Goal: Task Accomplishment & Management: Complete application form

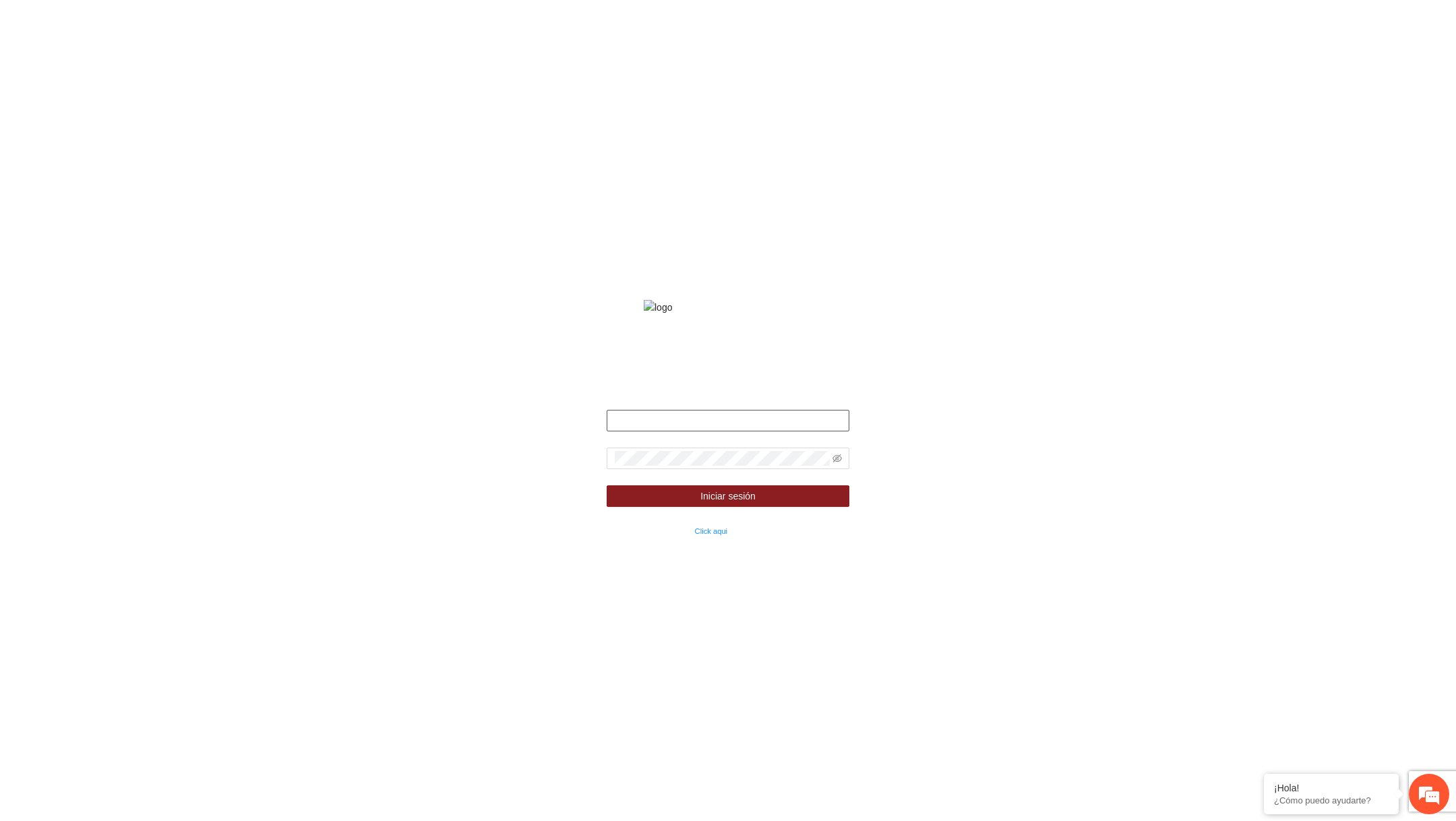
click at [733, 431] on input "text" at bounding box center [728, 420] width 243 height 22
type input "*"
type input "**********"
click at [835, 463] on icon "eye-invisible" at bounding box center [837, 458] width 10 height 8
click at [607, 485] on button "Iniciar sesión" at bounding box center [728, 496] width 243 height 22
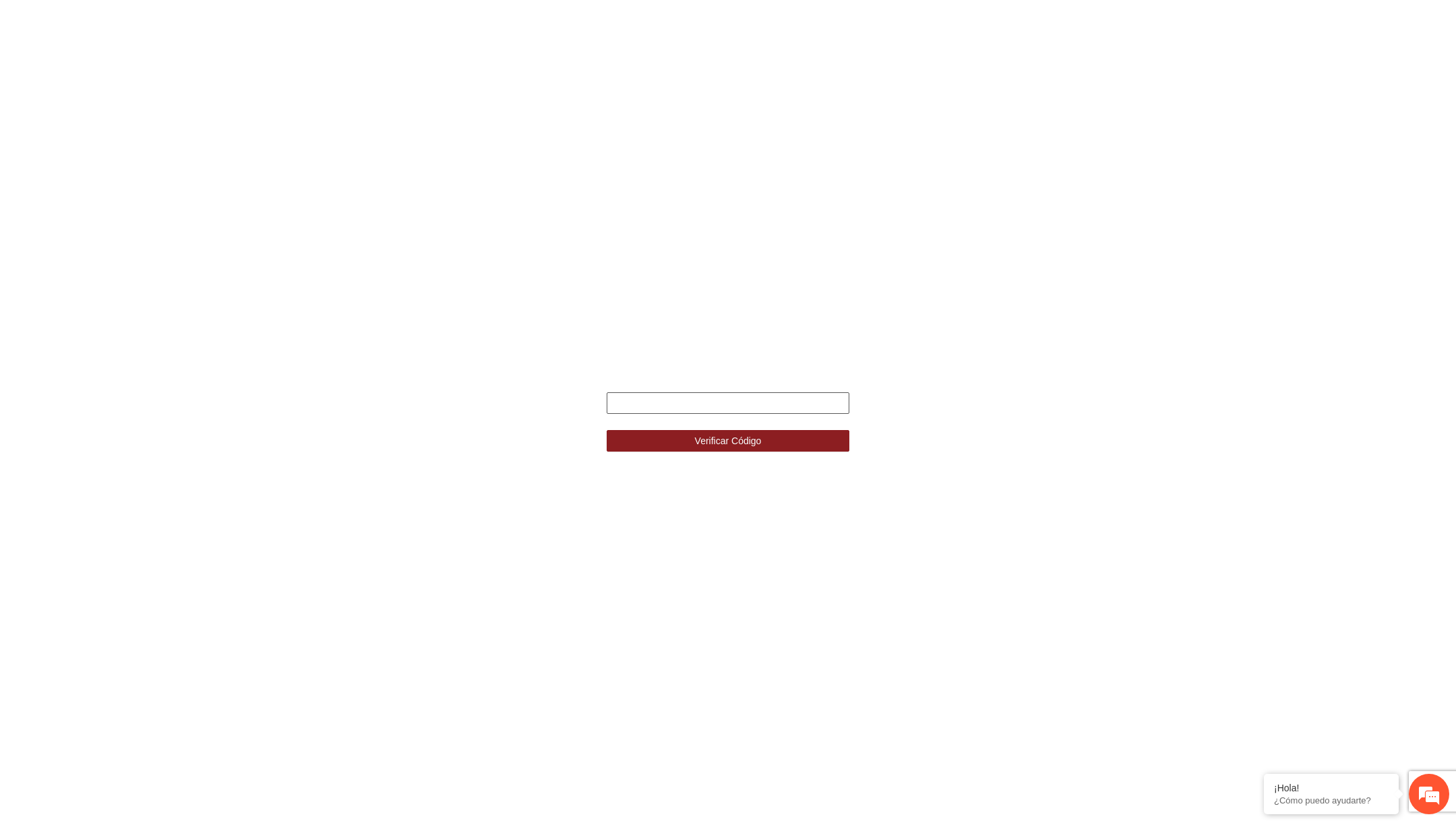
click at [711, 402] on input "text" at bounding box center [728, 403] width 243 height 22
type input "******"
click at [607, 430] on button "Verificar Código" at bounding box center [728, 440] width 243 height 22
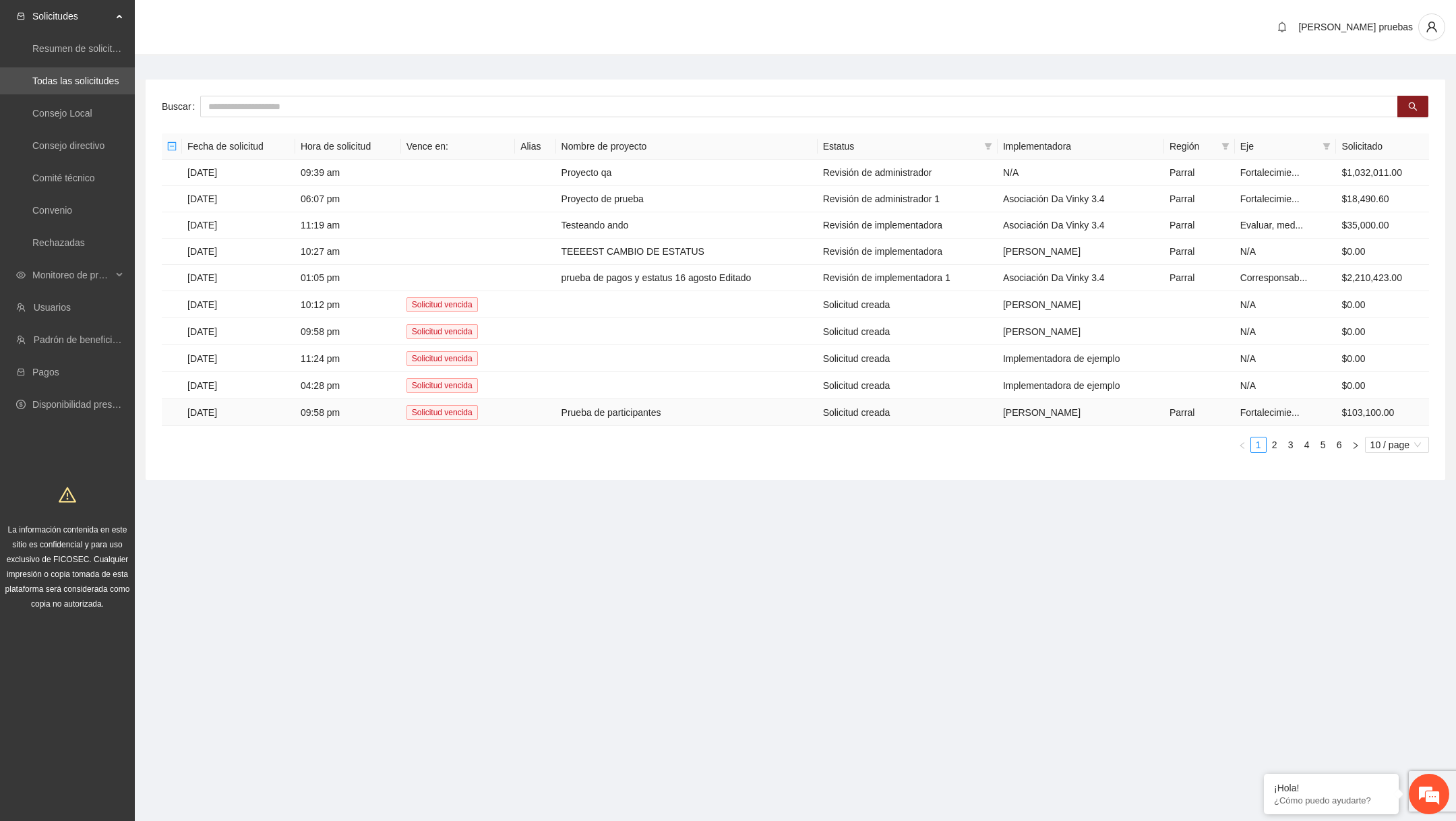
click at [634, 405] on td "Prueba de participantes" at bounding box center [687, 413] width 261 height 27
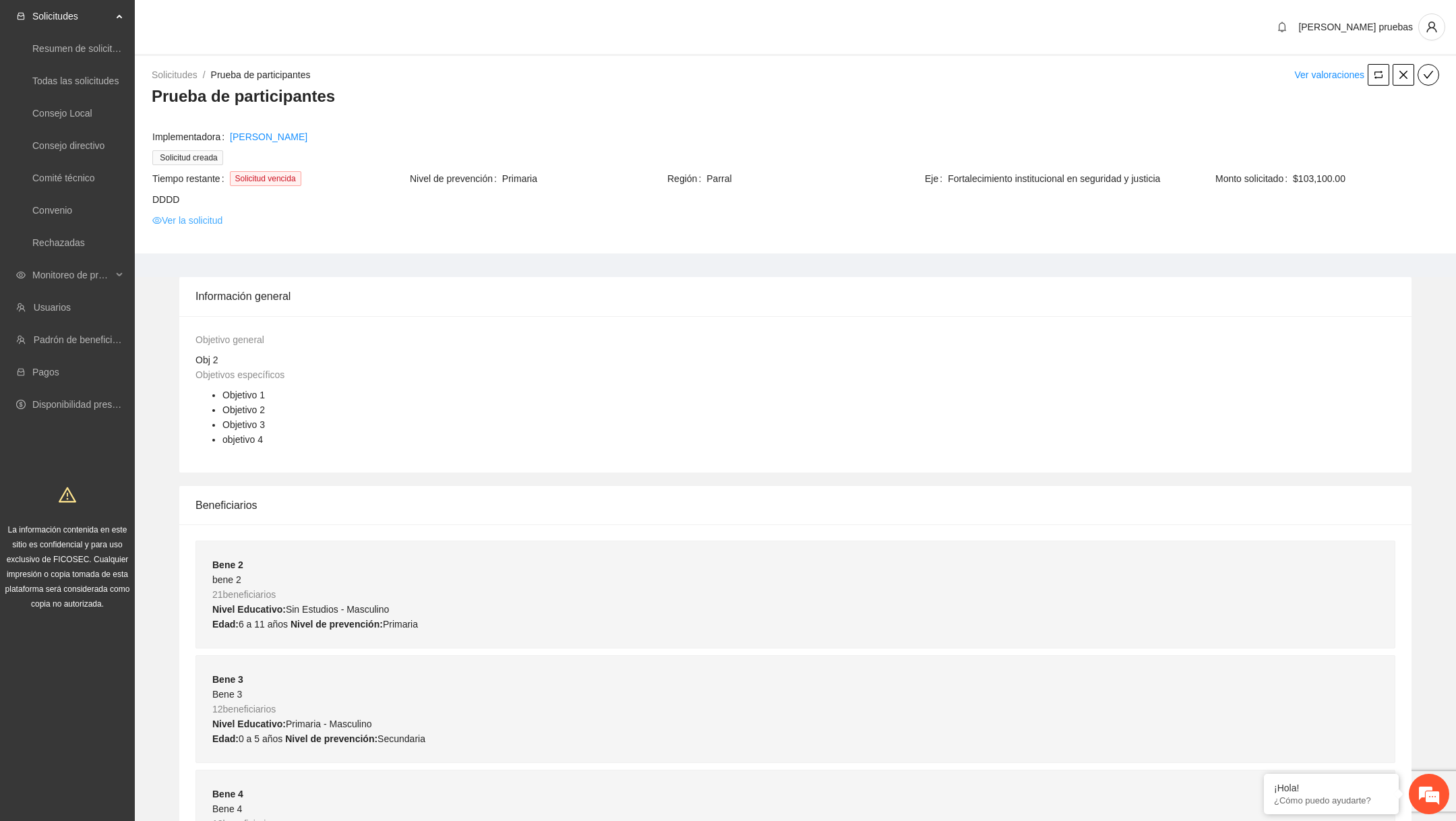
click at [220, 221] on link "Ver la solicitud" at bounding box center [187, 220] width 70 height 15
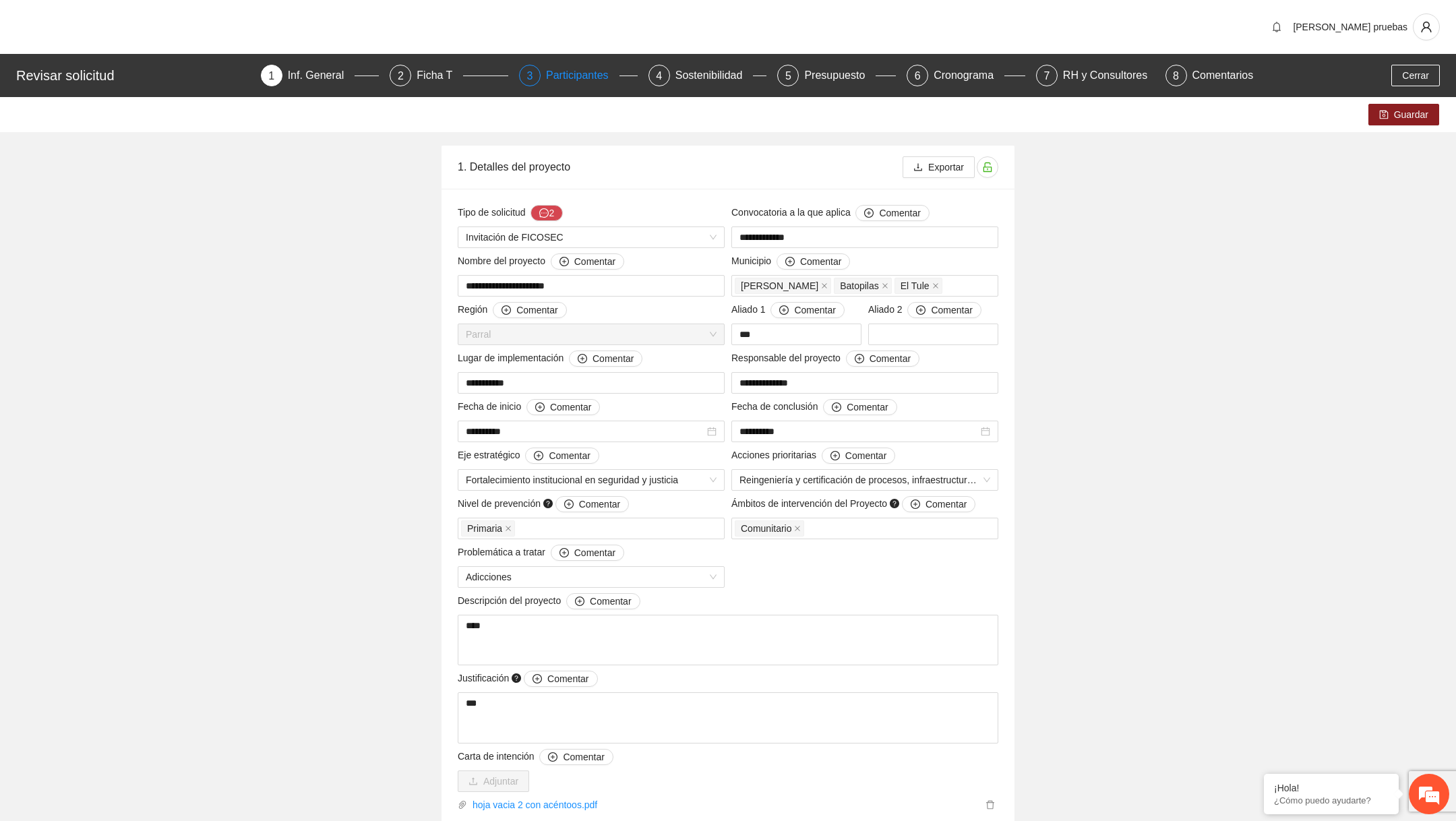
click at [546, 68] on div "Participantes" at bounding box center [583, 75] width 73 height 22
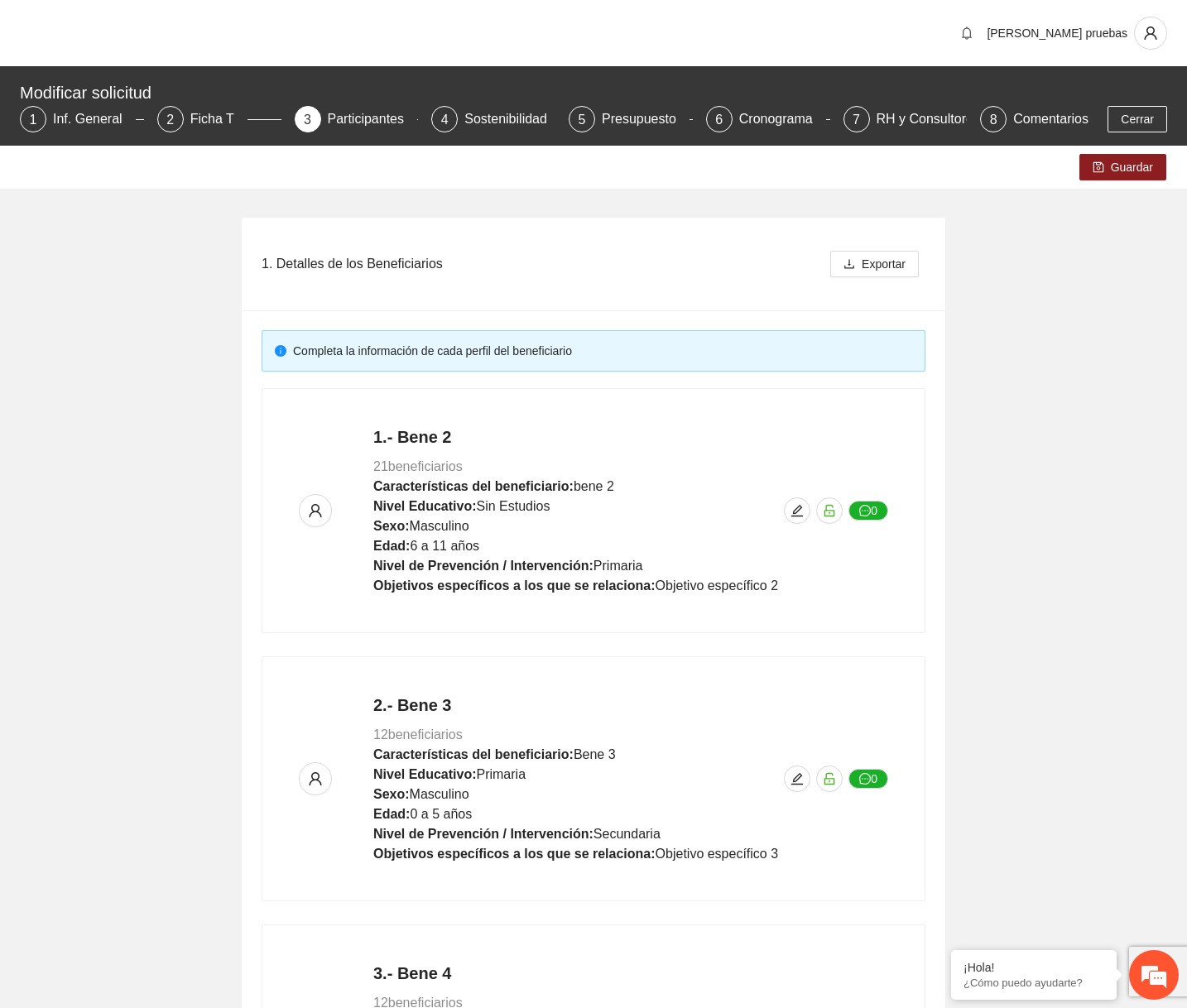
scroll to position [586, 0]
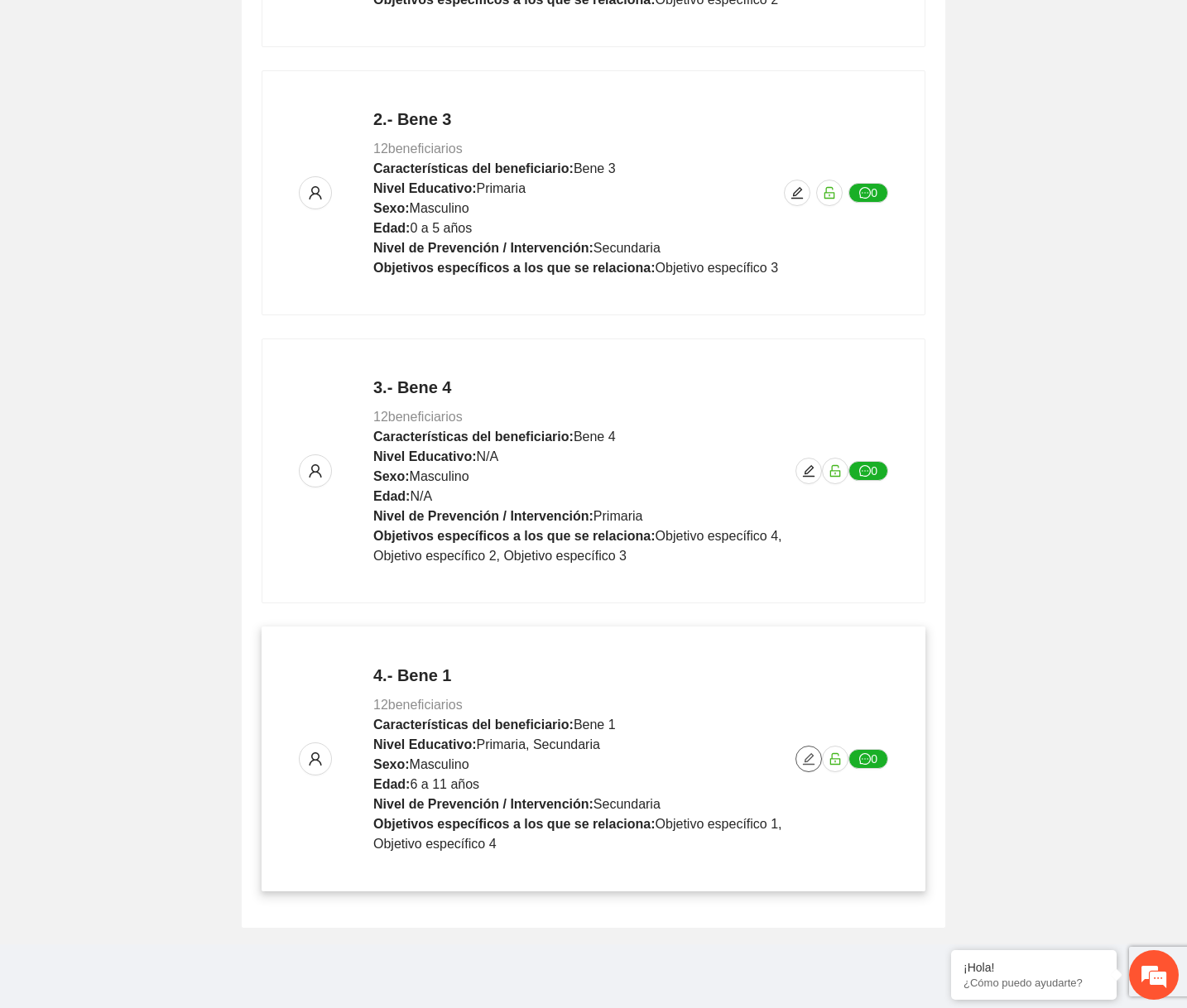
click at [813, 757] on icon "edit" at bounding box center [808, 759] width 13 height 13
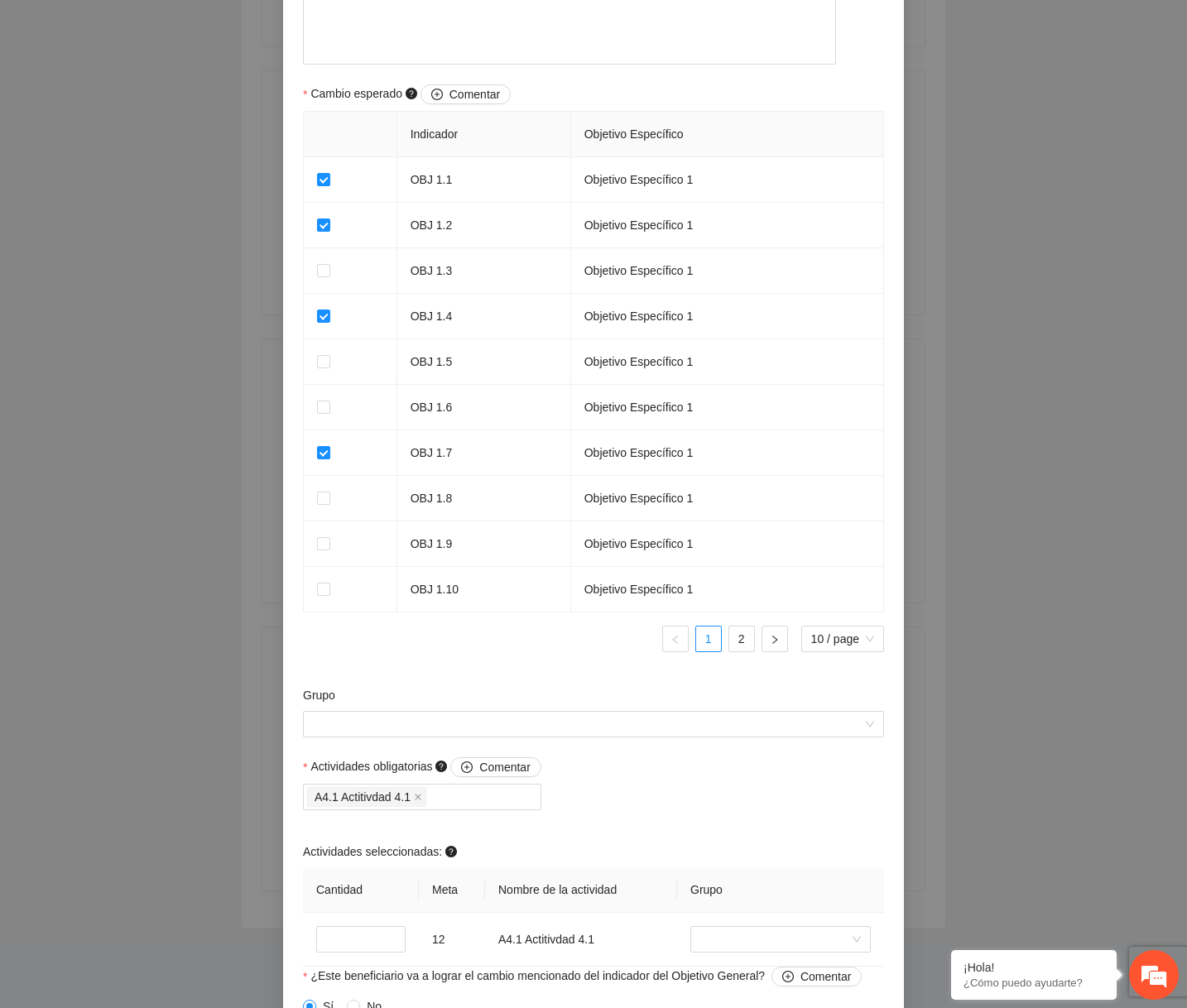
scroll to position [1254, 0]
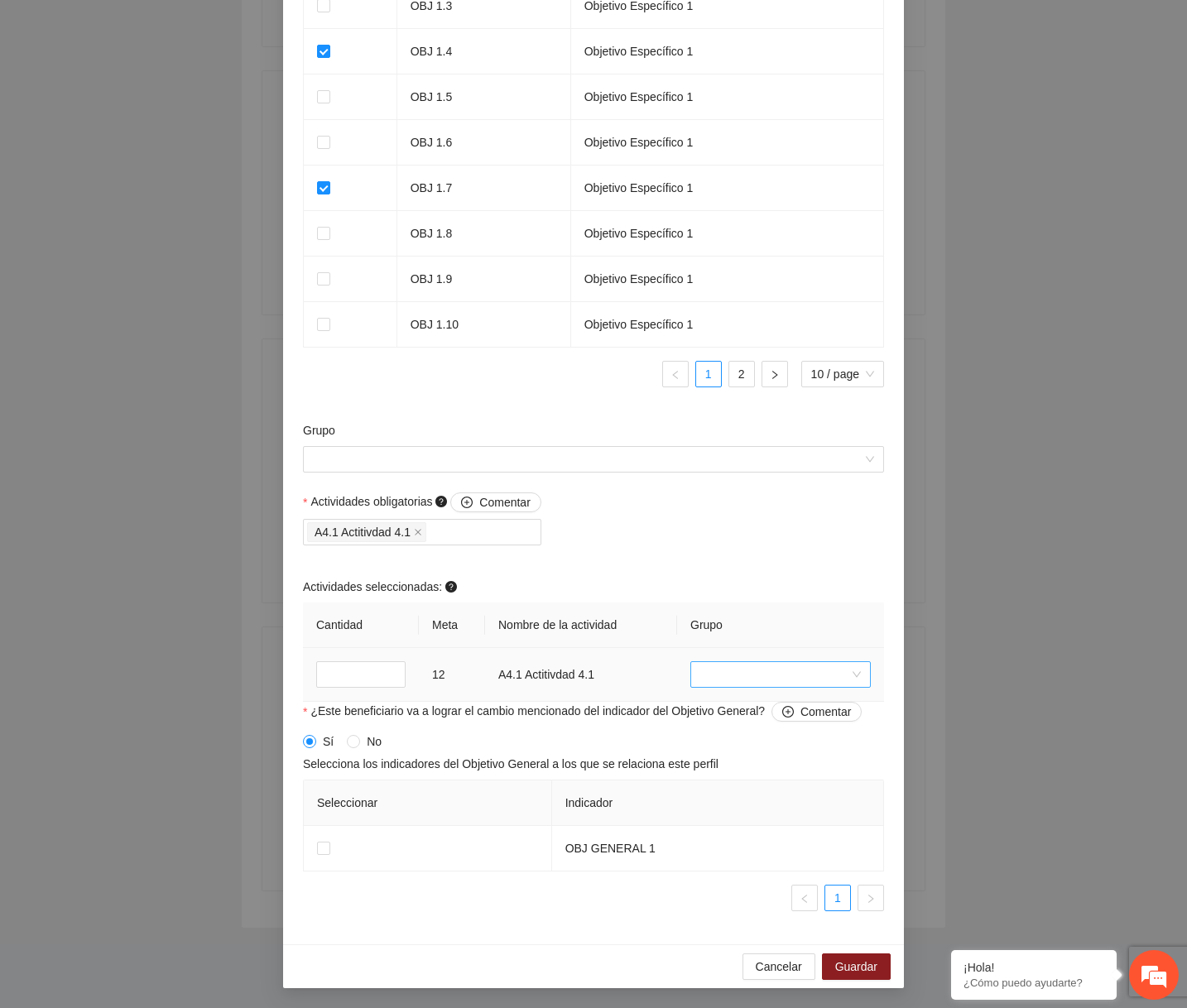
click at [696, 666] on div at bounding box center [780, 674] width 181 height 27
click at [733, 885] on div "nuevo grupo" at bounding box center [780, 893] width 160 height 18
click at [755, 664] on span "nuevo grupo" at bounding box center [780, 674] width 160 height 25
click at [737, 740] on div "data" at bounding box center [780, 733] width 160 height 18
click at [845, 969] on span "Guardar" at bounding box center [856, 967] width 42 height 18
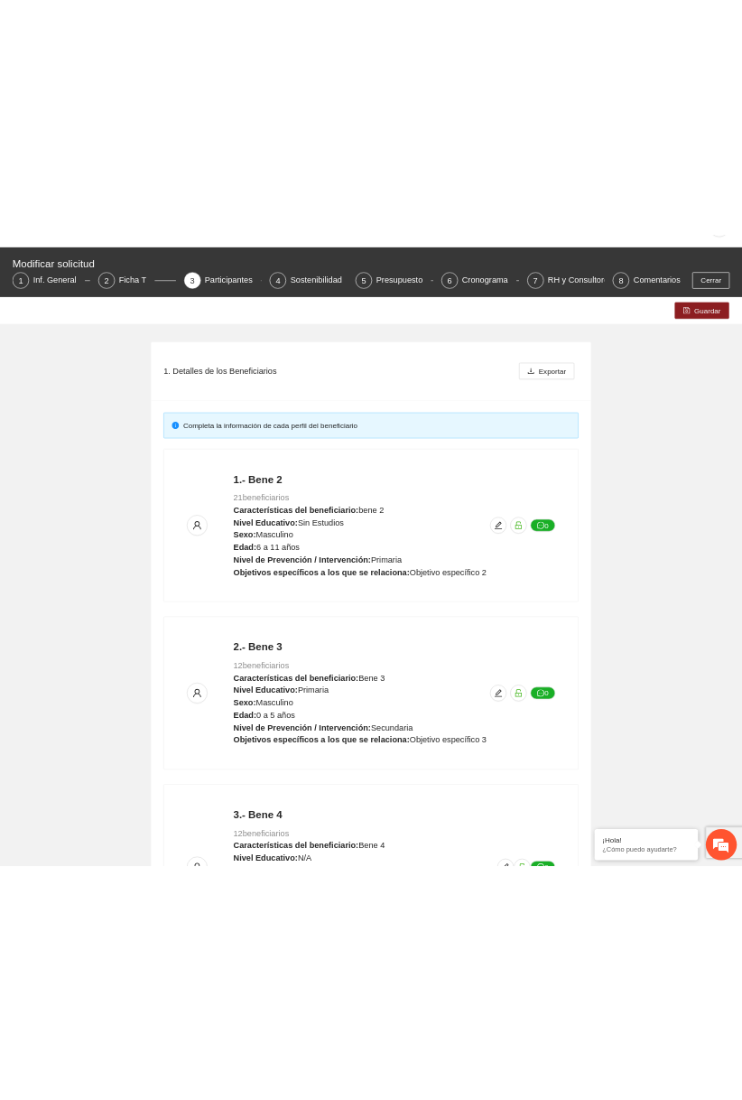
scroll to position [0, 0]
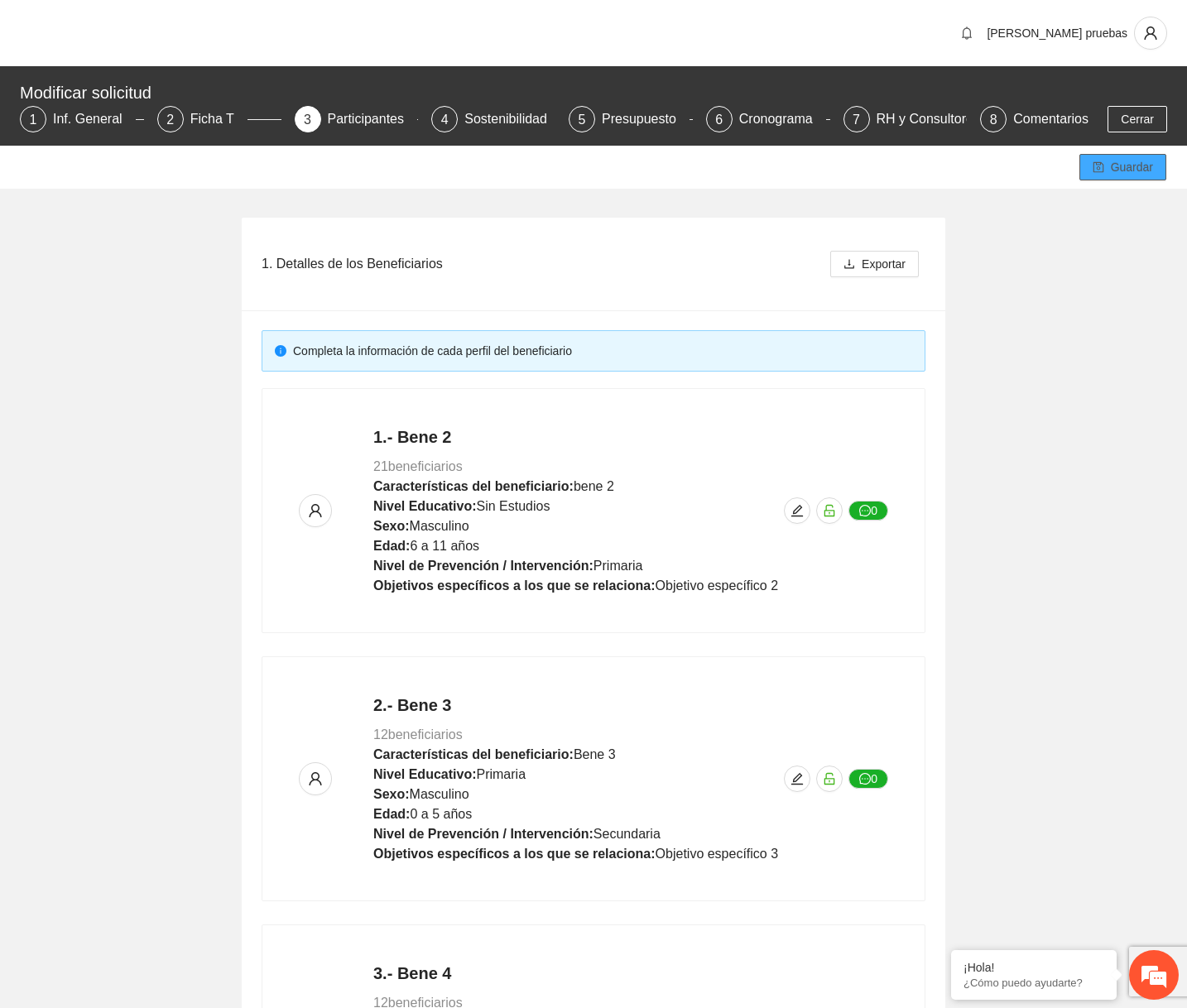
click at [1093, 164] on icon "save" at bounding box center [1098, 167] width 12 height 12
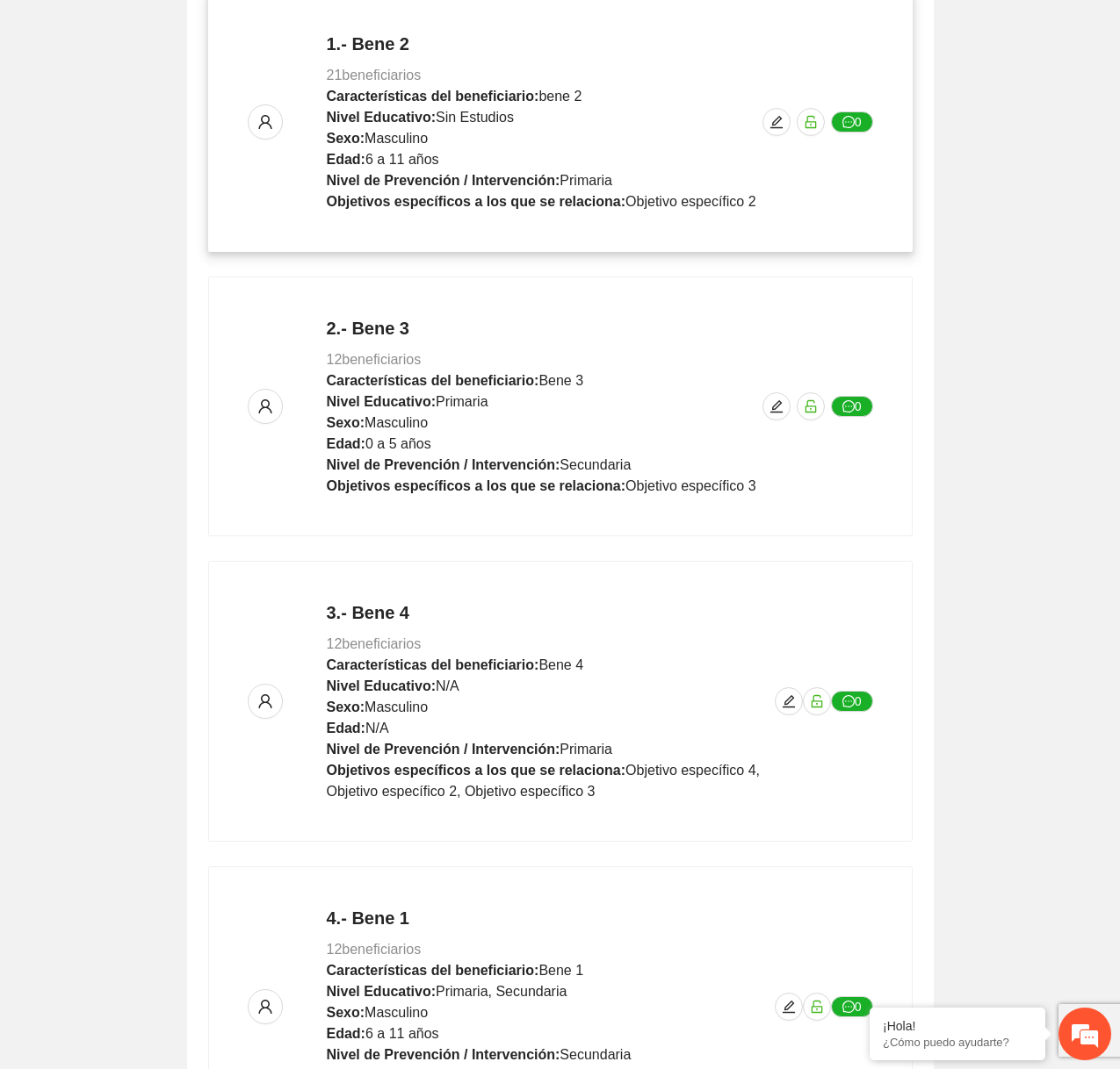
scroll to position [649, 0]
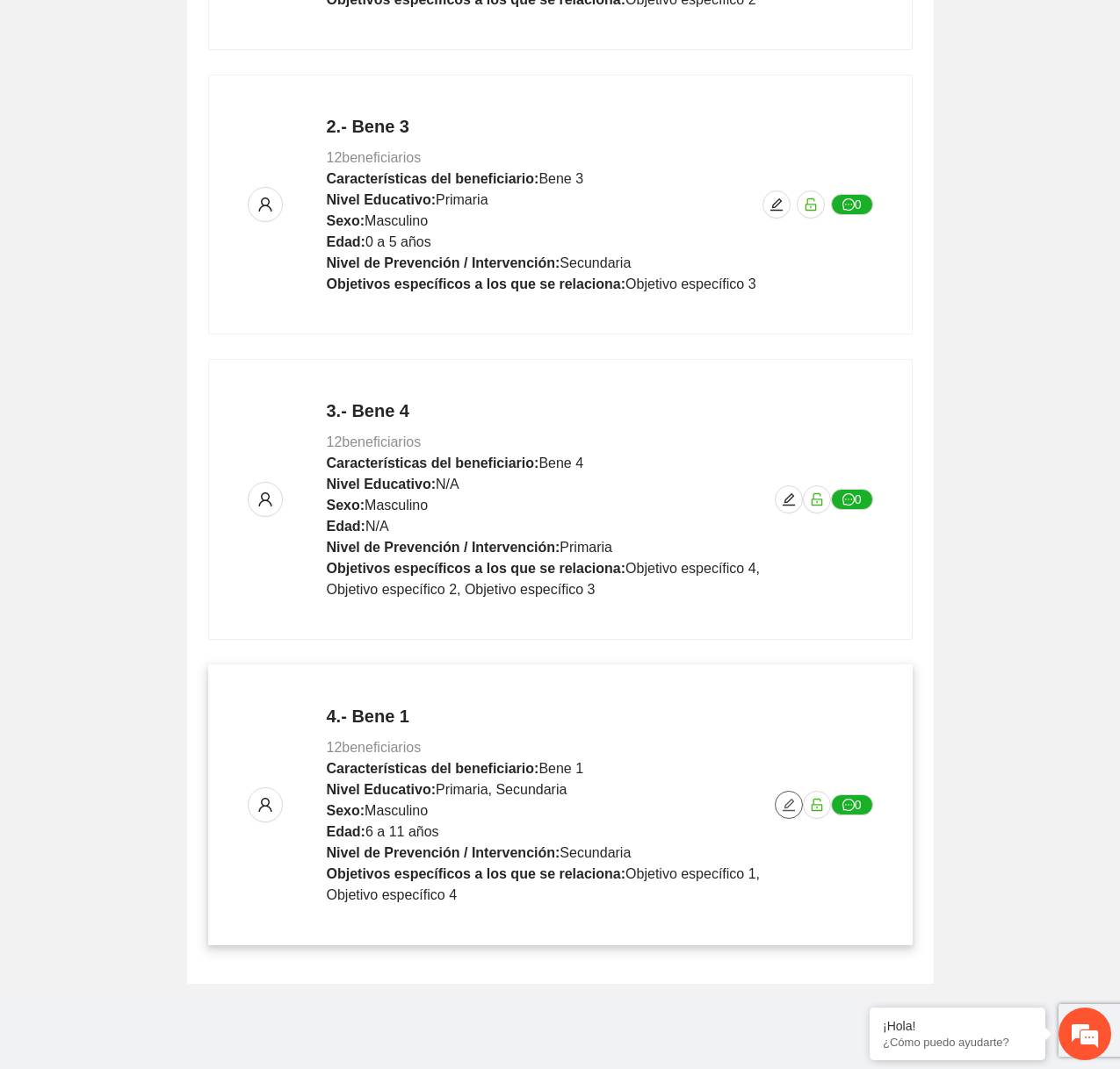
click at [721, 807] on icon "edit" at bounding box center [788, 805] width 14 height 14
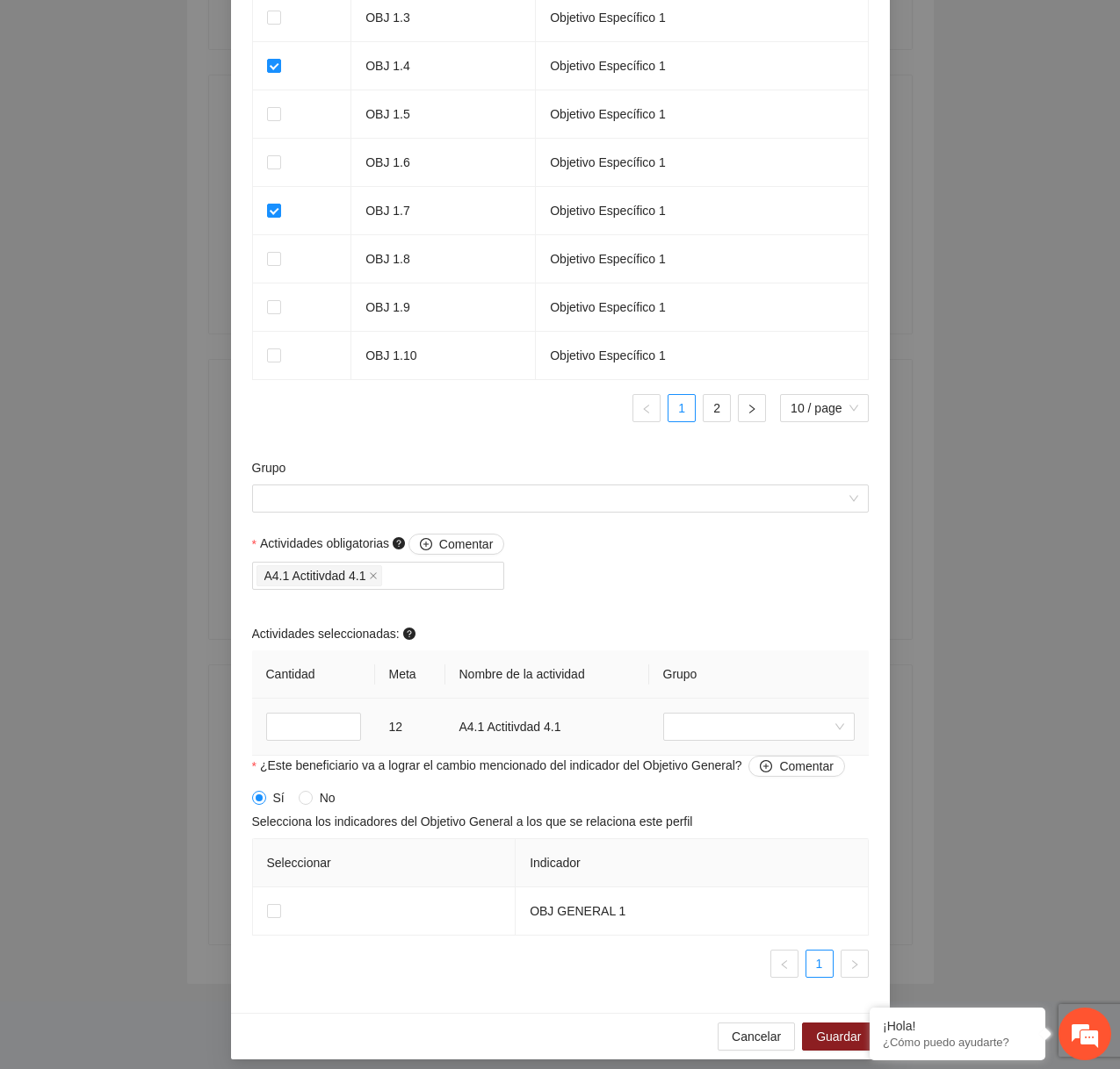
scroll to position [1329, 0]
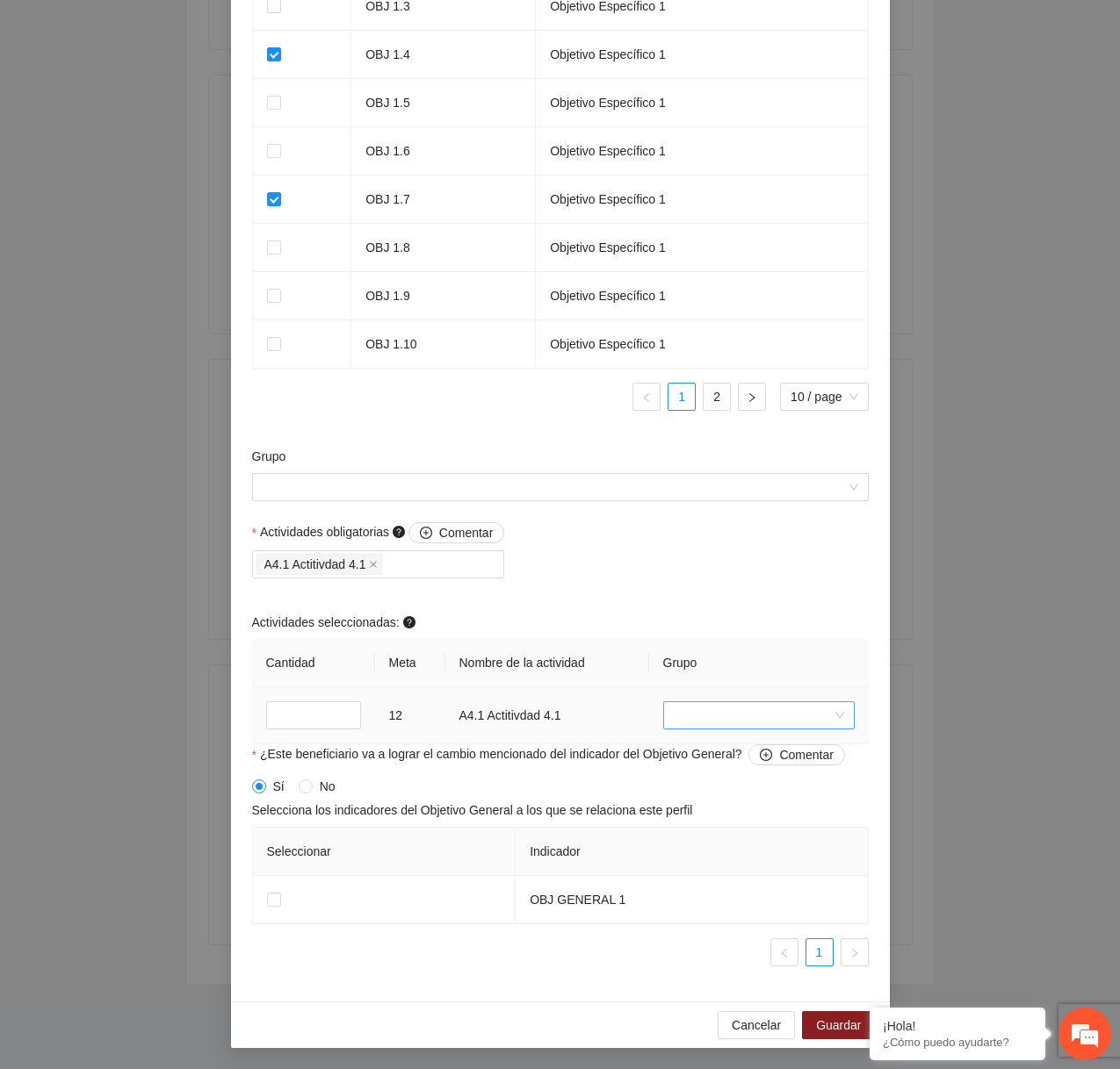
click at [711, 705] on input "search" at bounding box center [752, 715] width 158 height 26
click at [713, 830] on div "bruposnuevos" at bounding box center [757, 835] width 170 height 19
click at [267, 905] on span at bounding box center [274, 900] width 14 height 14
click at [721, 1020] on span "Guardar" at bounding box center [838, 1025] width 45 height 19
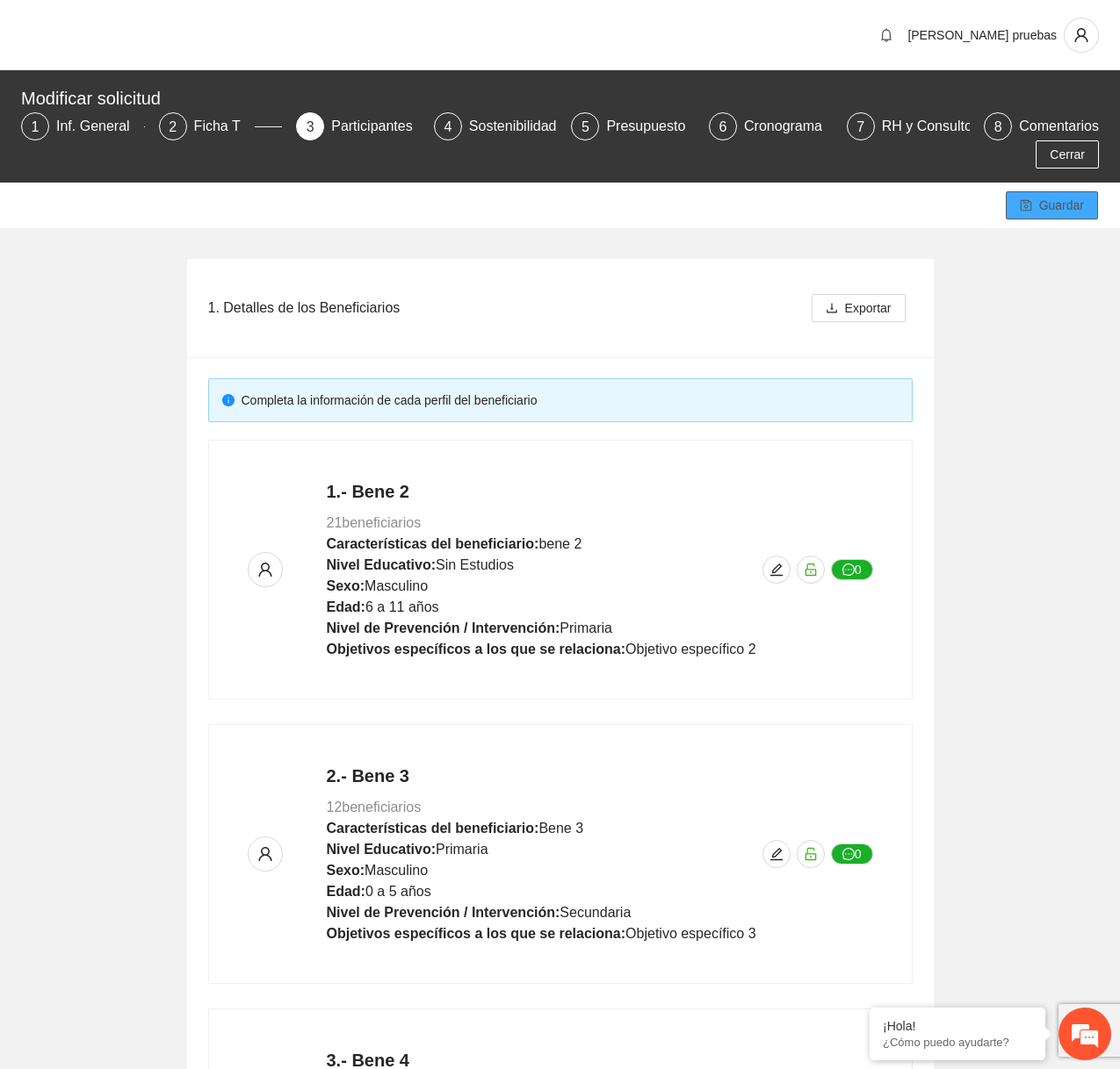
click at [721, 205] on span "Guardar" at bounding box center [1062, 205] width 45 height 19
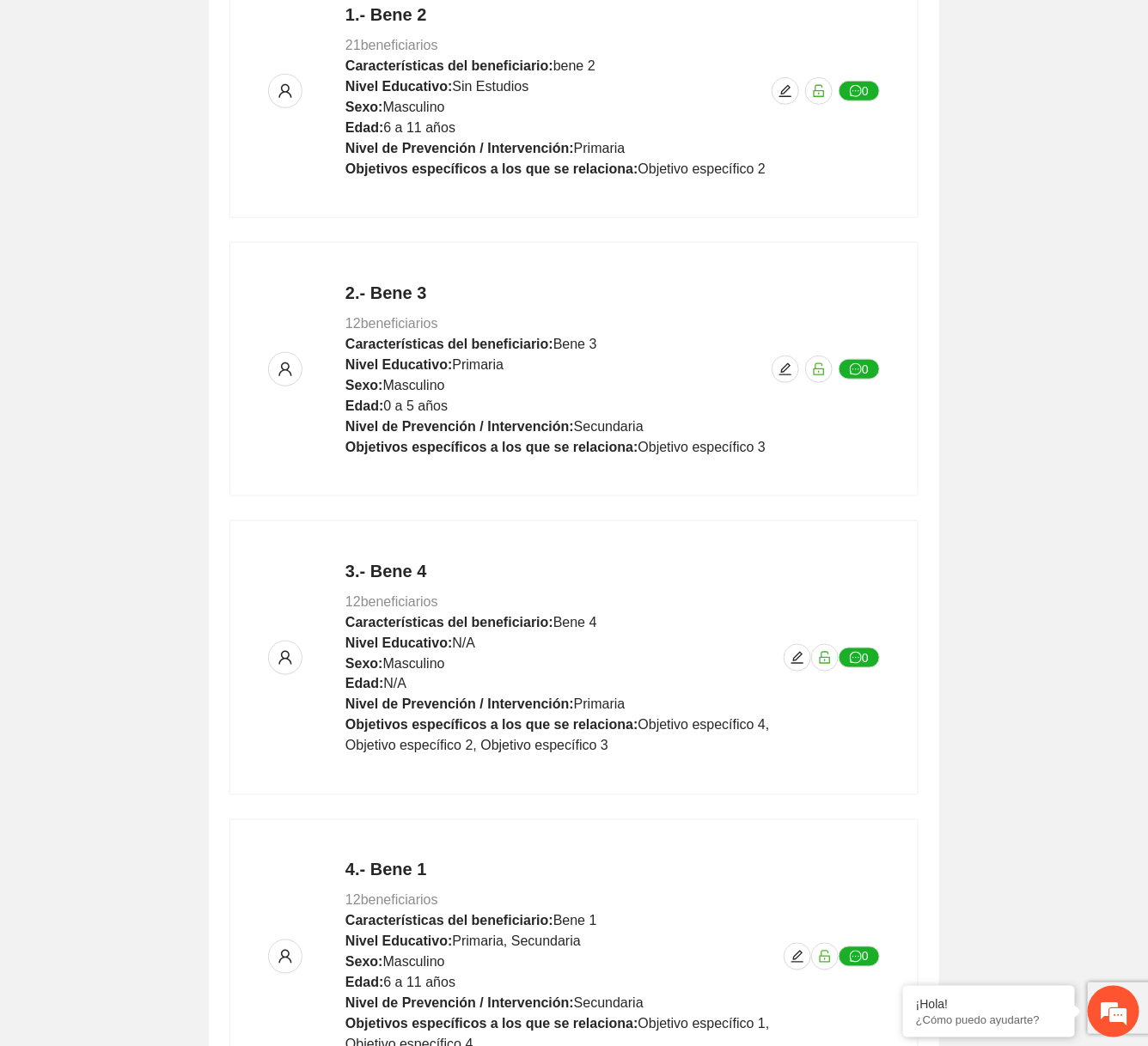
scroll to position [635, 0]
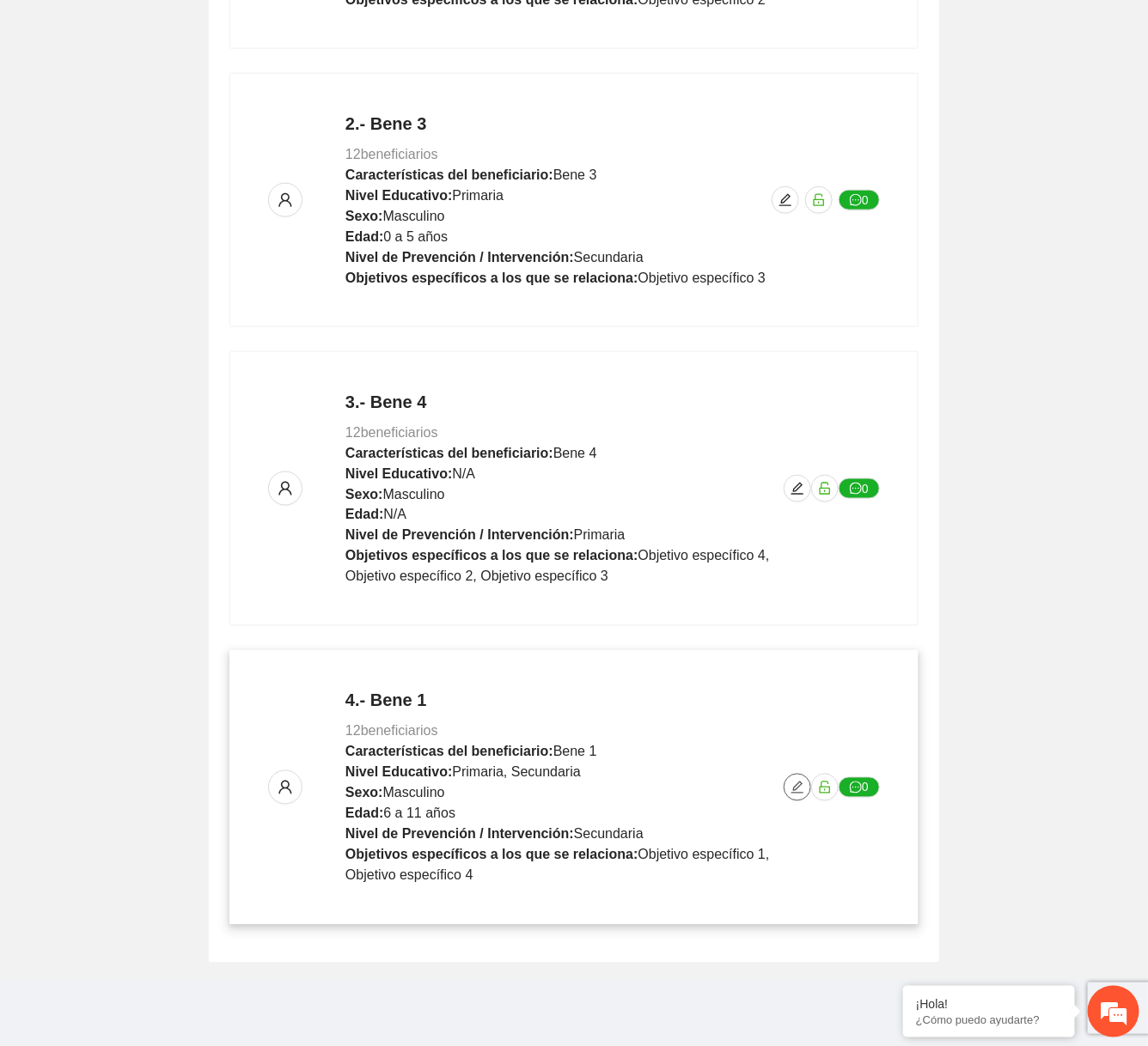
click at [794, 776] on button "button" at bounding box center [797, 787] width 28 height 28
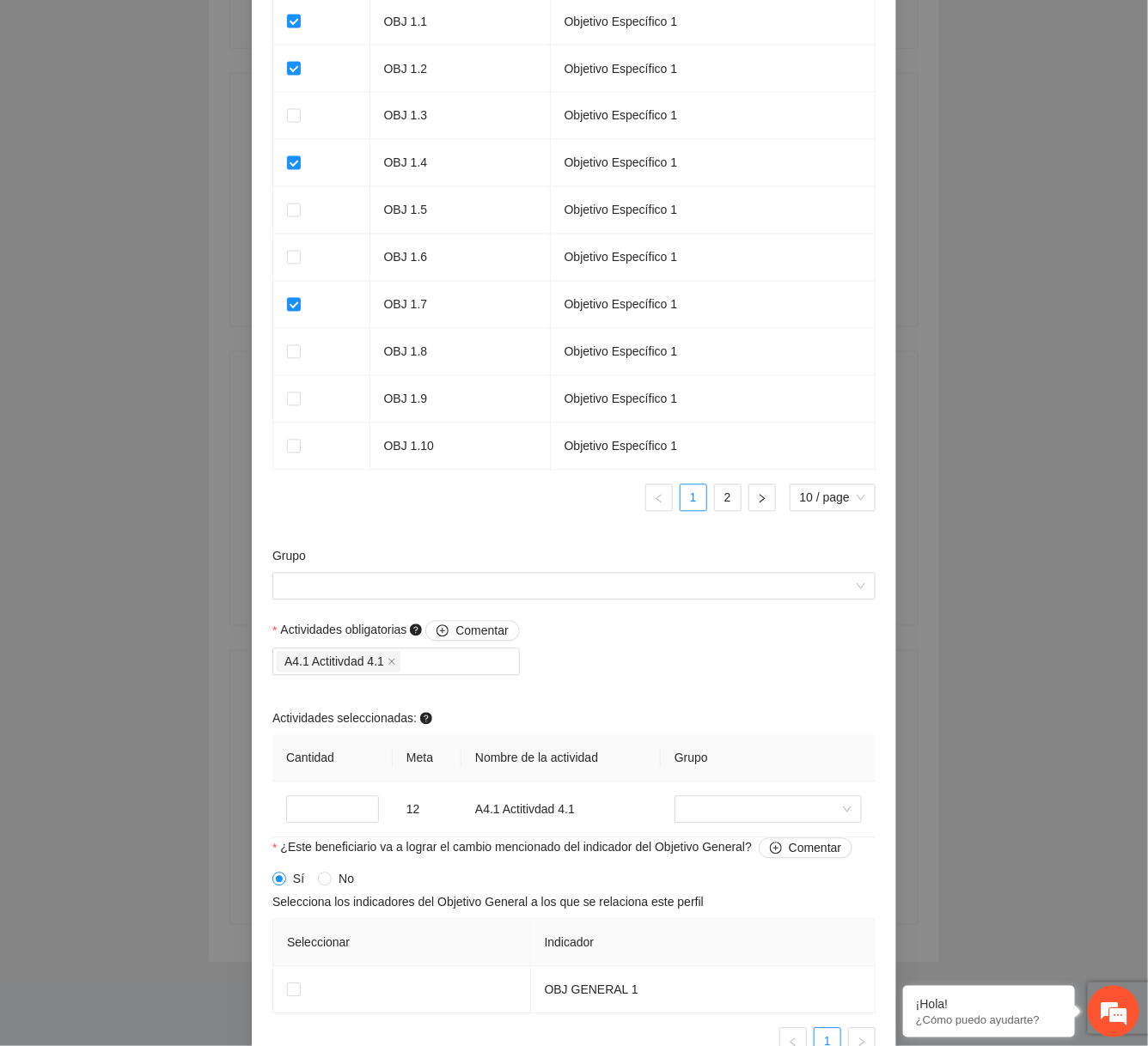
scroll to position [1301, 0]
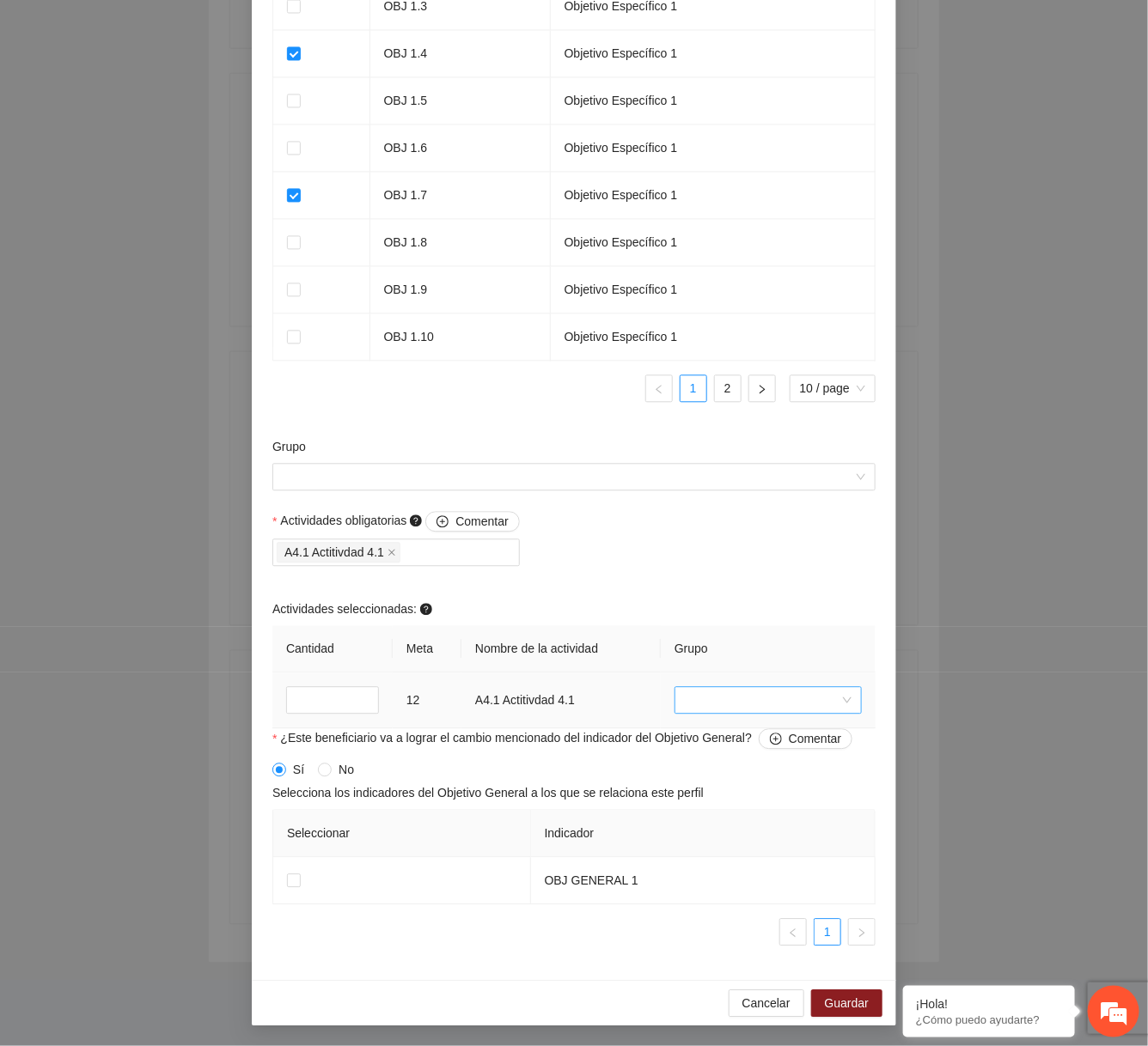
click at [730, 701] on input "search" at bounding box center [762, 700] width 155 height 26
click at [715, 815] on div "bruposnuevos" at bounding box center [768, 817] width 166 height 19
click at [814, 1001] on span "Guardar" at bounding box center [846, 1003] width 44 height 19
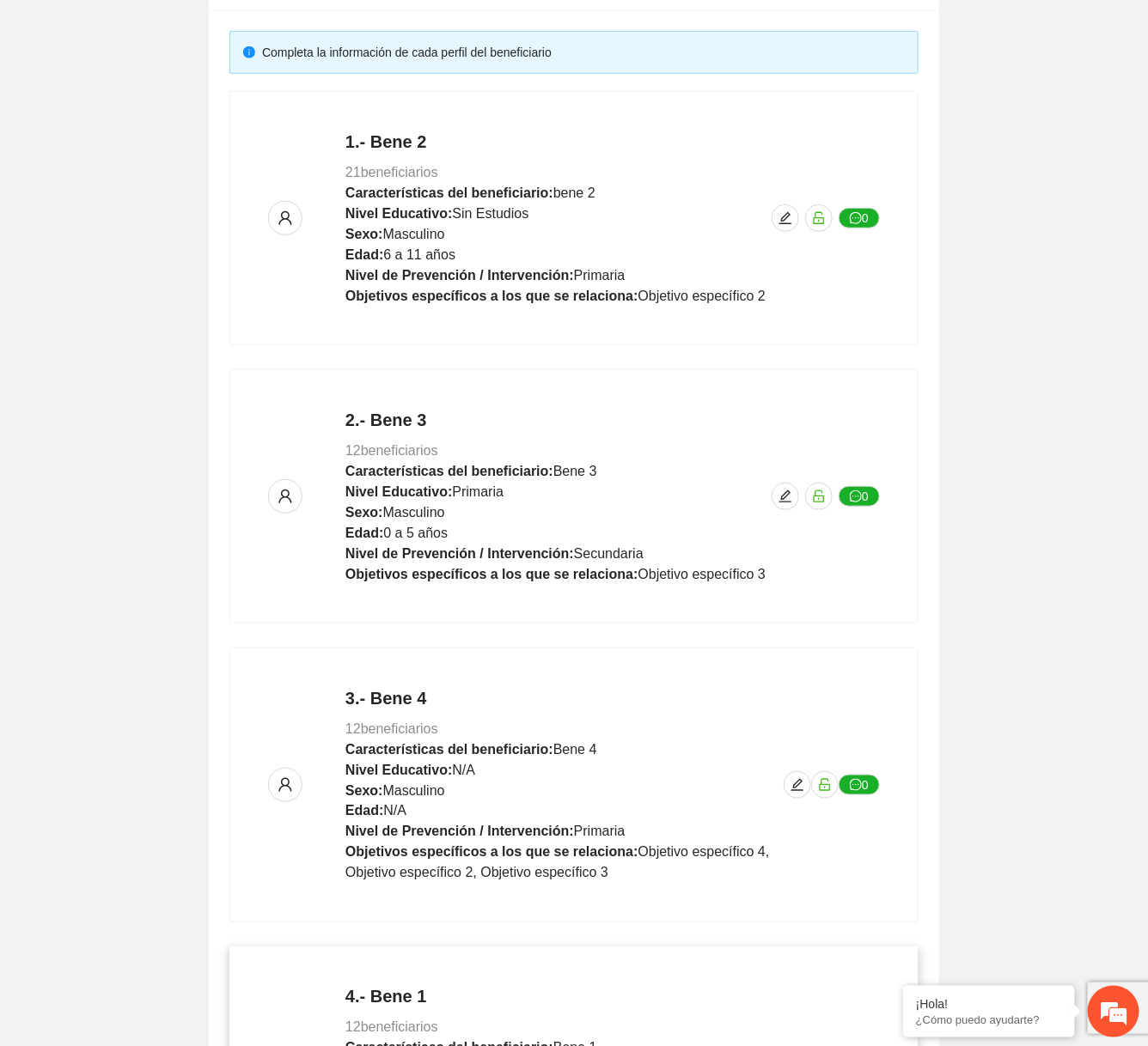
scroll to position [0, 0]
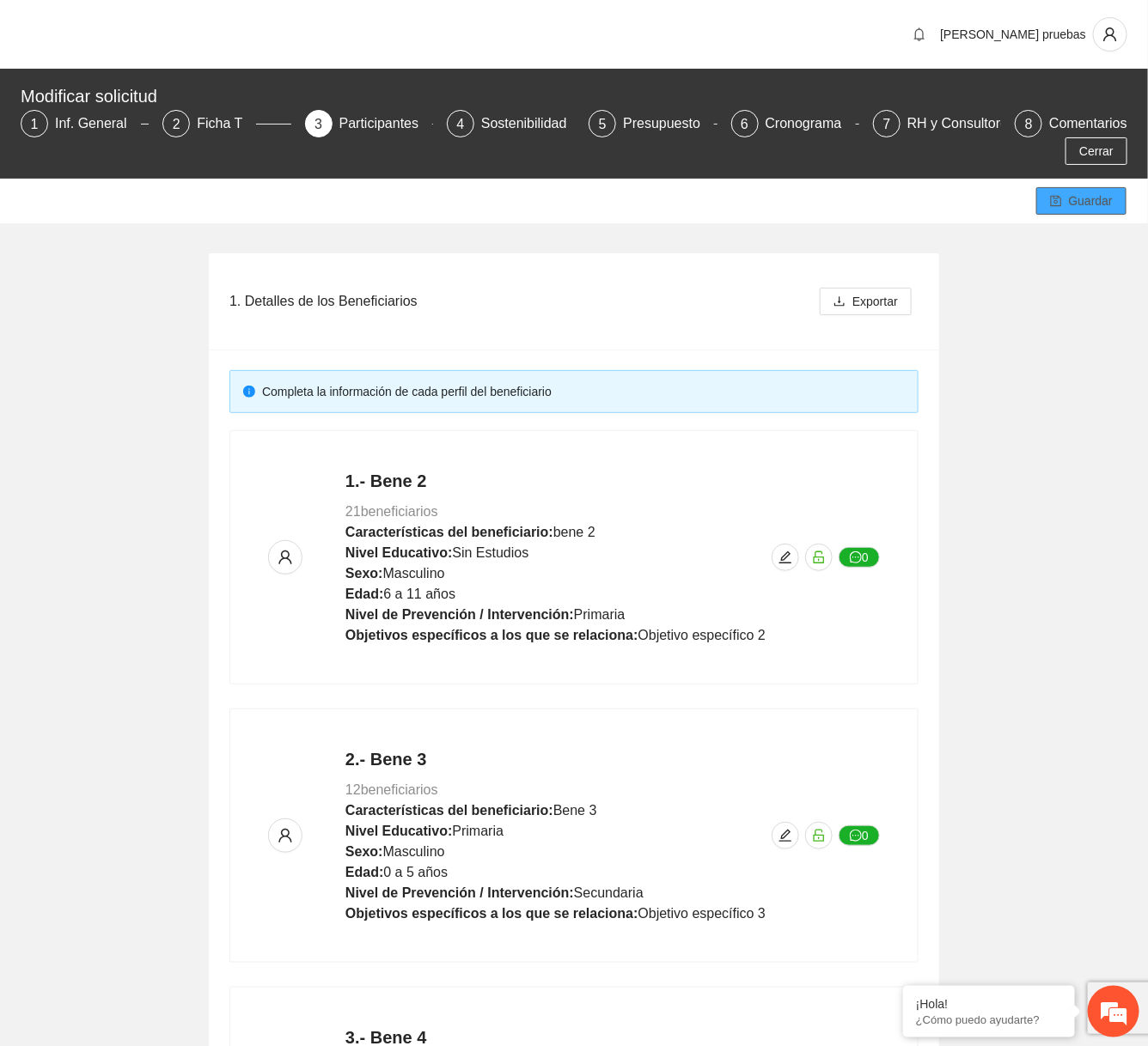
click at [814, 208] on span "Guardar" at bounding box center [1091, 201] width 44 height 19
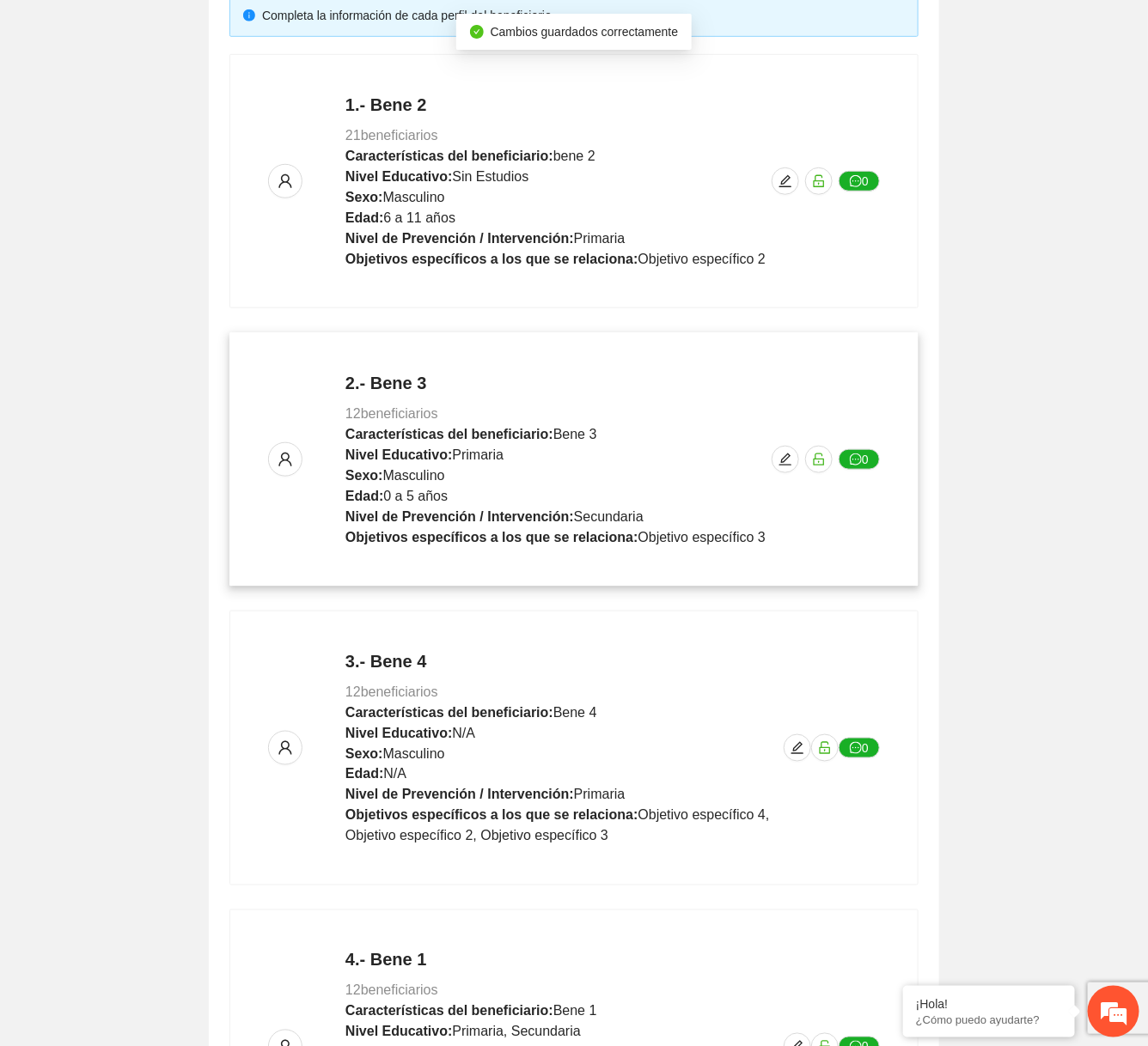
scroll to position [635, 0]
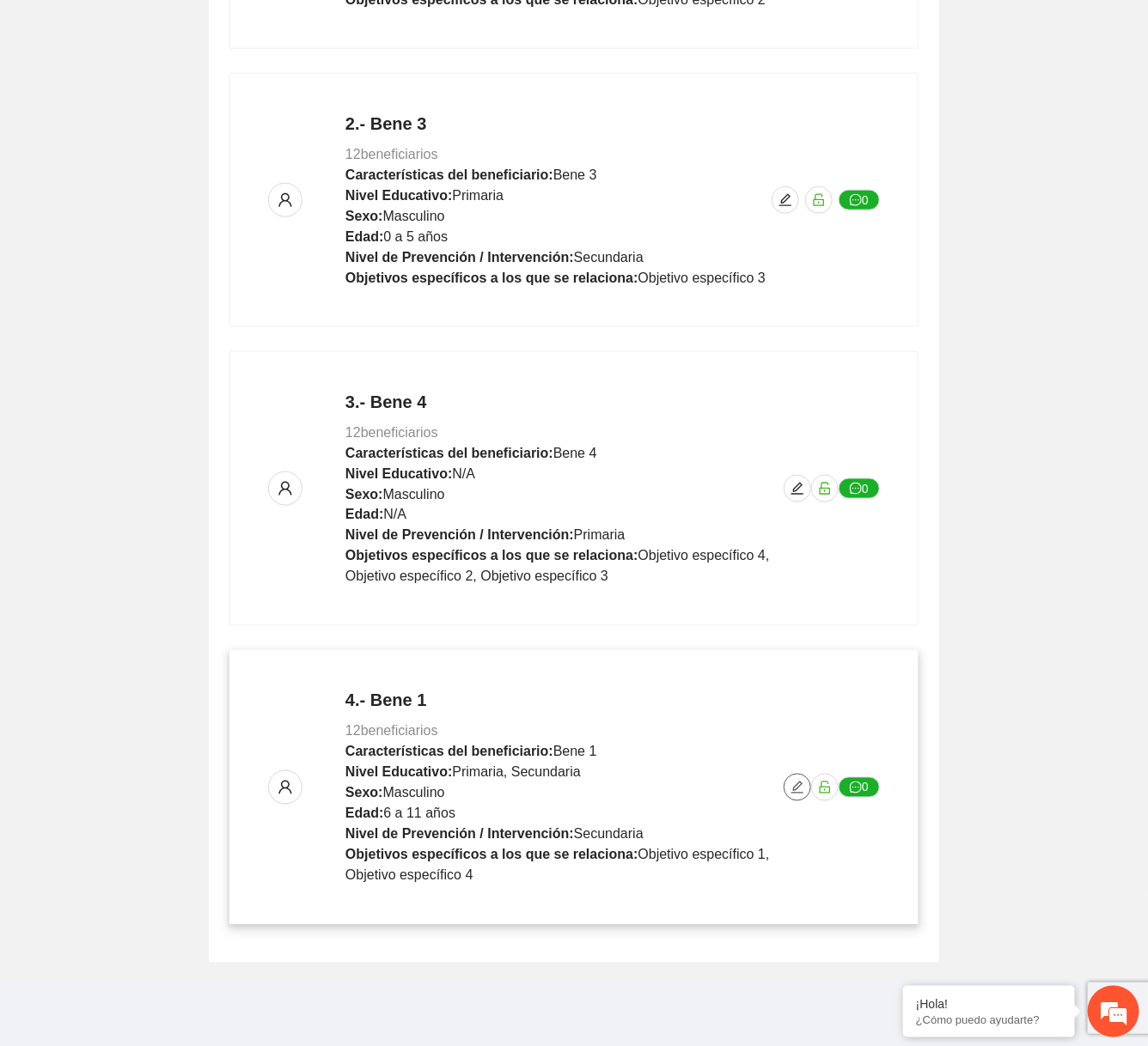
click at [801, 791] on icon "edit" at bounding box center [797, 787] width 13 height 13
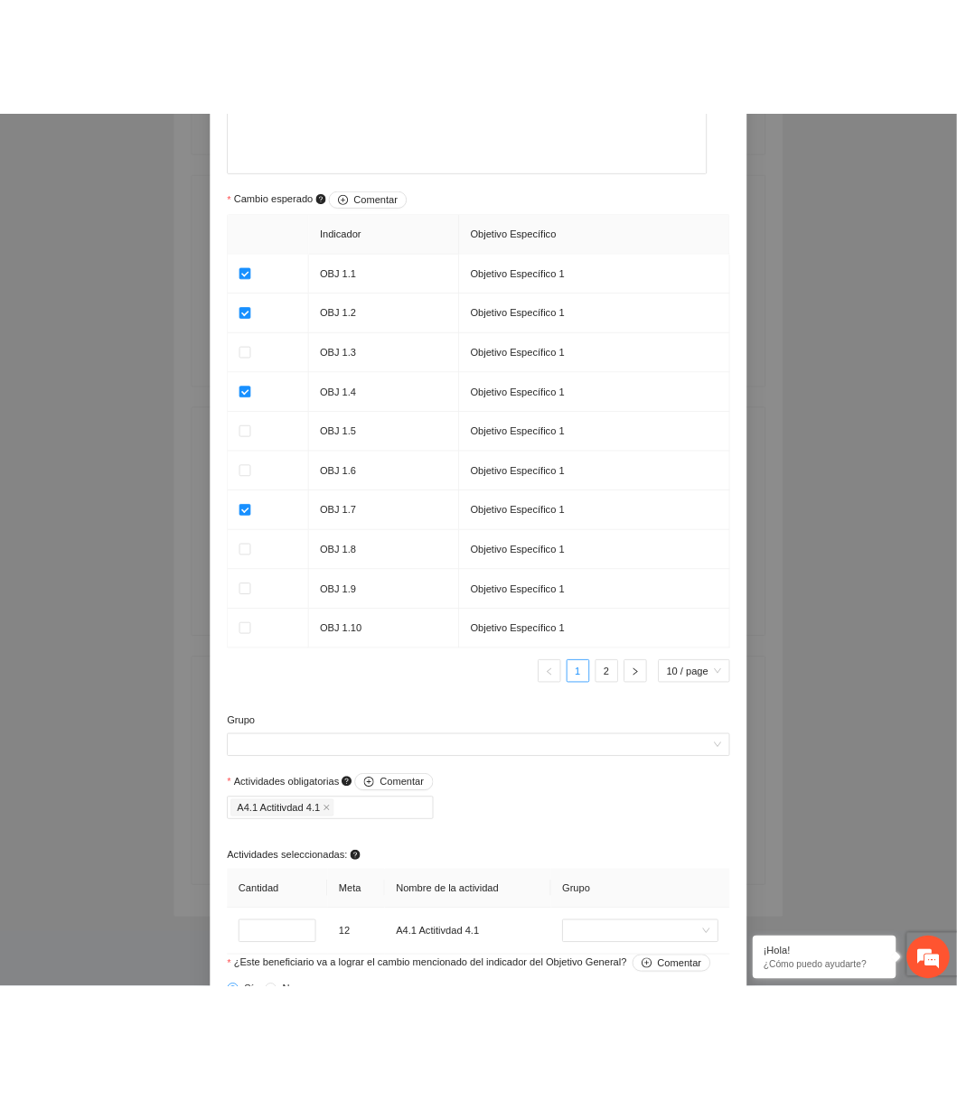
scroll to position [1368, 0]
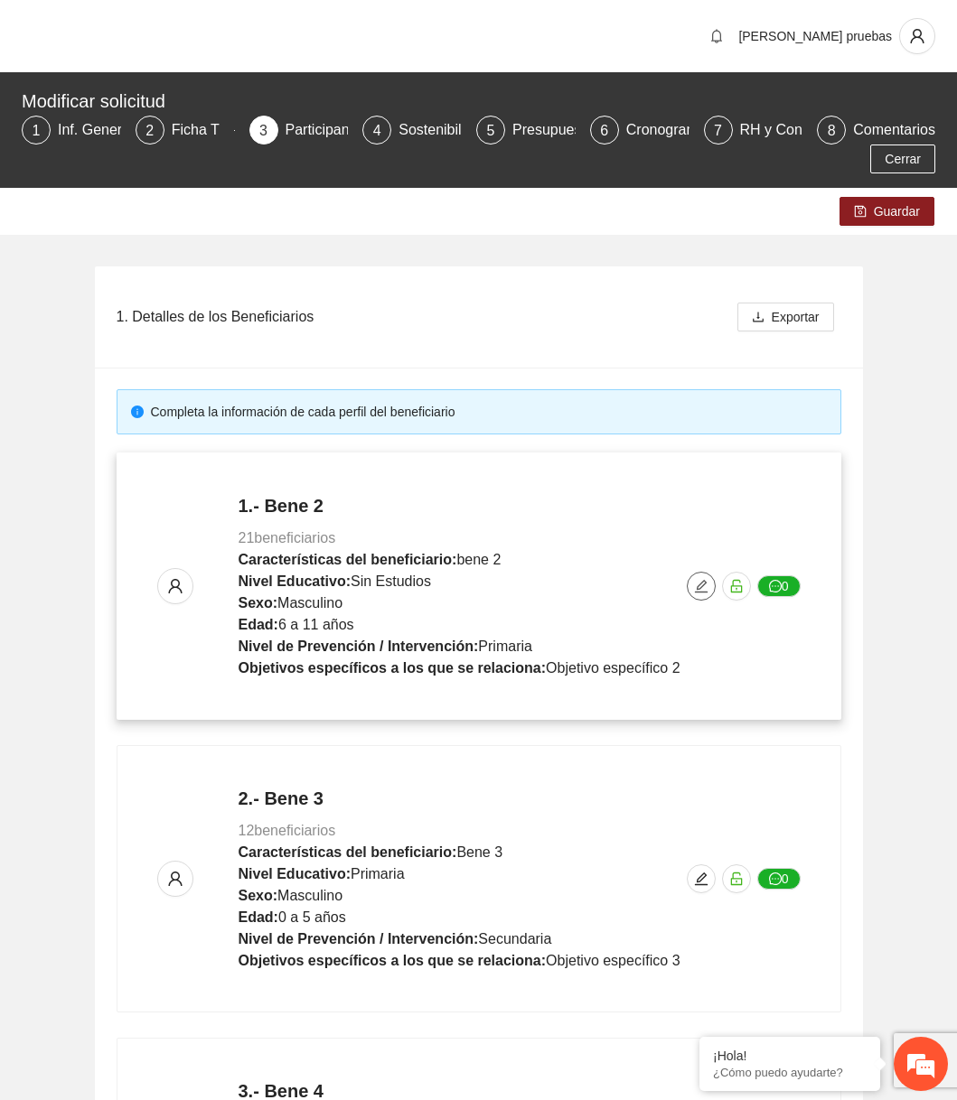
click at [707, 574] on button "button" at bounding box center [700, 586] width 29 height 29
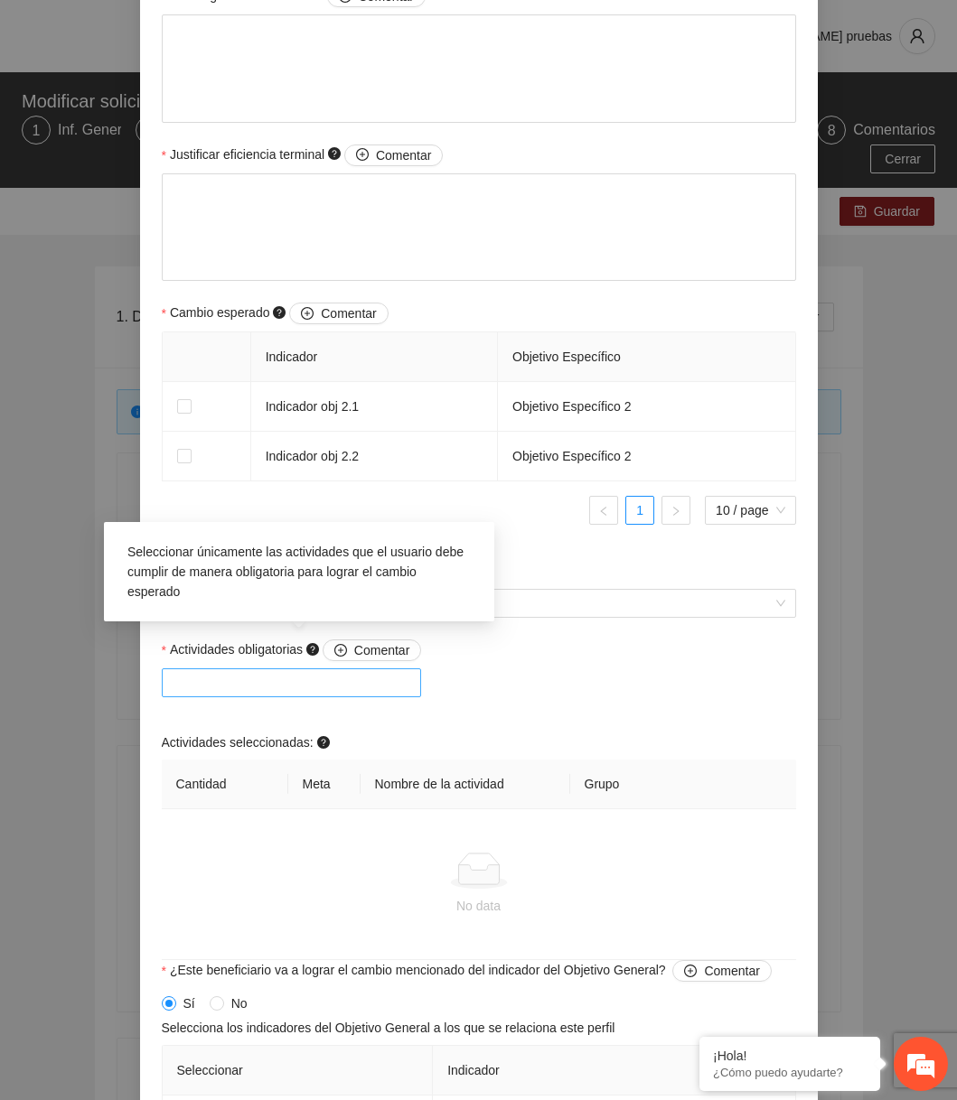
click at [364, 687] on div at bounding box center [291, 683] width 251 height 22
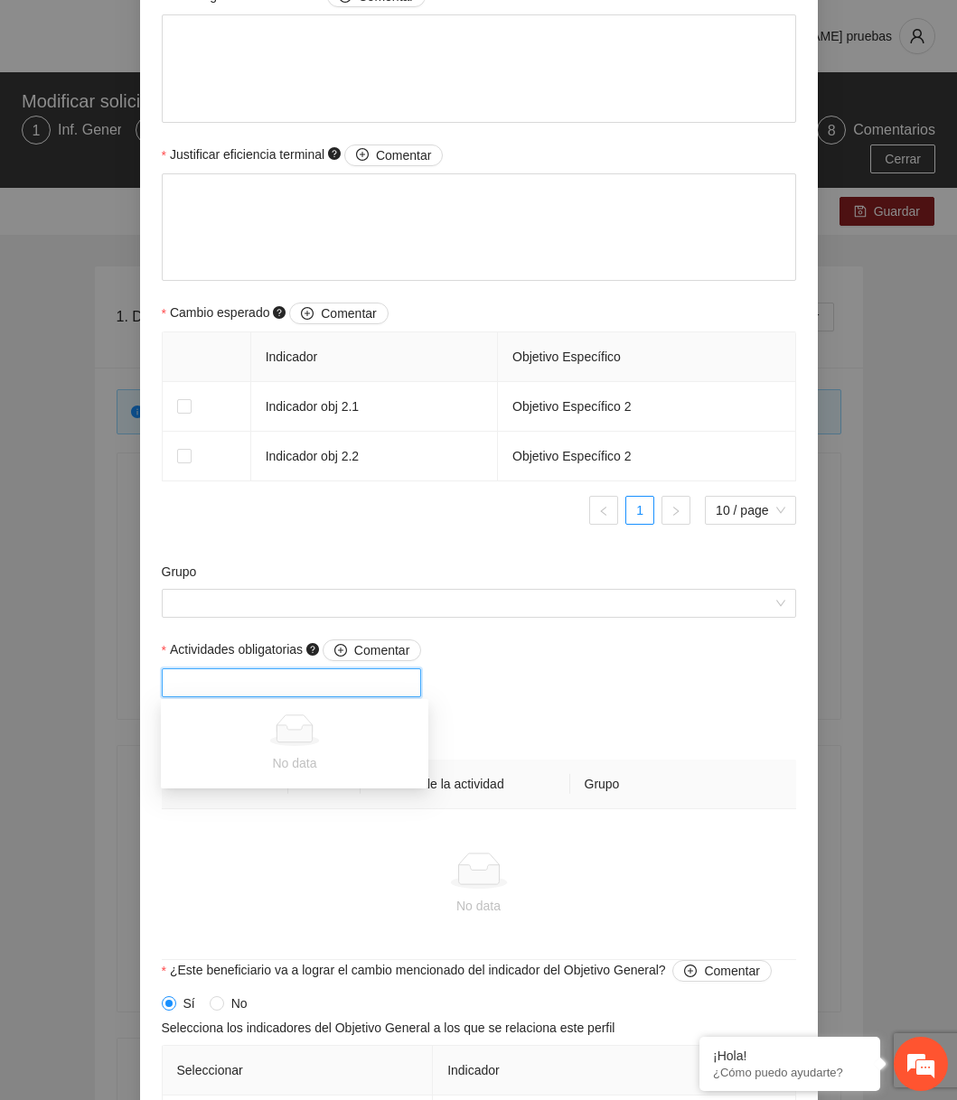
scroll to position [1062, 0]
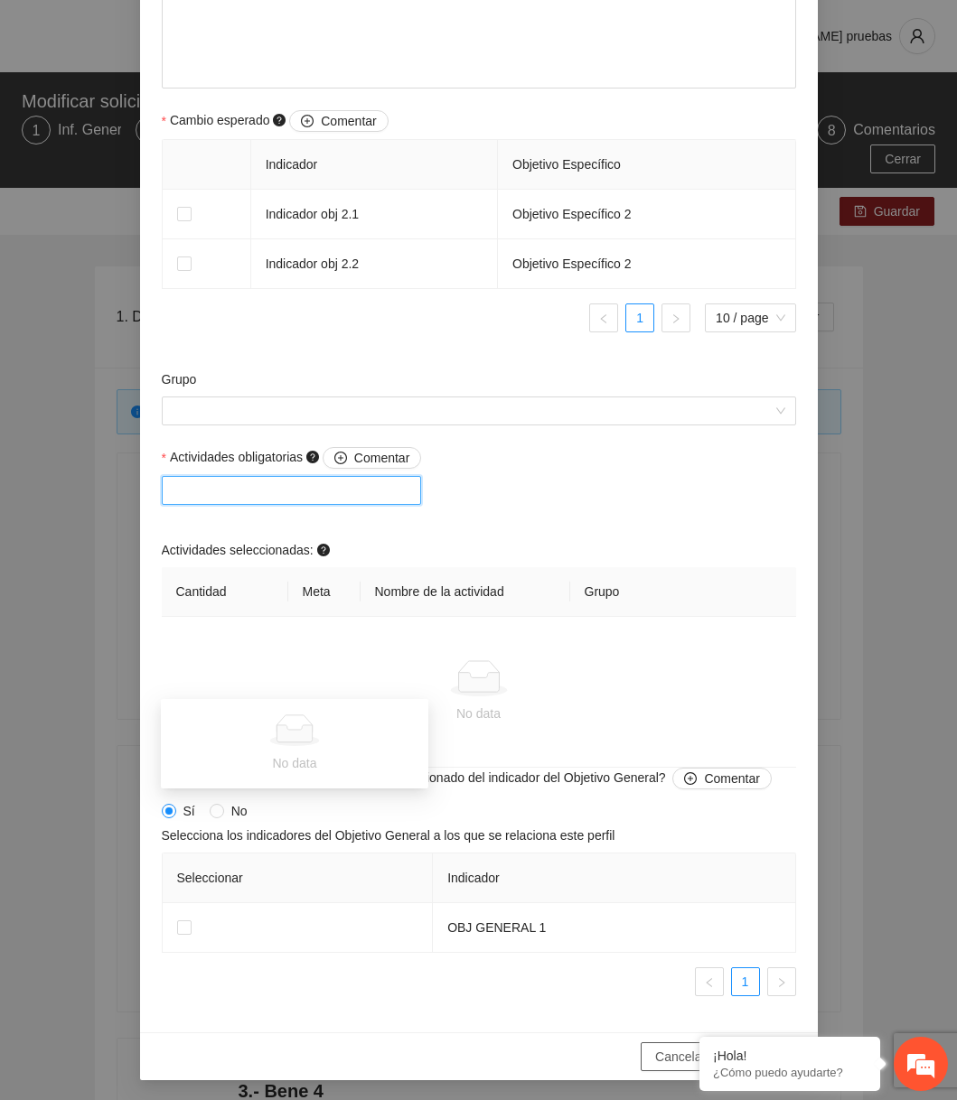
click at [655, 1059] on span "Cancelar" at bounding box center [680, 1057] width 51 height 20
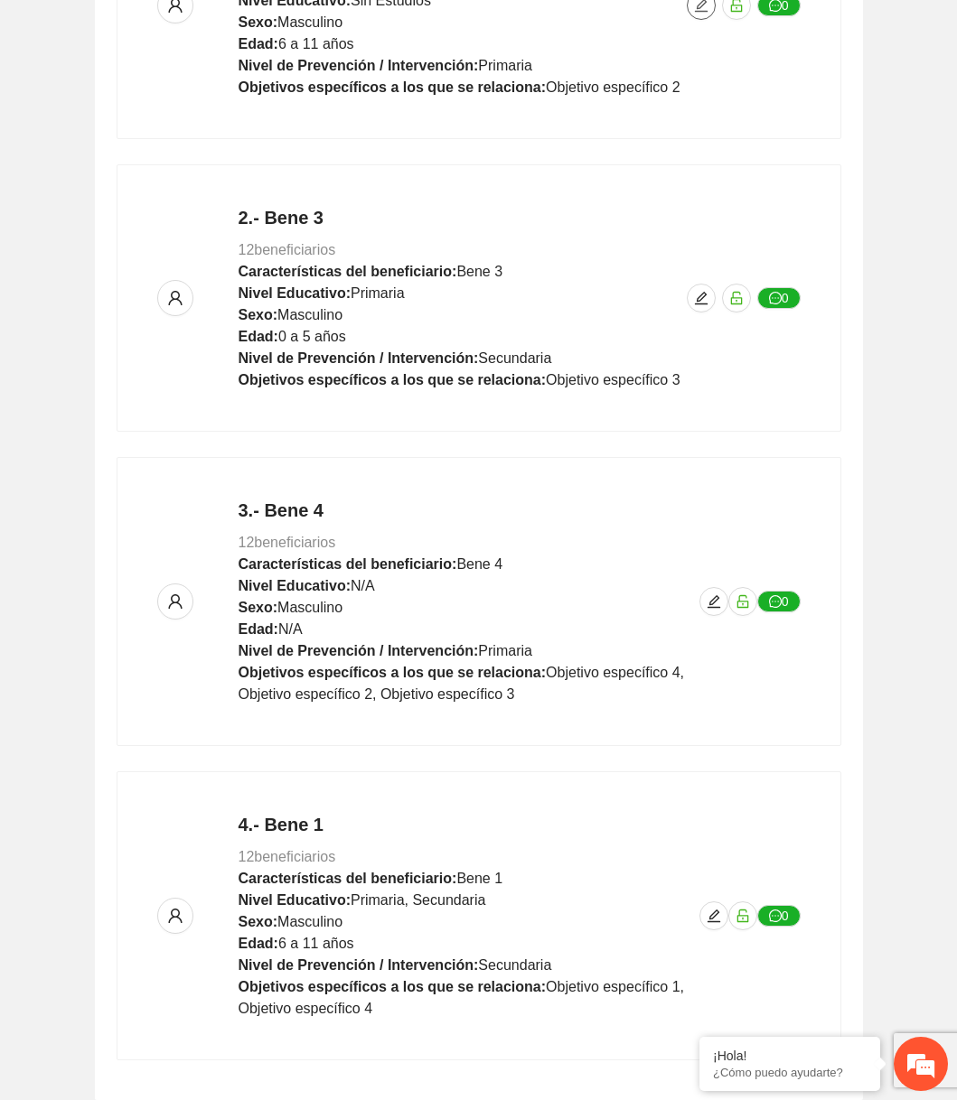
scroll to position [621, 0]
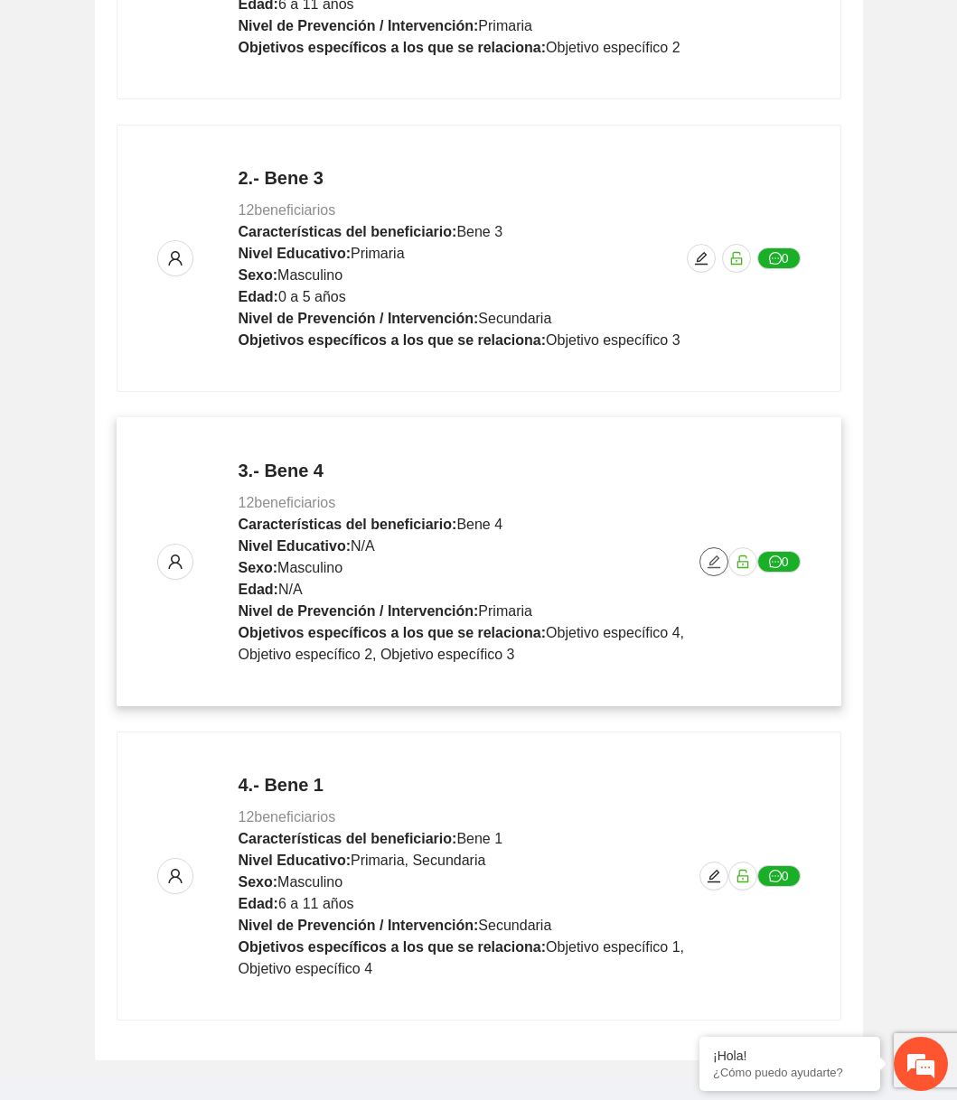
click at [709, 557] on icon "edit" at bounding box center [713, 562] width 14 height 14
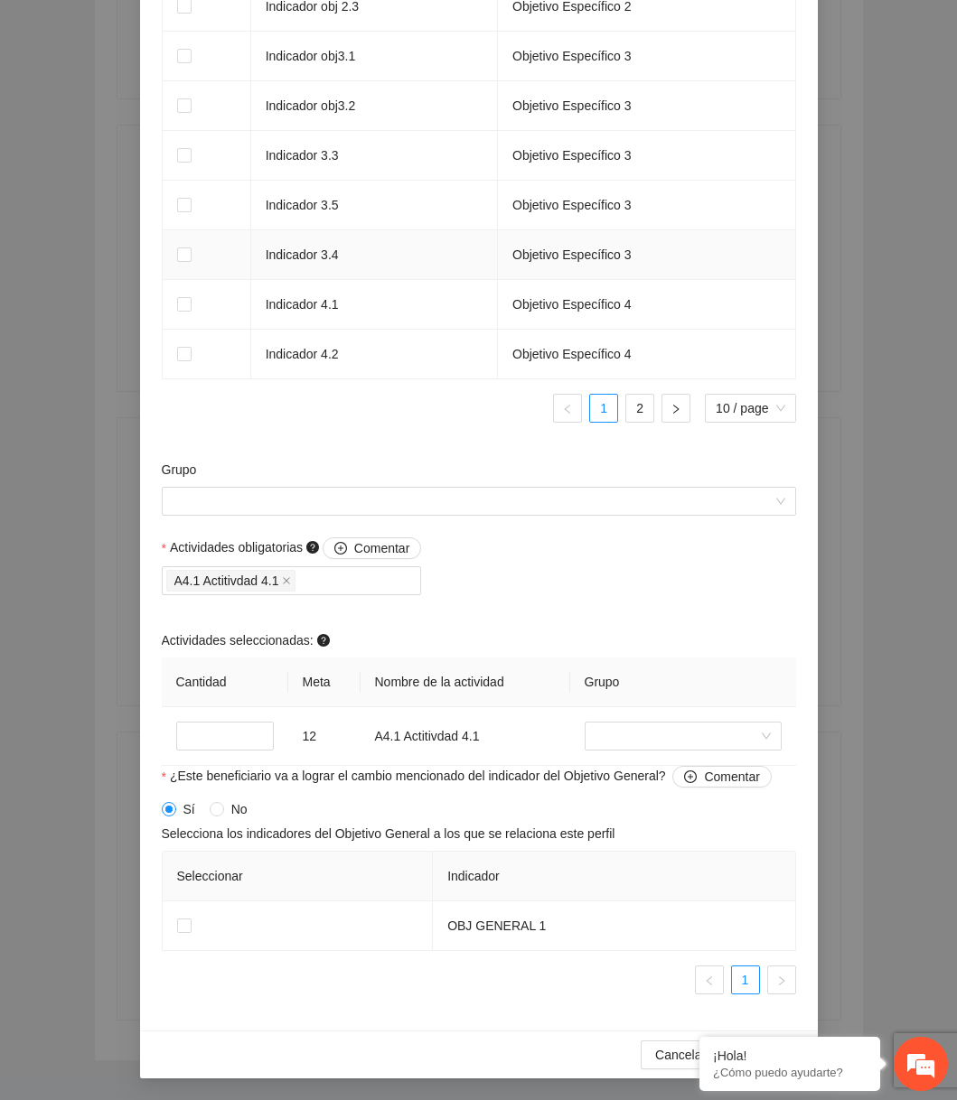
scroll to position [1368, 0]
click at [612, 748] on input "search" at bounding box center [676, 736] width 163 height 27
click at [489, 518] on div "Grupo" at bounding box center [478, 499] width 643 height 78
click at [489, 499] on input "Grupo" at bounding box center [473, 501] width 600 height 27
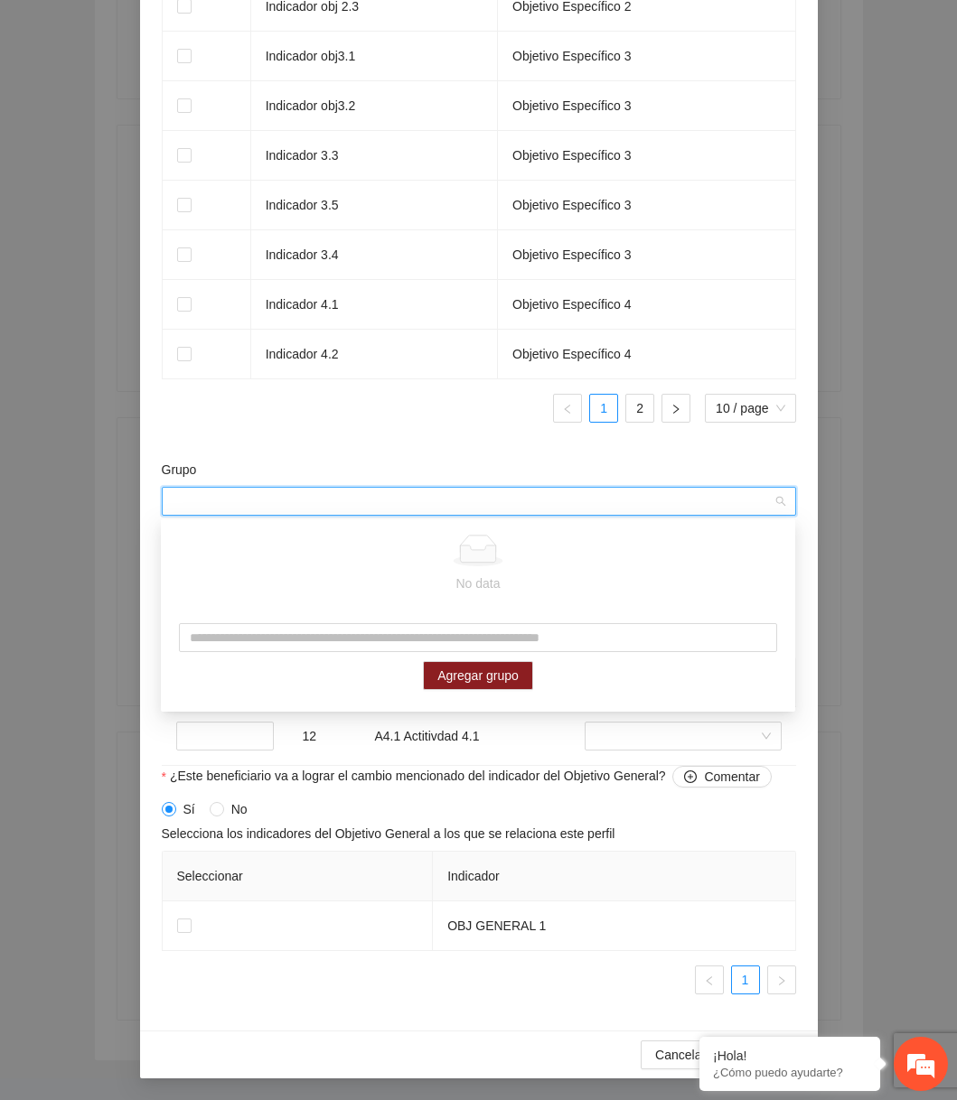
click at [378, 621] on div "Agregar grupo" at bounding box center [478, 656] width 634 height 103
click at [358, 632] on input "text" at bounding box center [478, 637] width 598 height 29
type input "**********"
click at [444, 667] on span "Agregar grupo" at bounding box center [477, 676] width 81 height 20
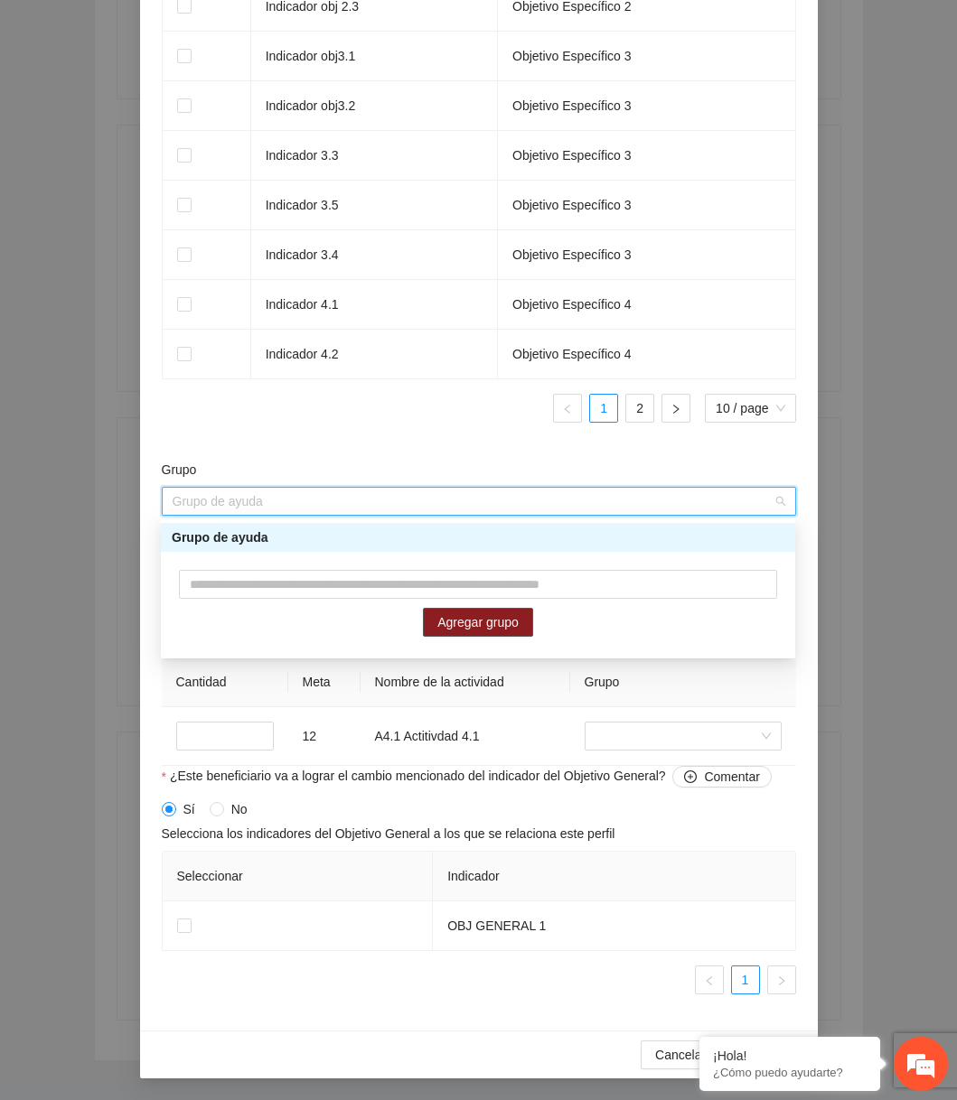
click at [344, 536] on div "Grupo de ayuda" at bounding box center [478, 537] width 612 height 20
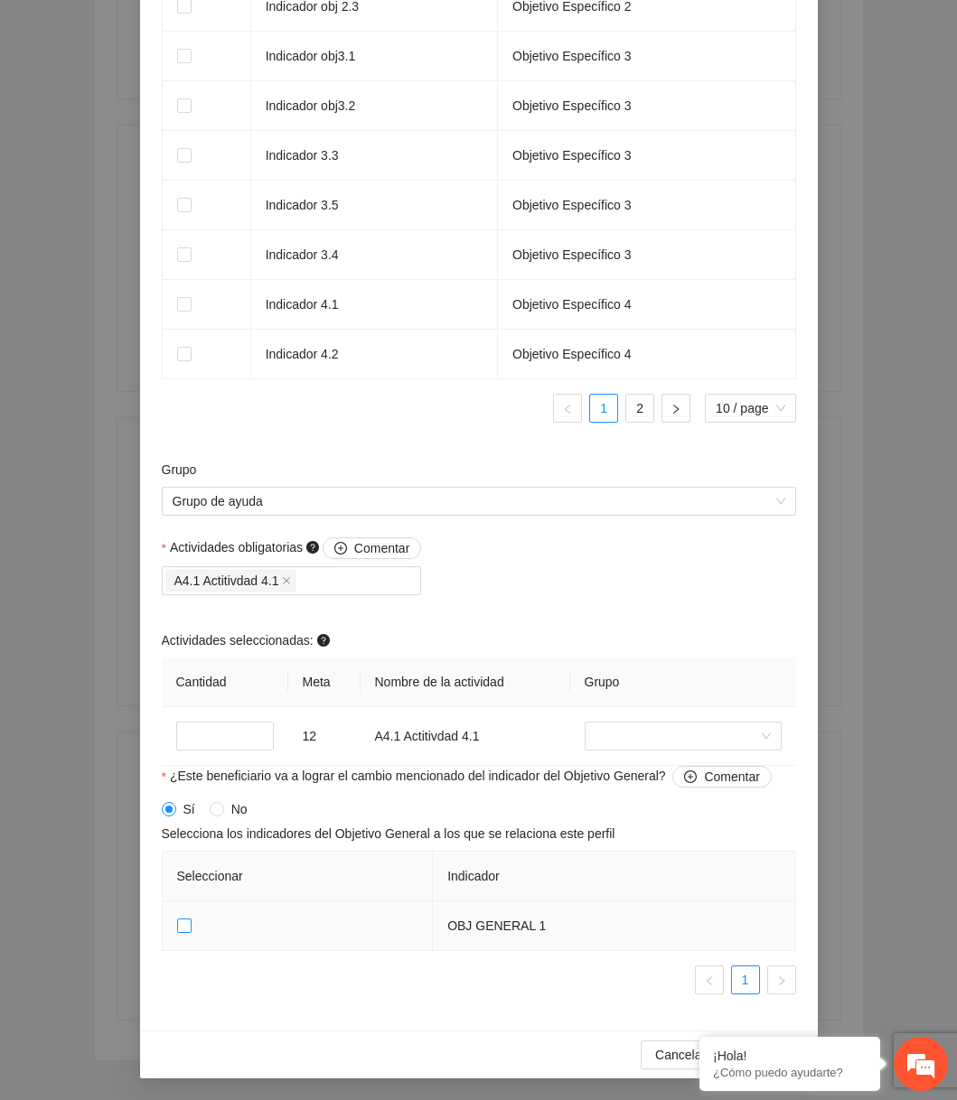
click at [184, 931] on span at bounding box center [184, 926] width 14 height 14
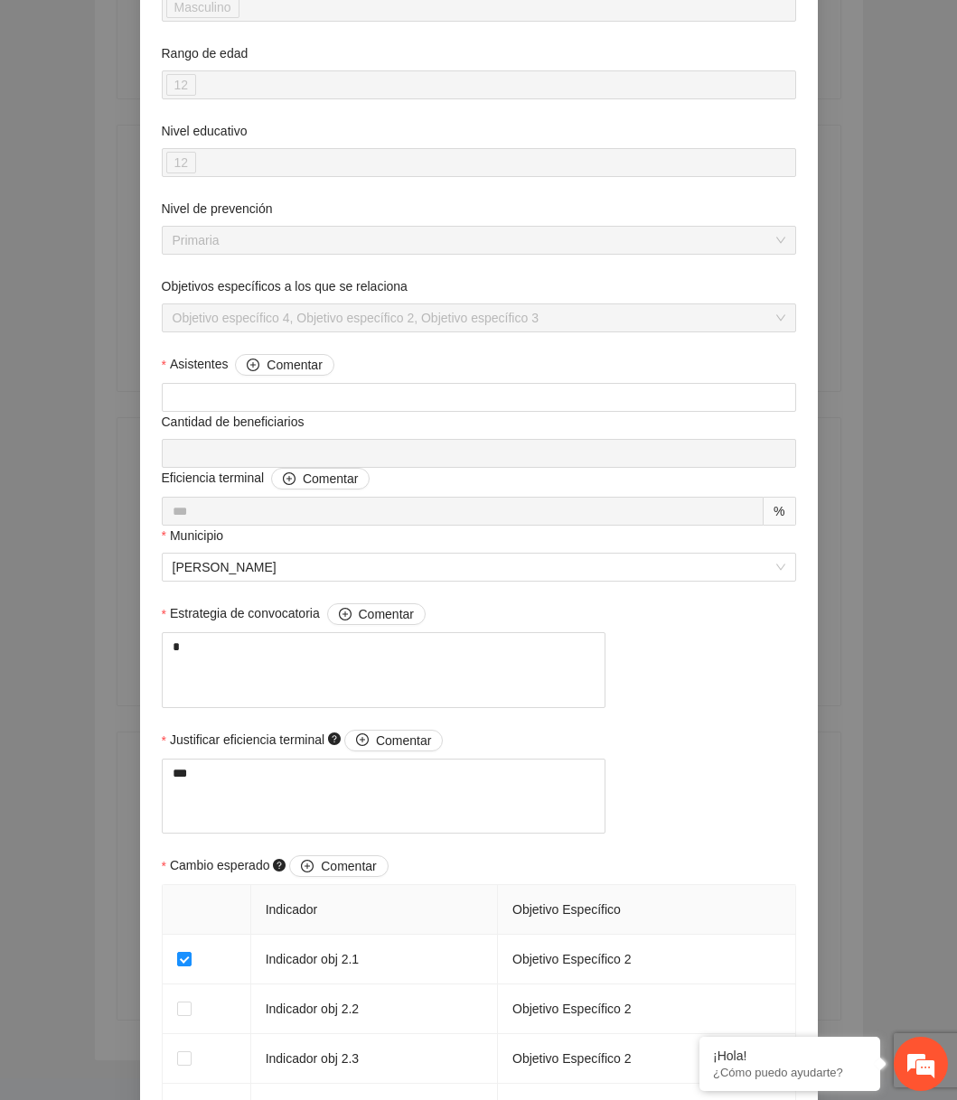
scroll to position [152, 0]
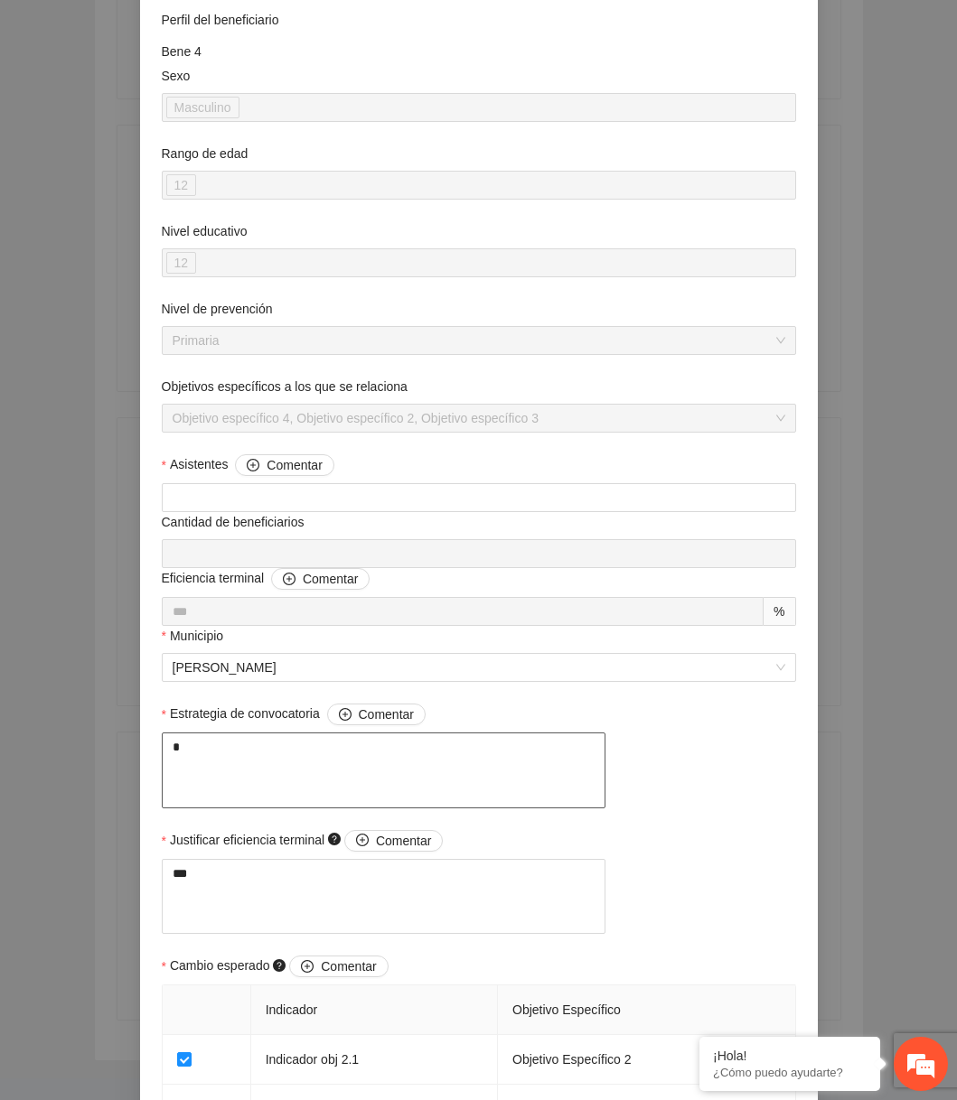
click at [350, 741] on textarea "*" at bounding box center [384, 771] width 444 height 76
type textarea "**"
type textarea "***"
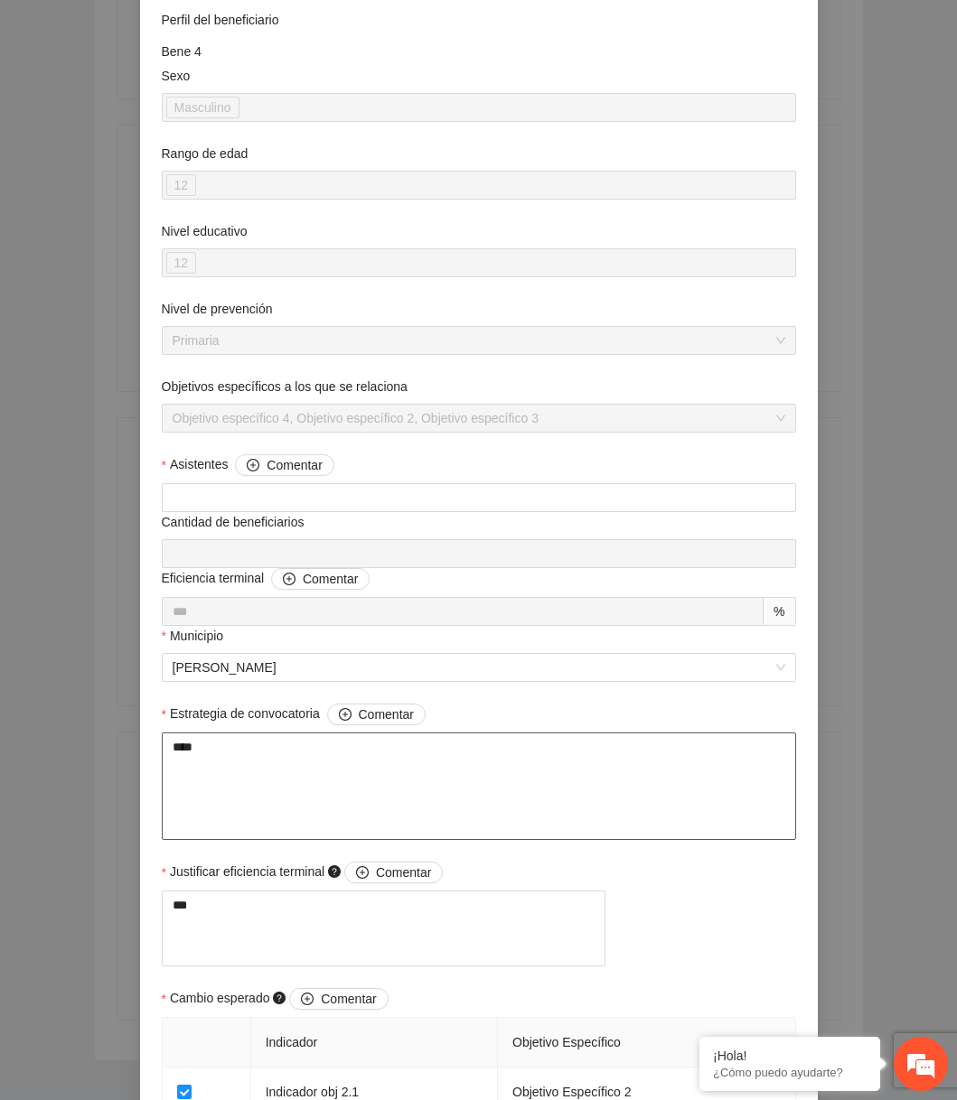
scroll to position [1368, 0]
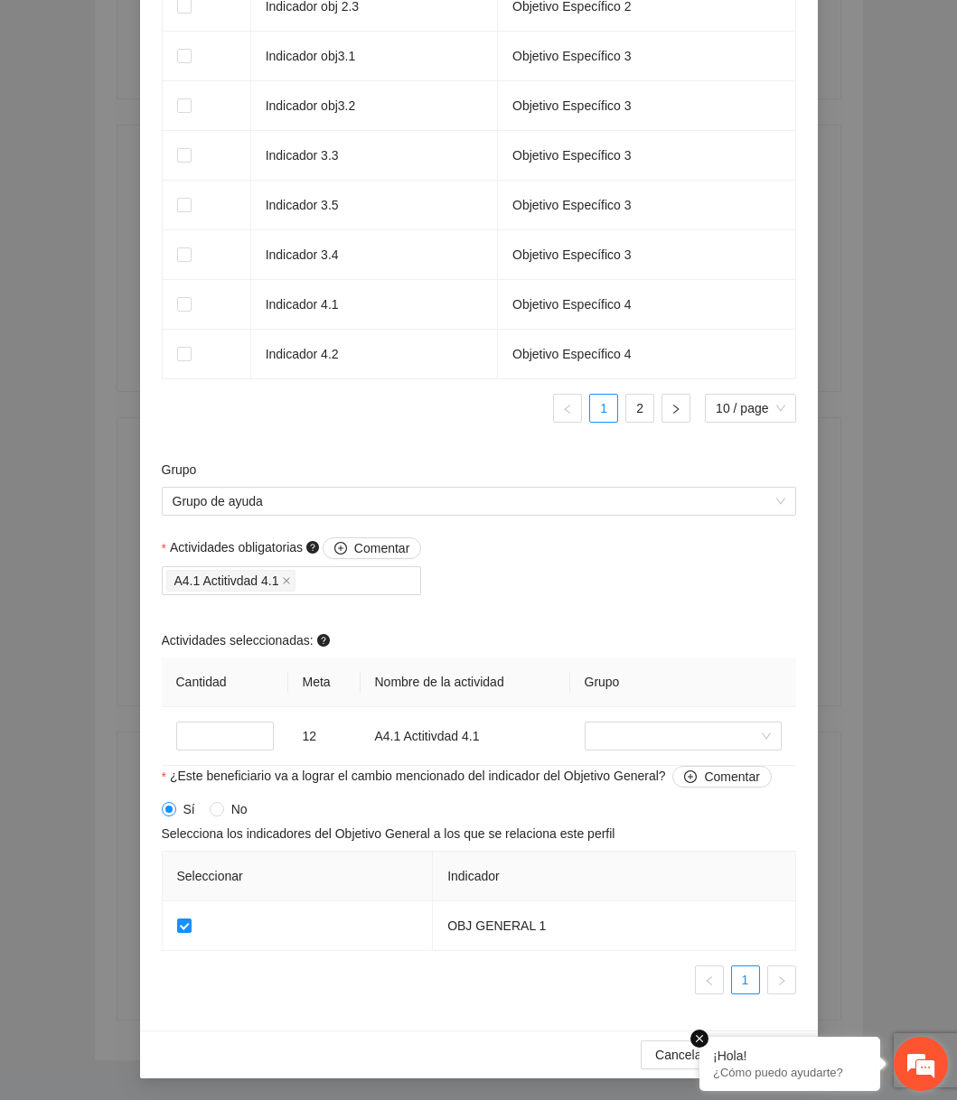
type textarea "****"
click at [697, 1032] on em at bounding box center [699, 1039] width 18 height 18
click at [764, 1053] on span "Guardar" at bounding box center [765, 1055] width 46 height 20
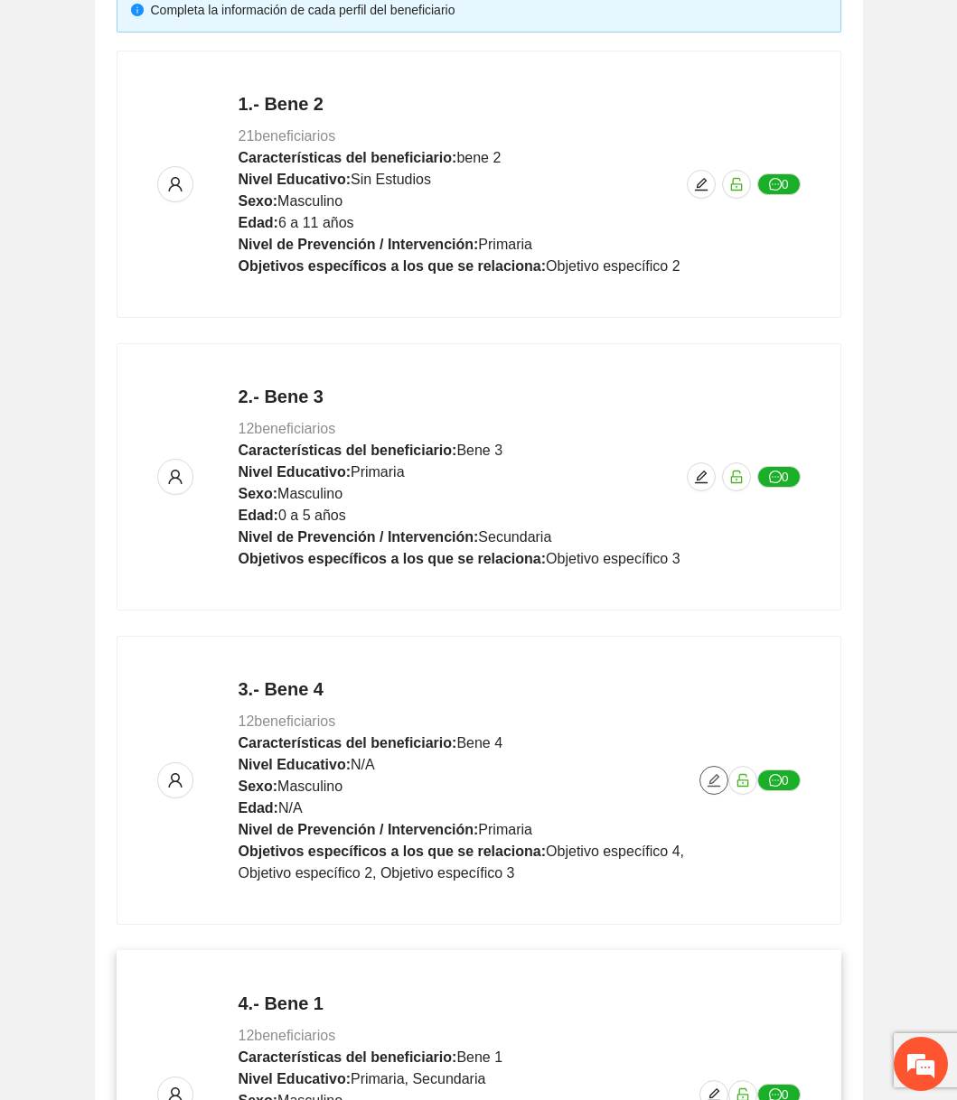
scroll to position [0, 0]
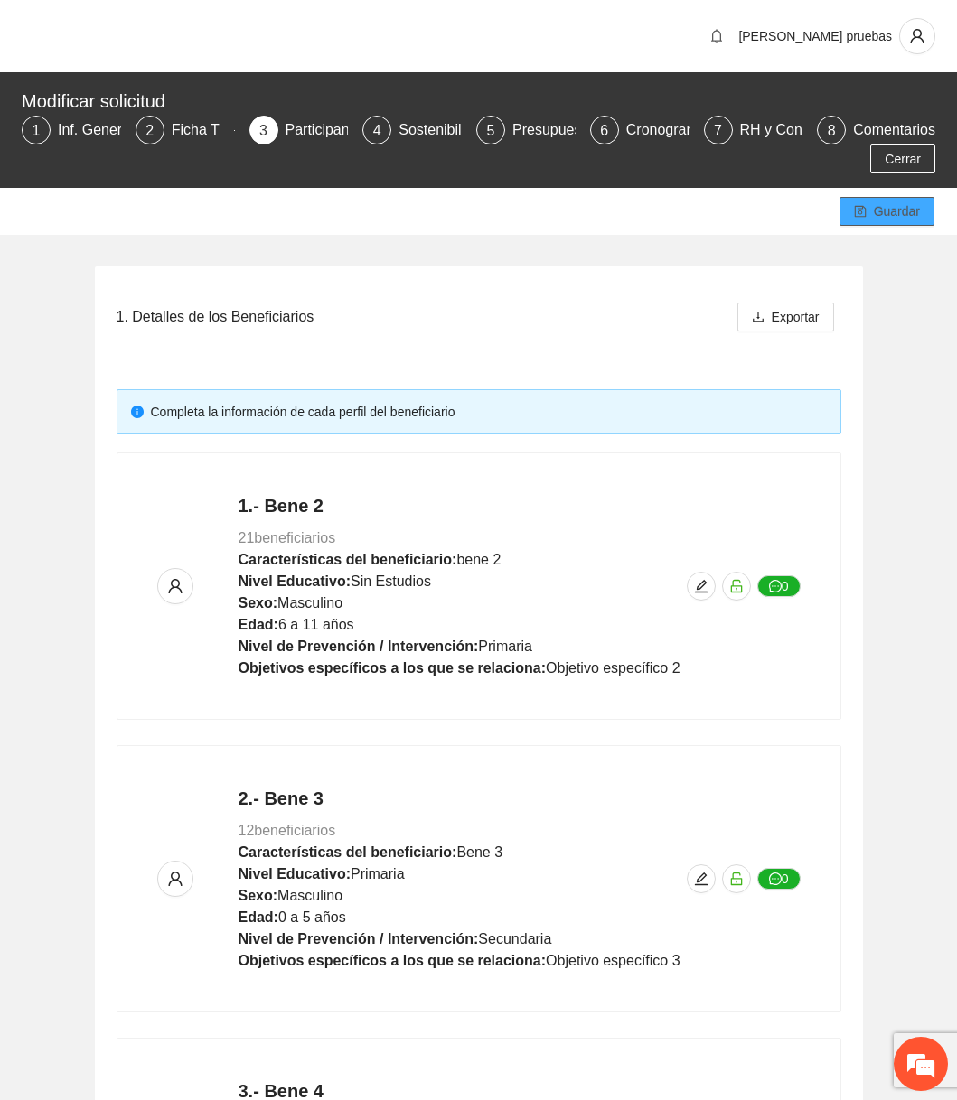
click at [888, 212] on span "Guardar" at bounding box center [896, 211] width 46 height 20
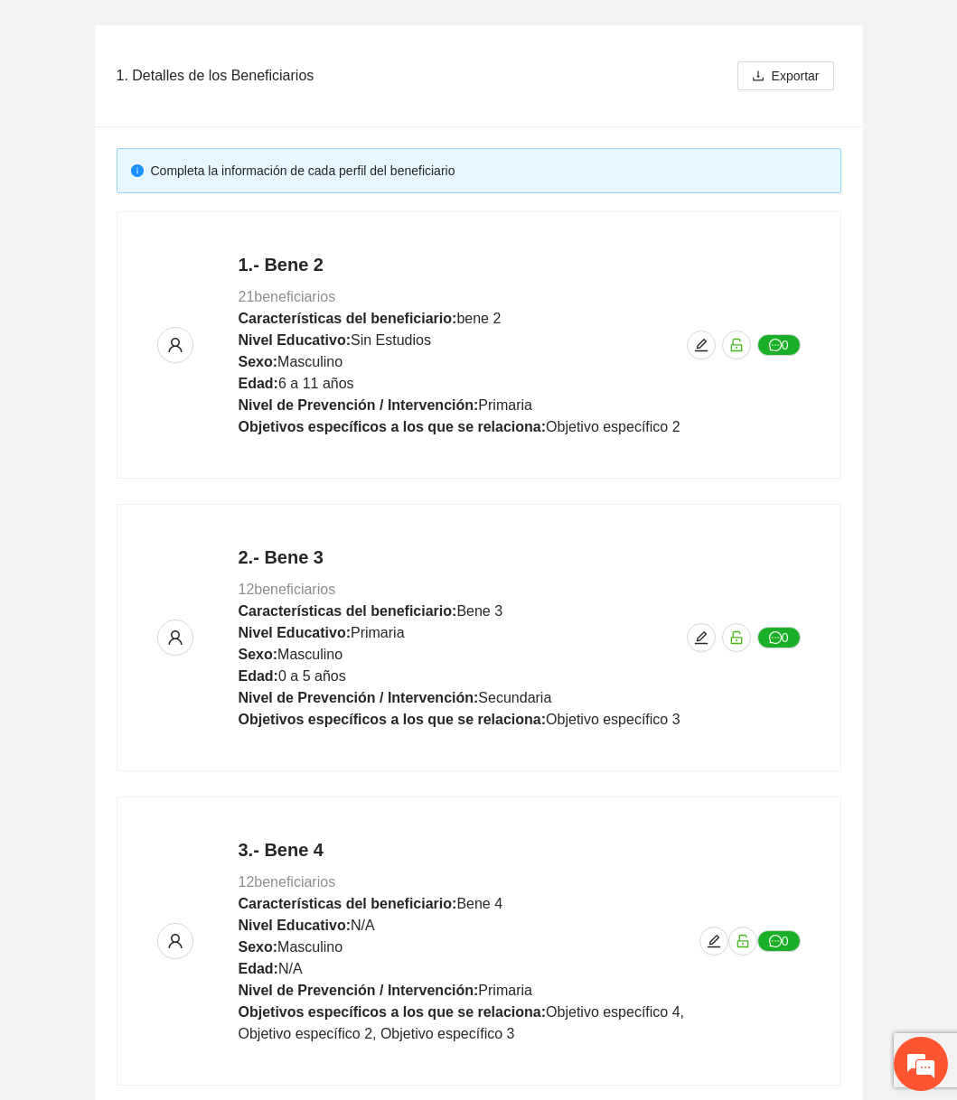
scroll to position [668, 0]
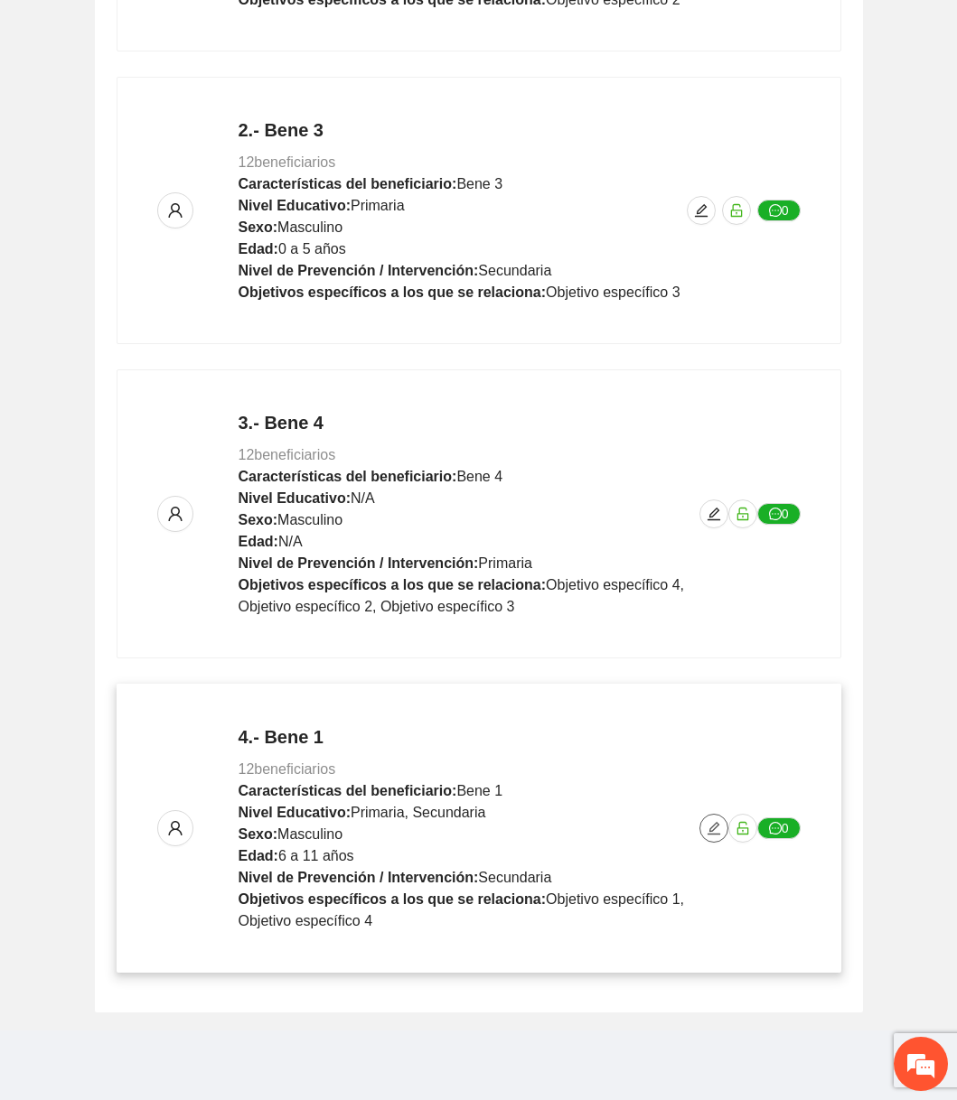
click at [711, 821] on icon "edit" at bounding box center [713, 828] width 14 height 14
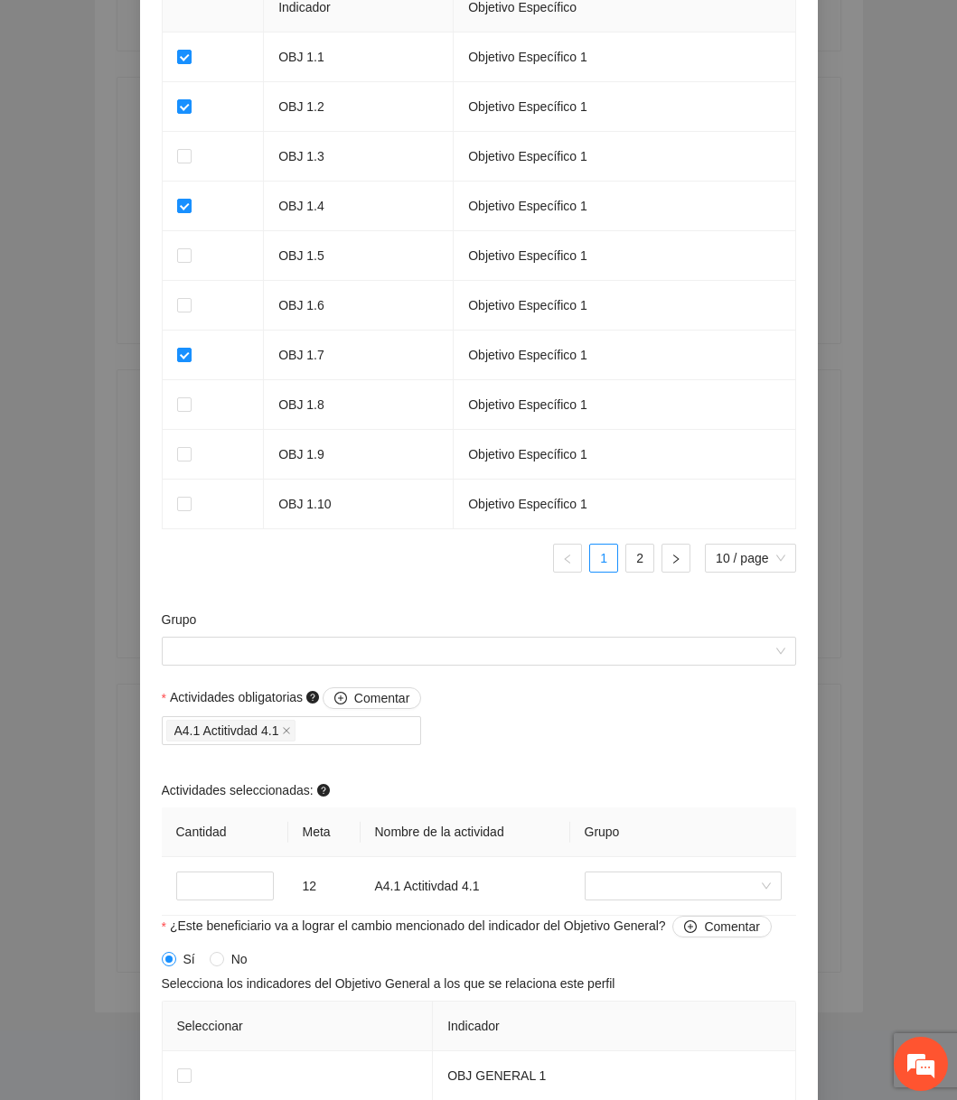
scroll to position [1239, 0]
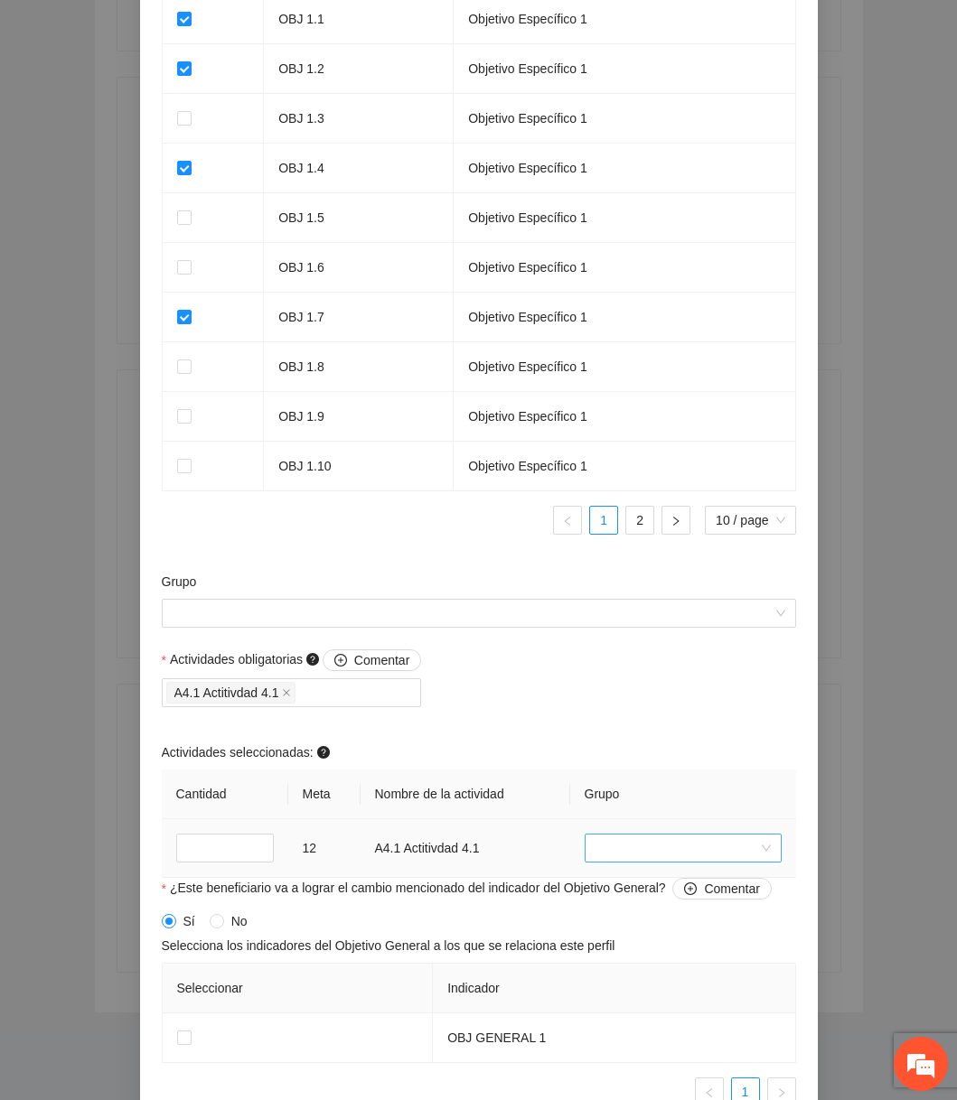
click at [657, 855] on input "search" at bounding box center [676, 848] width 163 height 27
click at [616, 784] on div "grupo1" at bounding box center [681, 772] width 197 height 29
click at [498, 627] on input "Grupo" at bounding box center [473, 613] width 600 height 27
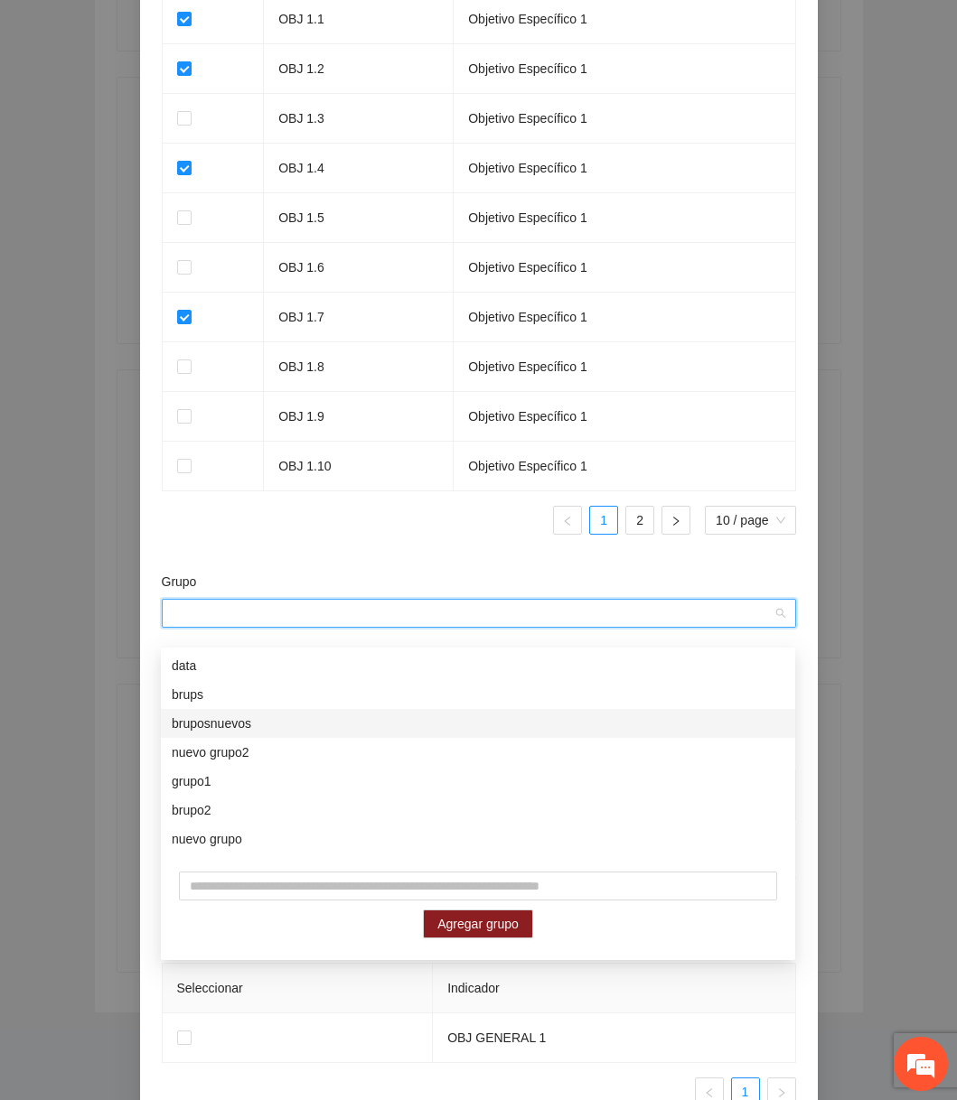
click at [366, 751] on div "nuevo grupo2" at bounding box center [478, 752] width 612 height 20
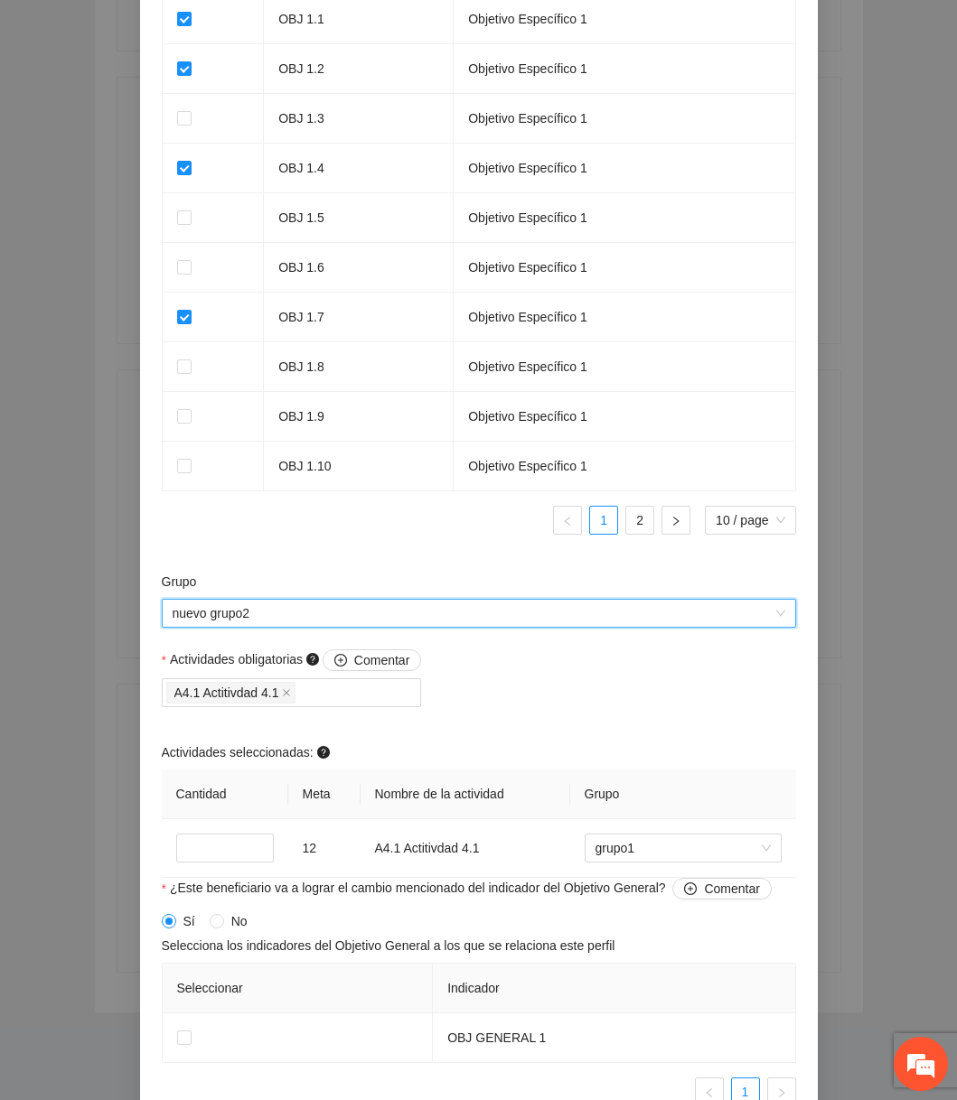
scroll to position [1368, 0]
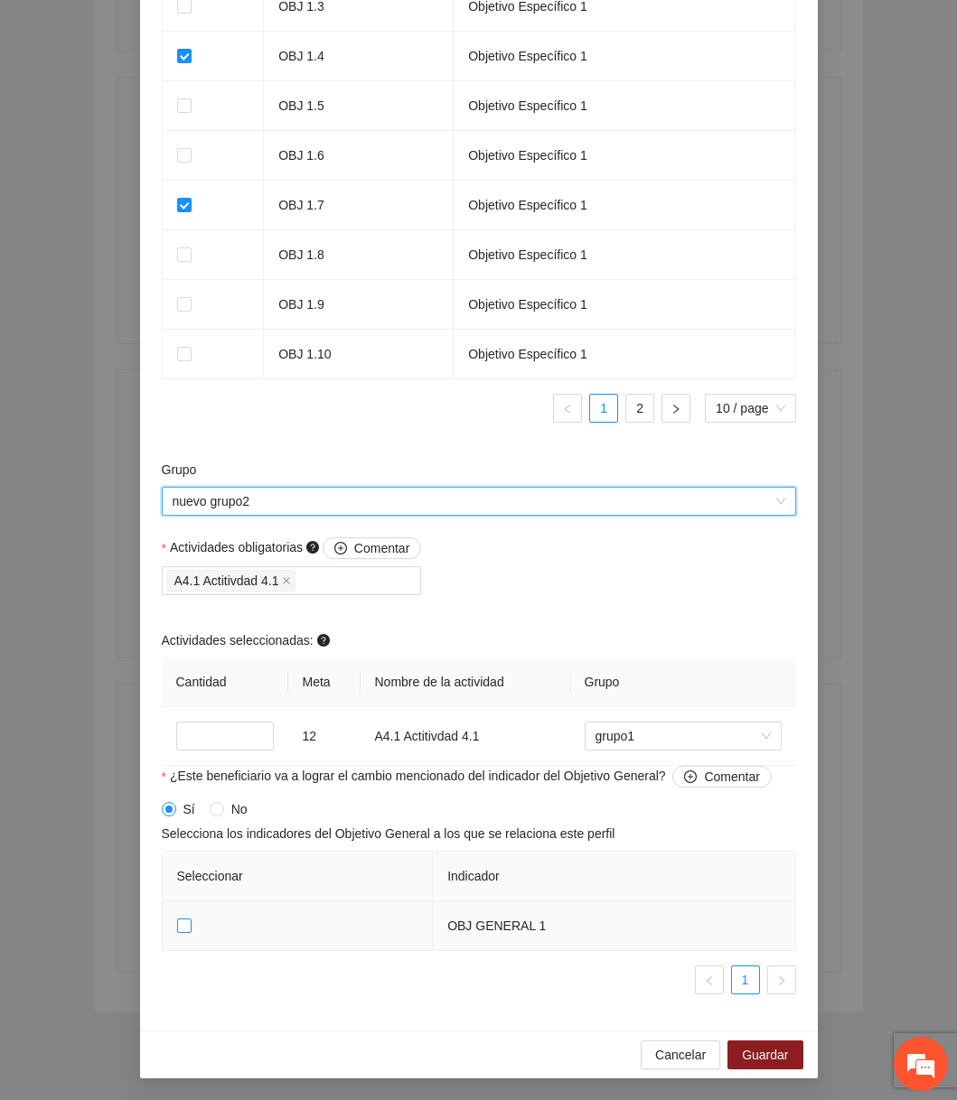
click at [186, 932] on label at bounding box center [184, 926] width 14 height 20
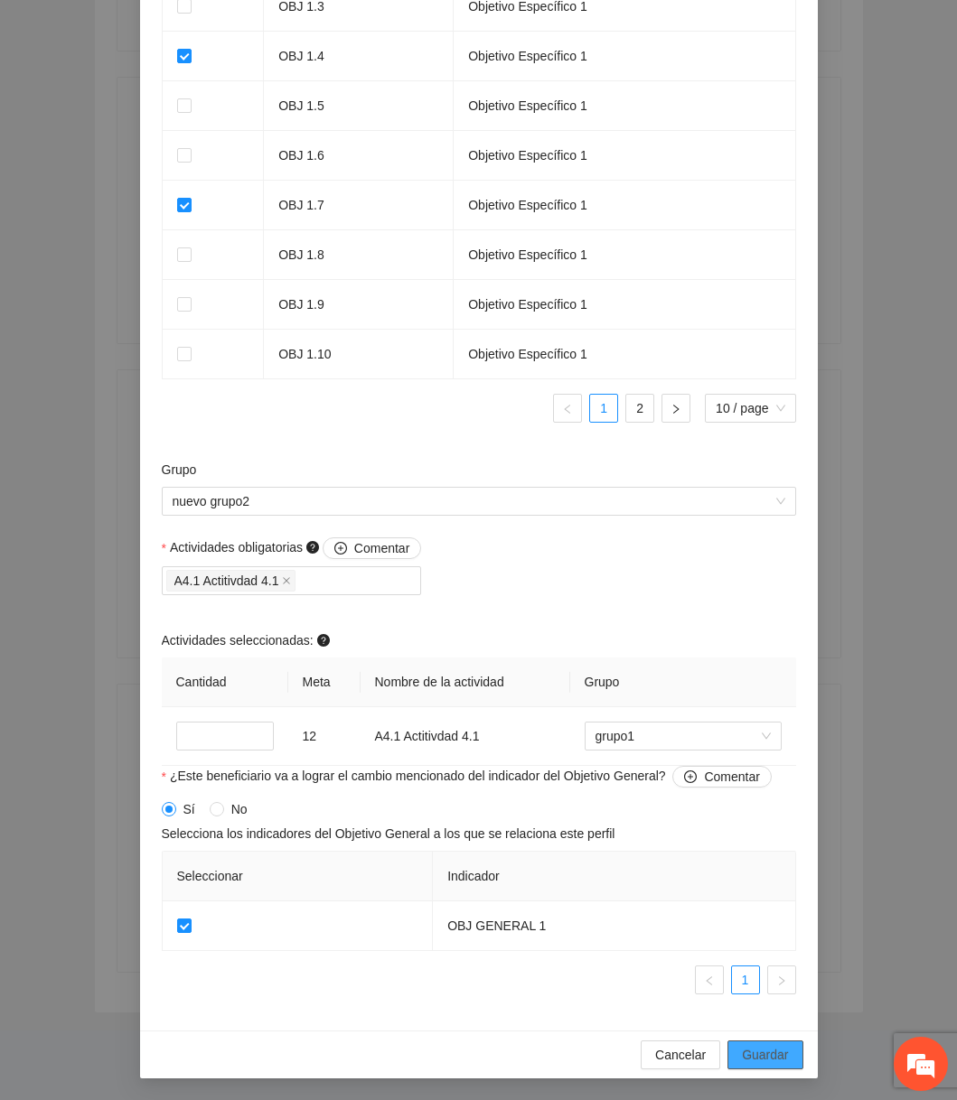
click at [789, 1050] on button "Guardar" at bounding box center [764, 1055] width 75 height 29
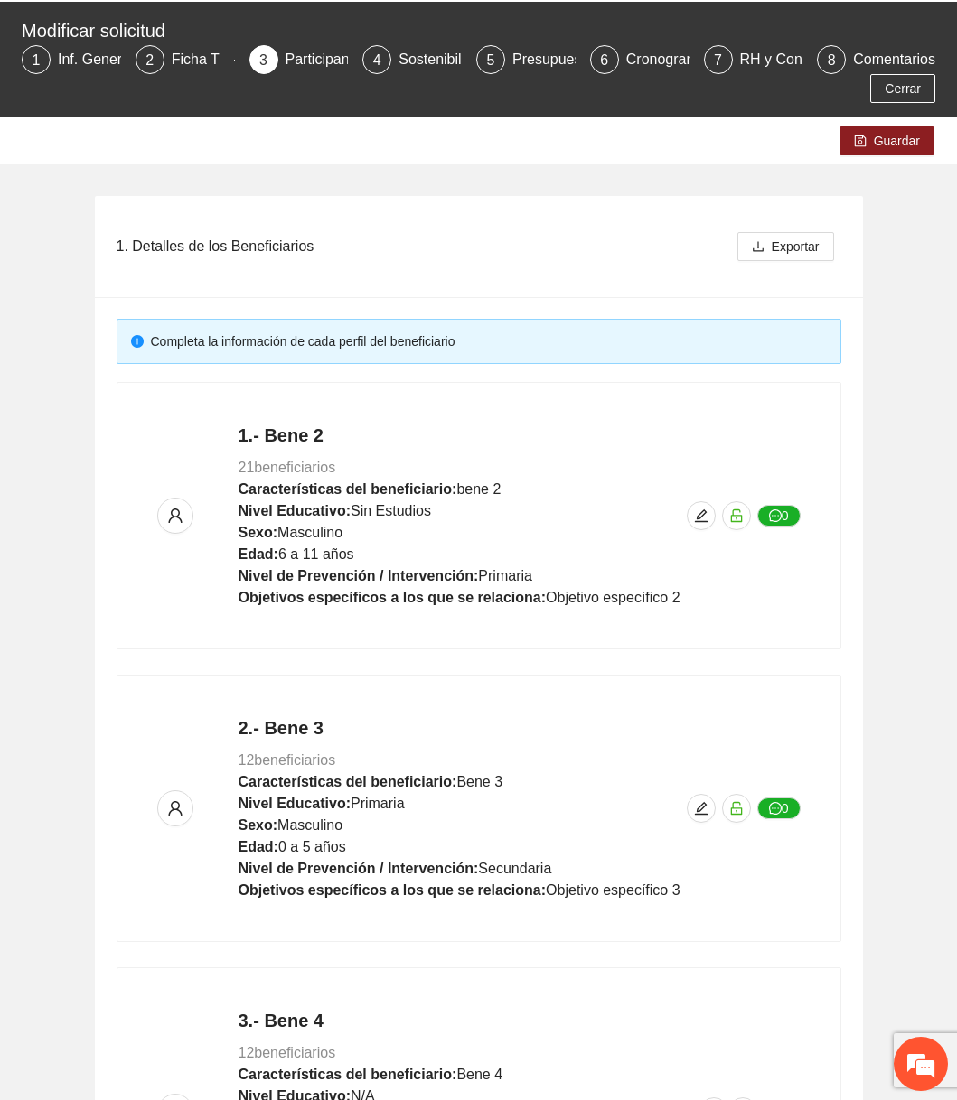
scroll to position [0, 0]
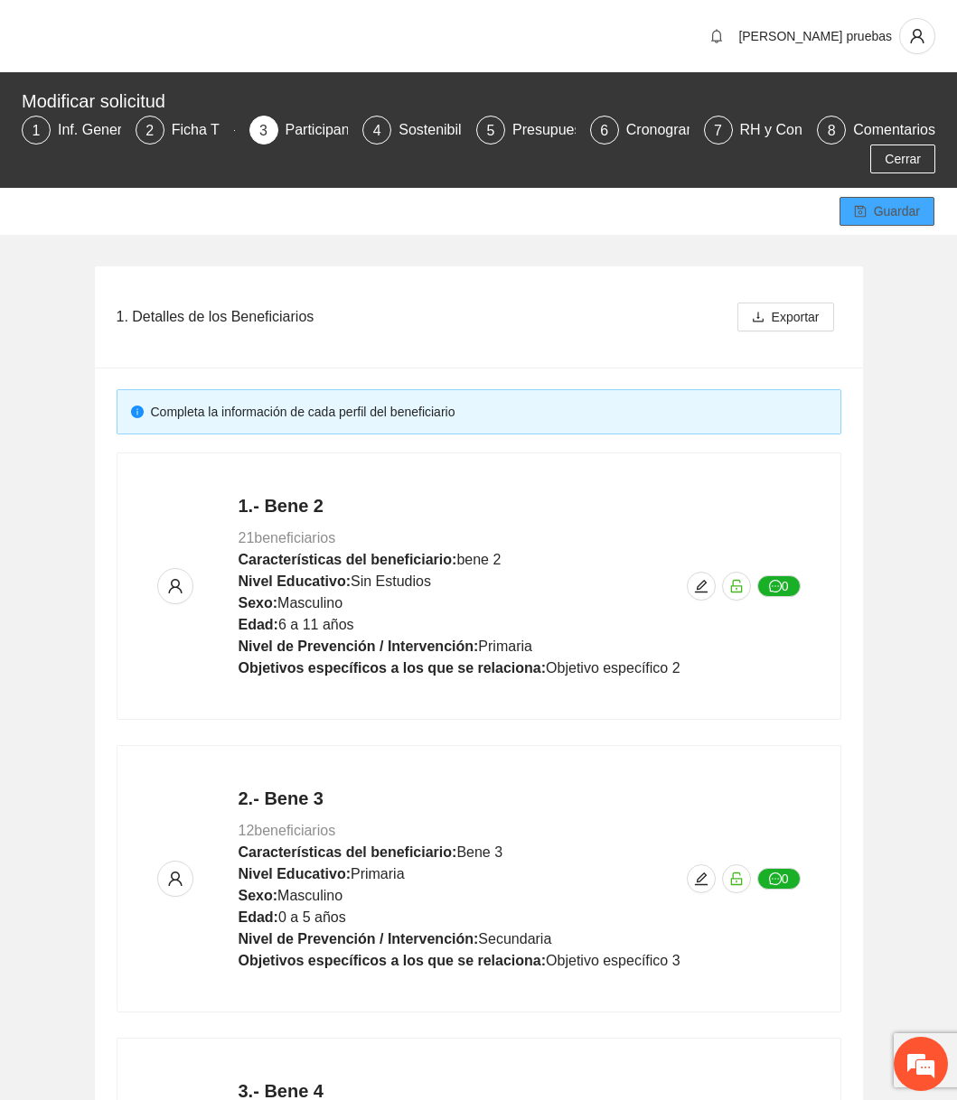
click at [902, 201] on span "Guardar" at bounding box center [896, 211] width 46 height 20
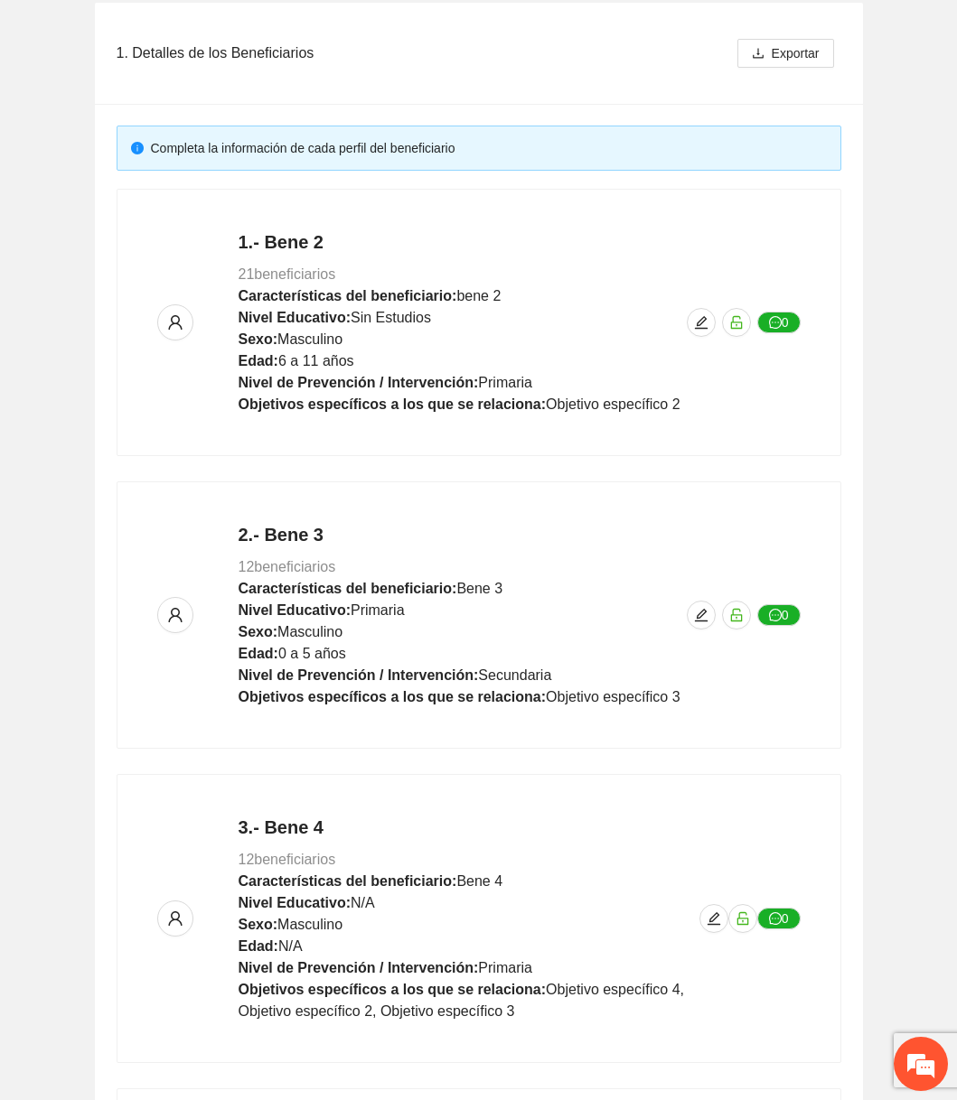
scroll to position [668, 0]
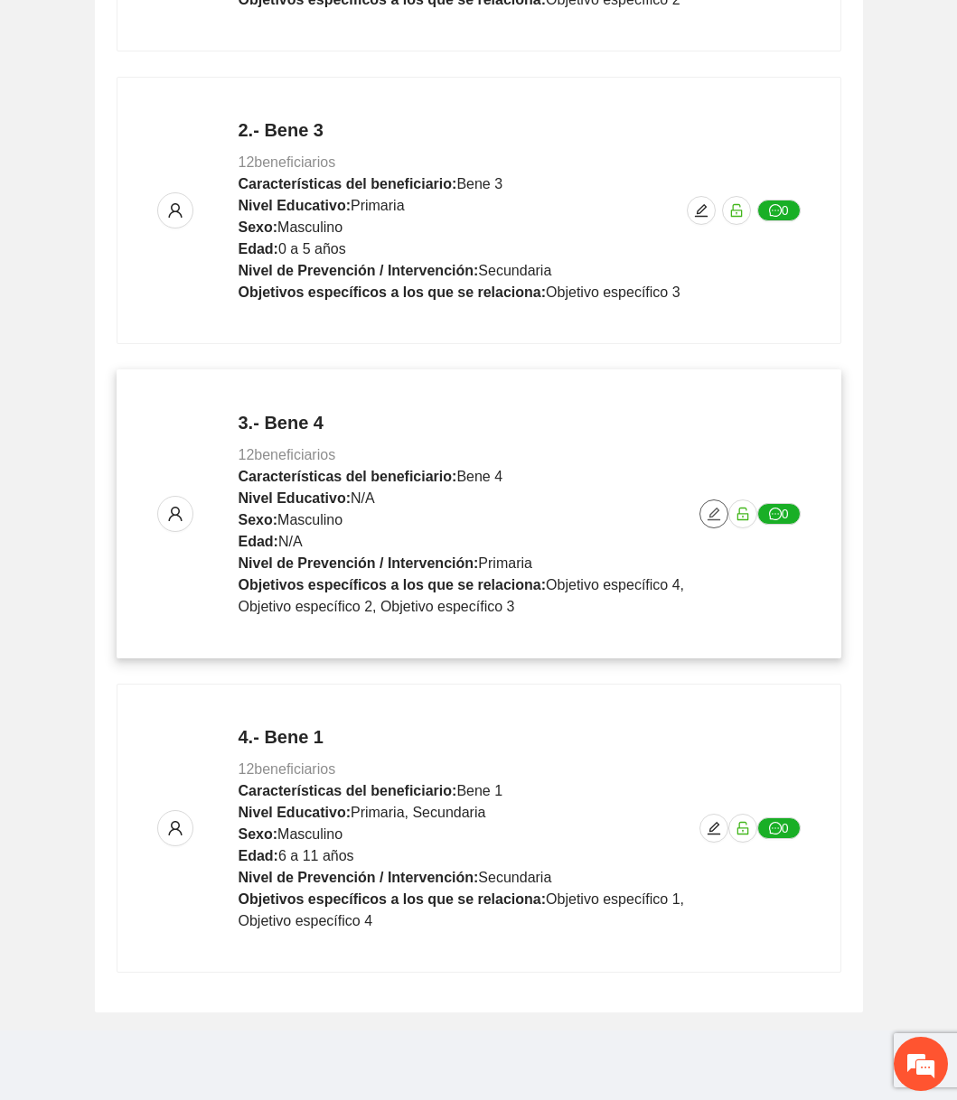
click at [712, 521] on button "button" at bounding box center [713, 513] width 29 height 29
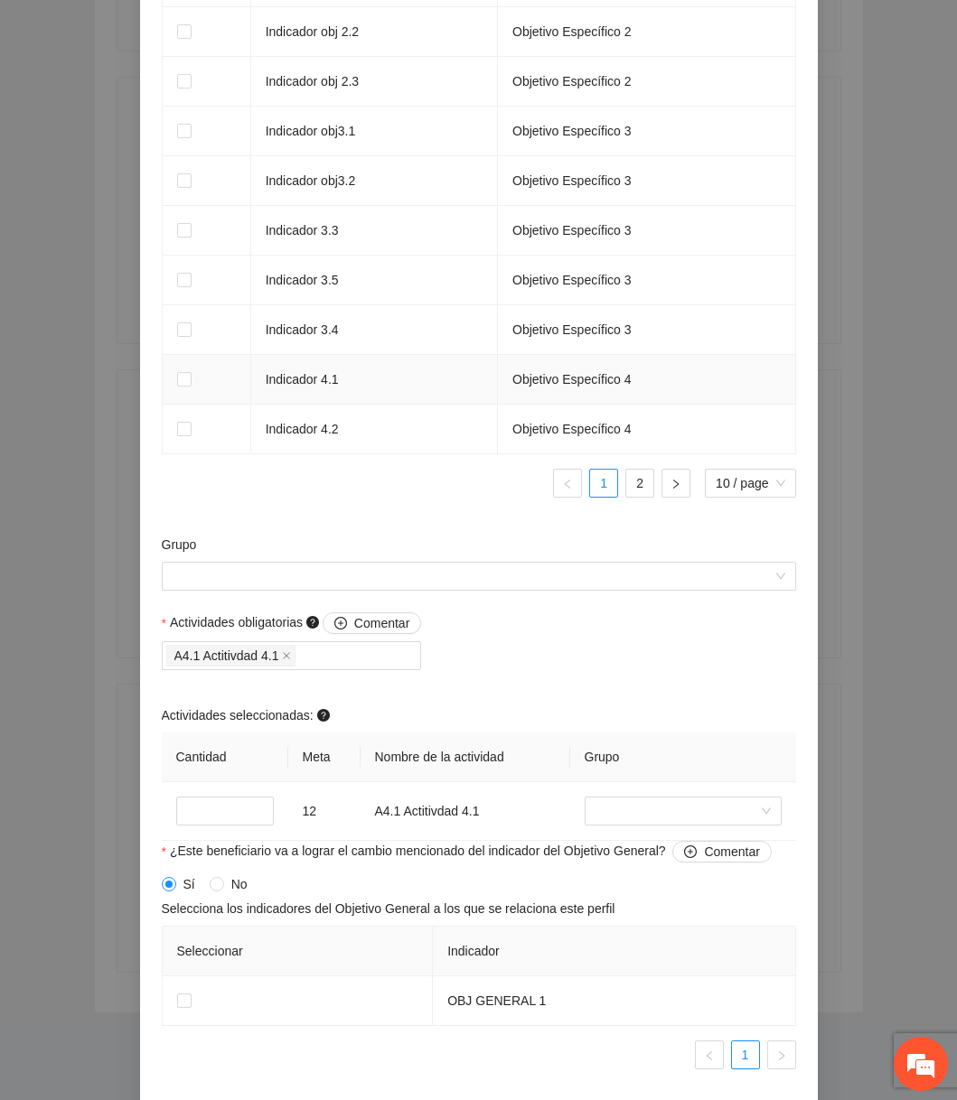
scroll to position [1368, 0]
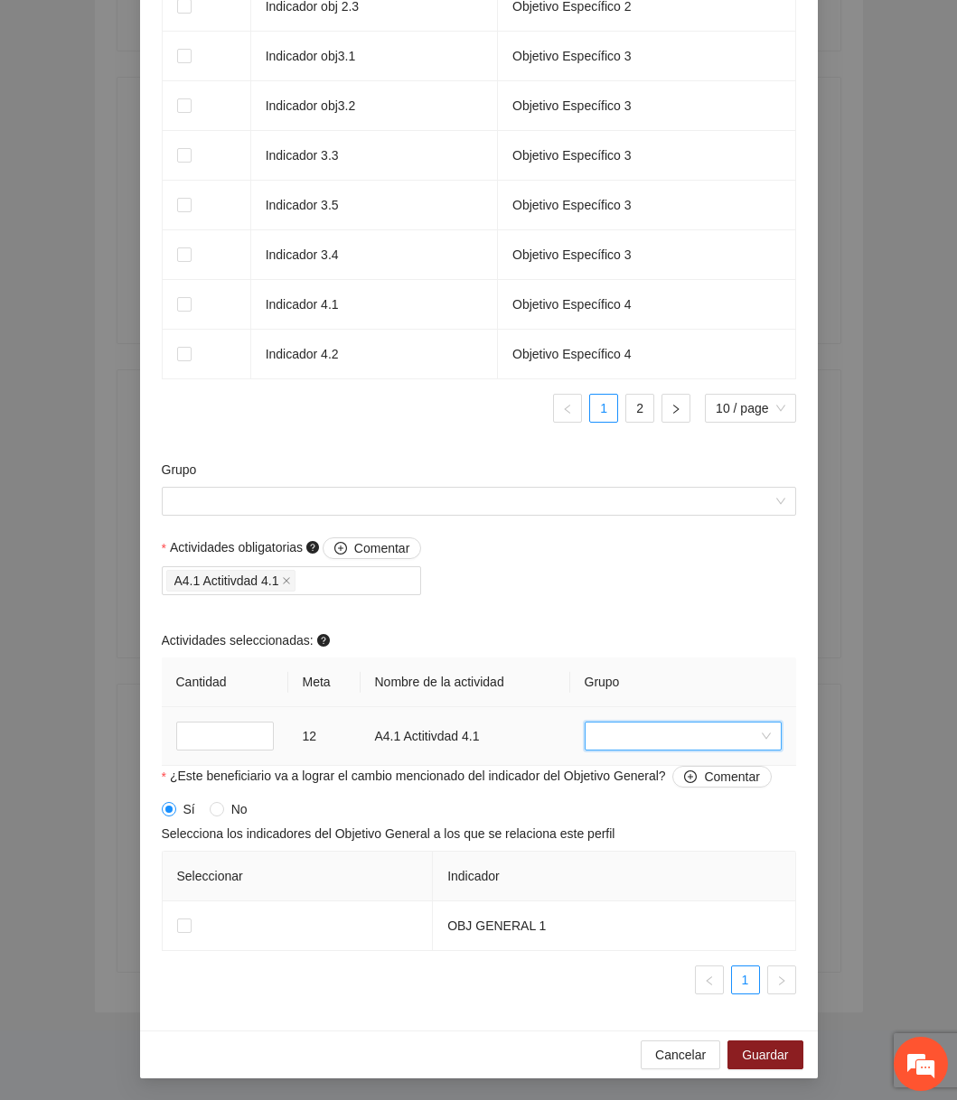
click at [639, 738] on input "search" at bounding box center [676, 736] width 163 height 27
click at [629, 772] on div "Sin grupo" at bounding box center [681, 772] width 175 height 20
click at [523, 502] on input "Grupo" at bounding box center [473, 501] width 600 height 27
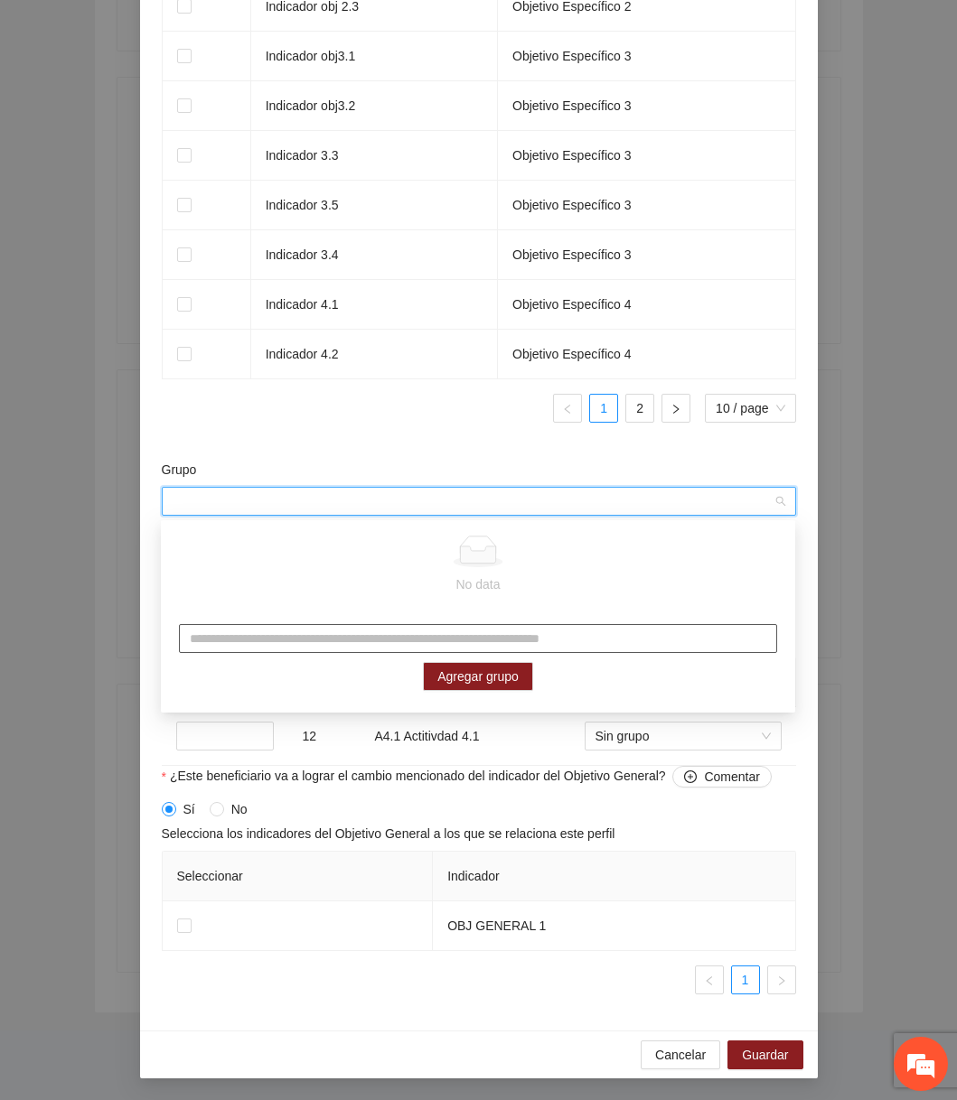
click at [387, 628] on input "text" at bounding box center [478, 638] width 598 height 29
type input "****"
click at [460, 690] on div "**** Agregar grupo" at bounding box center [478, 657] width 634 height 103
click at [463, 682] on span "Agregar grupo" at bounding box center [477, 677] width 81 height 20
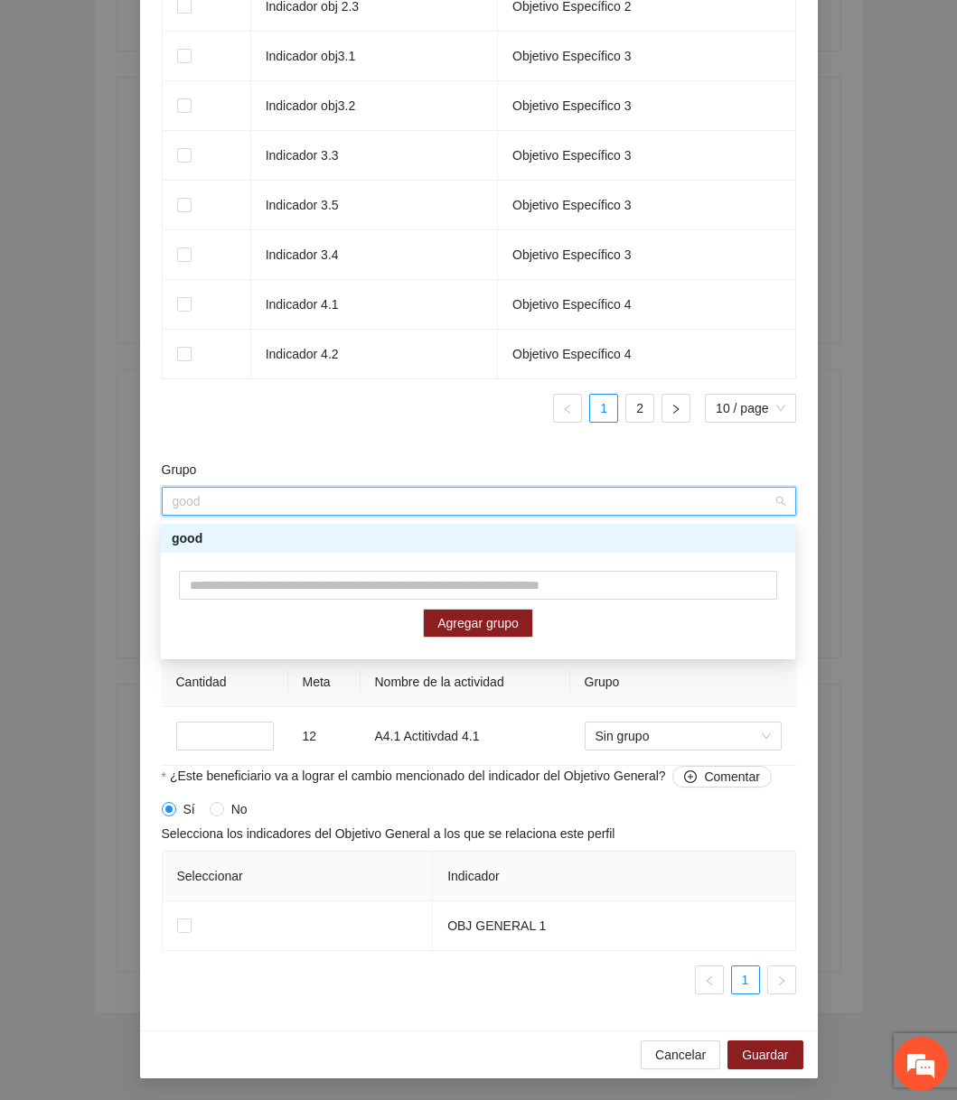
click at [352, 553] on div "Agregar grupo" at bounding box center [478, 604] width 634 height 103
click at [349, 538] on div "good" at bounding box center [478, 538] width 612 height 20
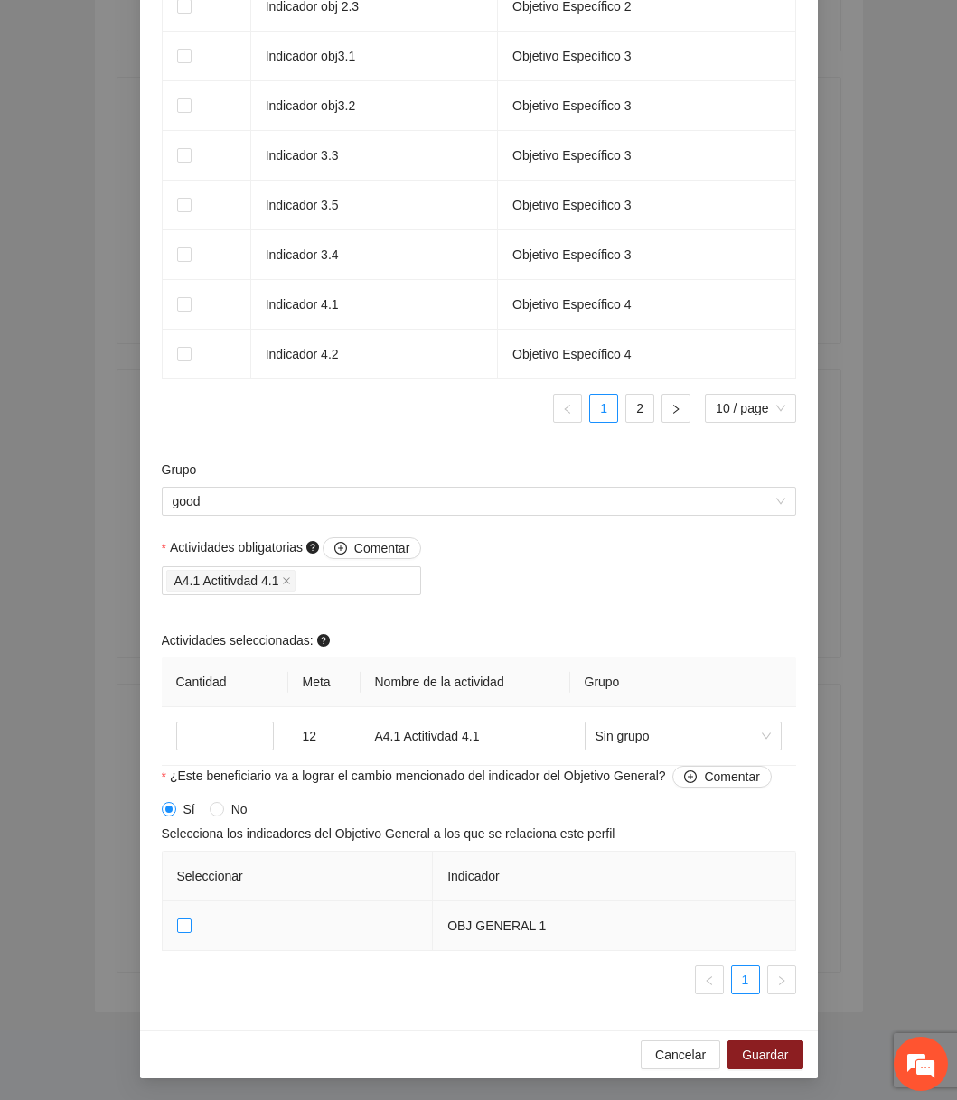
click at [185, 933] on label at bounding box center [184, 926] width 14 height 20
click at [779, 1050] on span "Guardar" at bounding box center [765, 1055] width 46 height 20
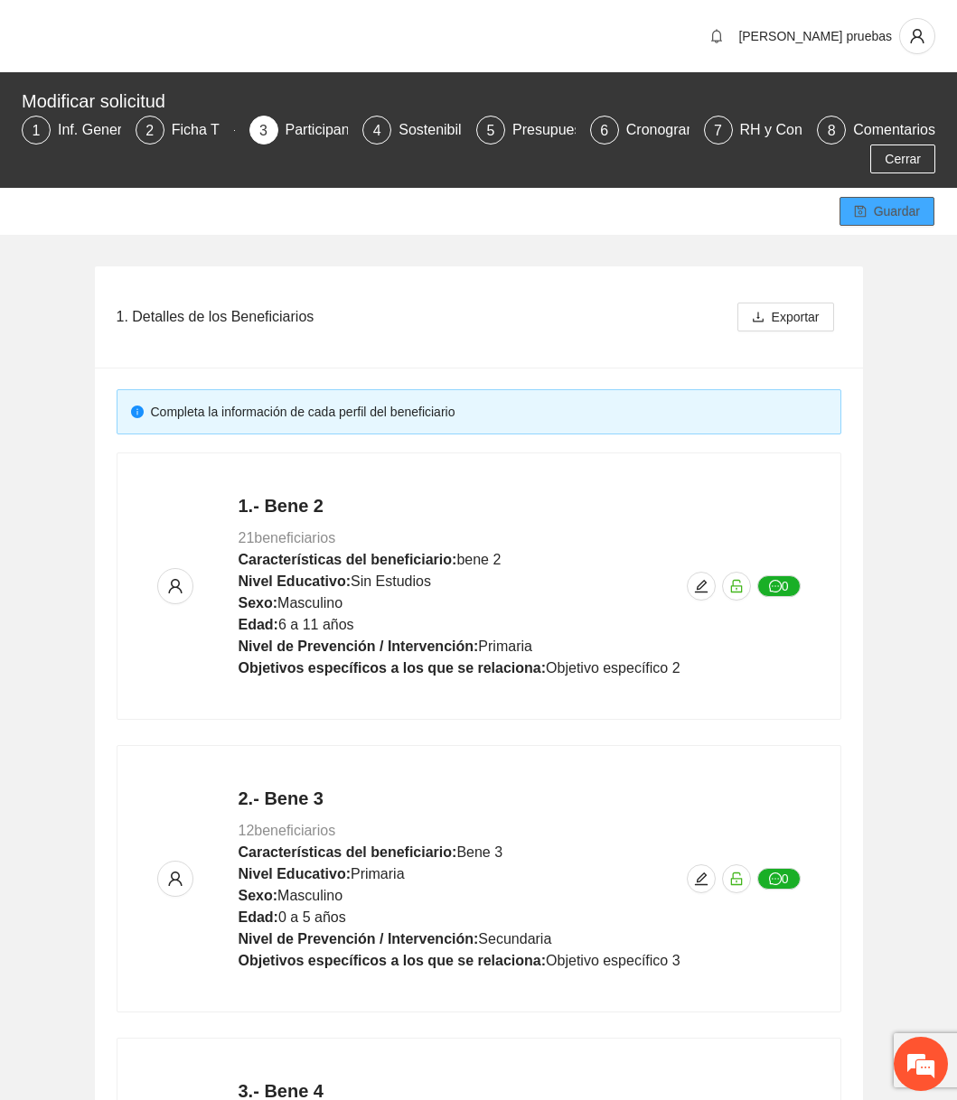
click at [887, 216] on span "Guardar" at bounding box center [896, 211] width 46 height 20
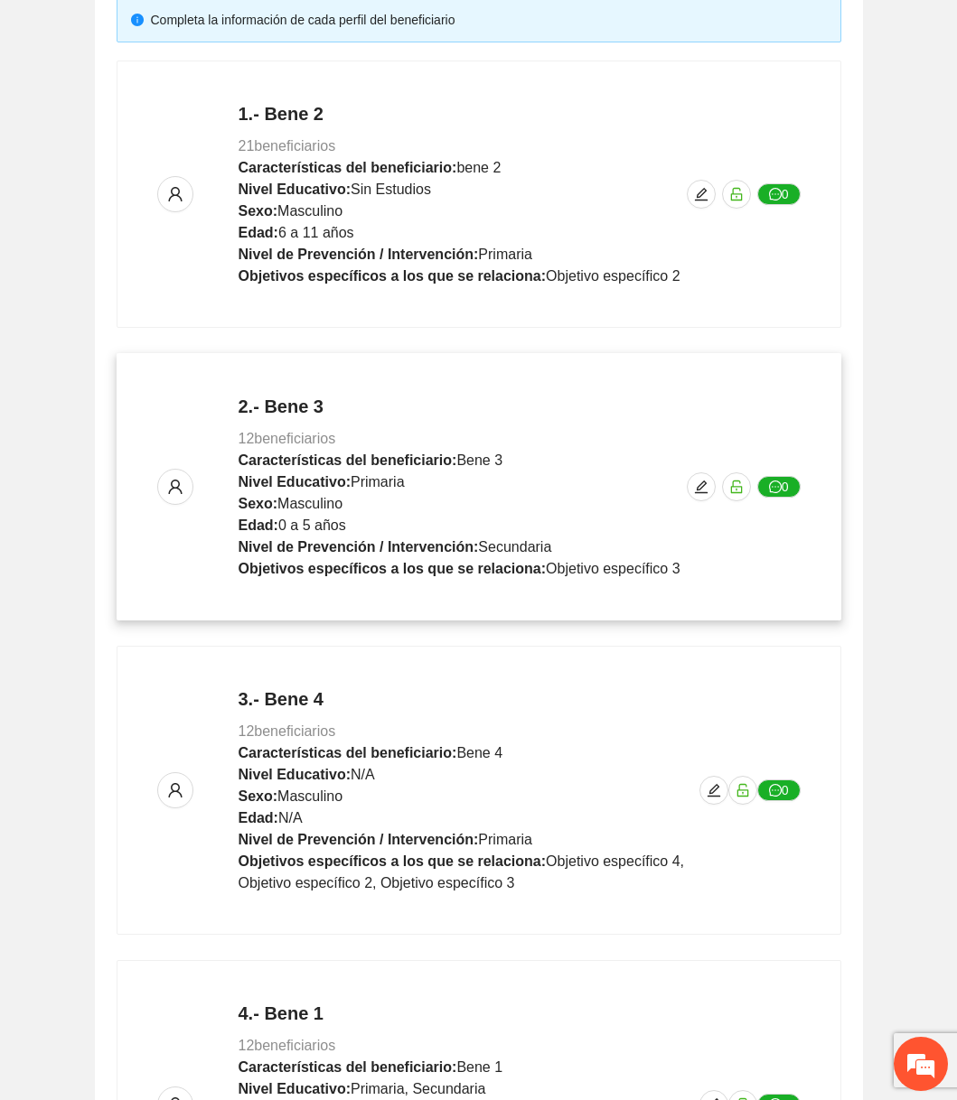
scroll to position [377, 0]
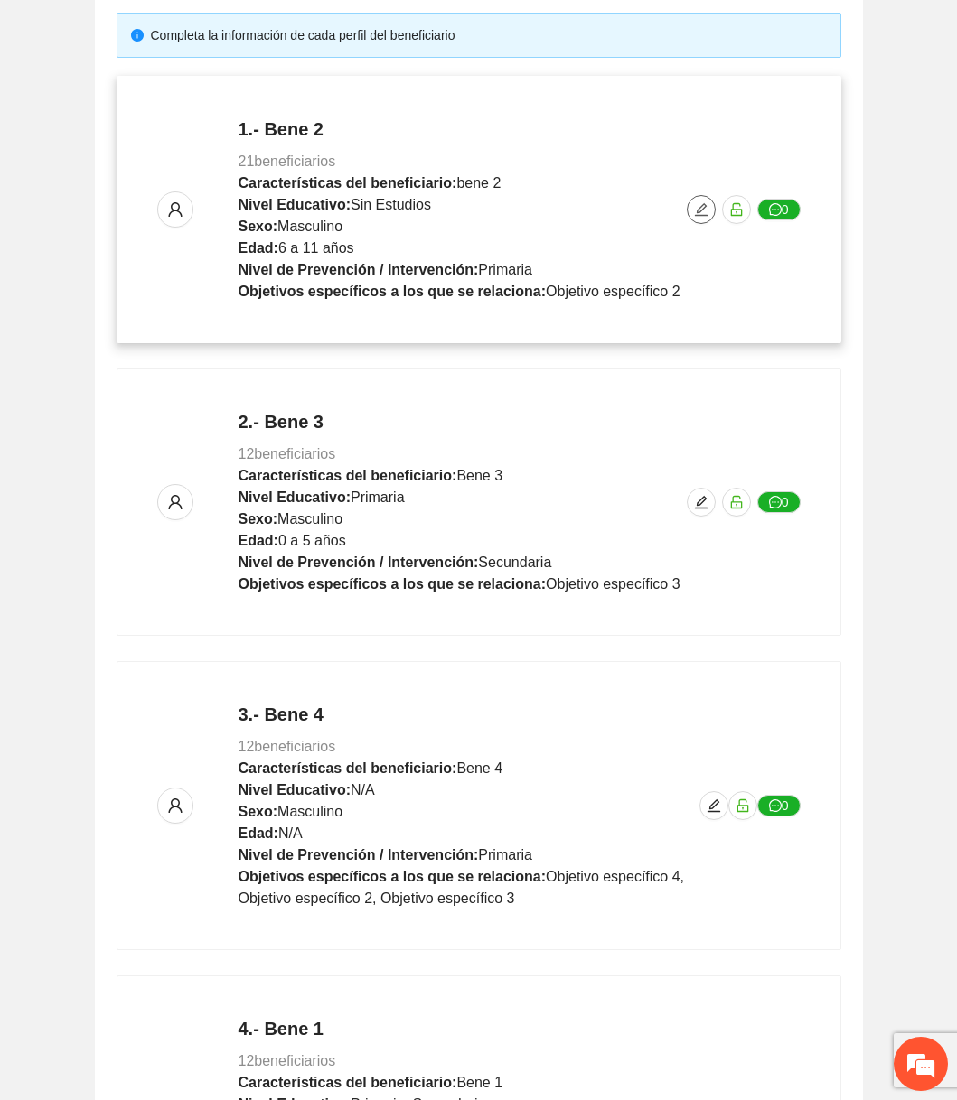
click at [705, 204] on icon "edit" at bounding box center [700, 209] width 13 height 13
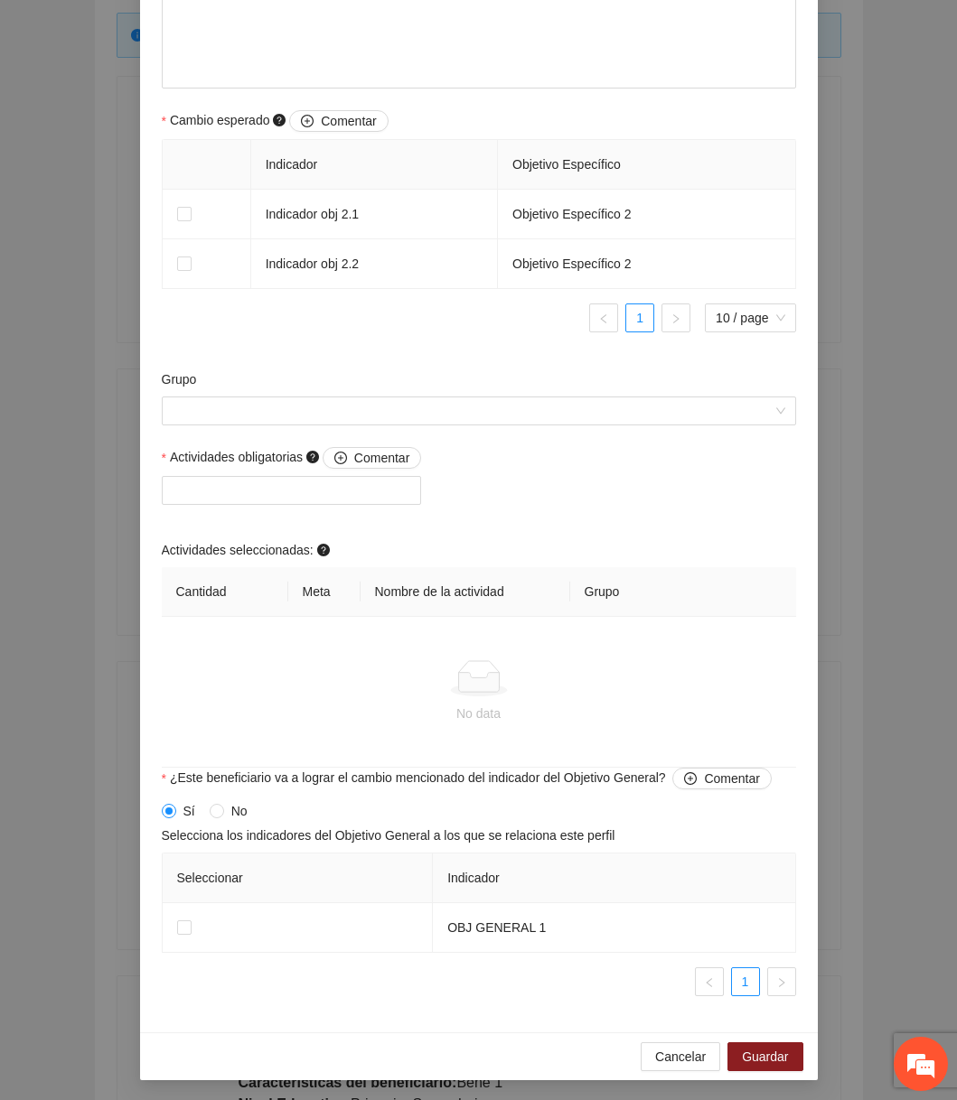
scroll to position [0, 0]
click at [655, 1047] on span "Cancelar" at bounding box center [680, 1057] width 51 height 20
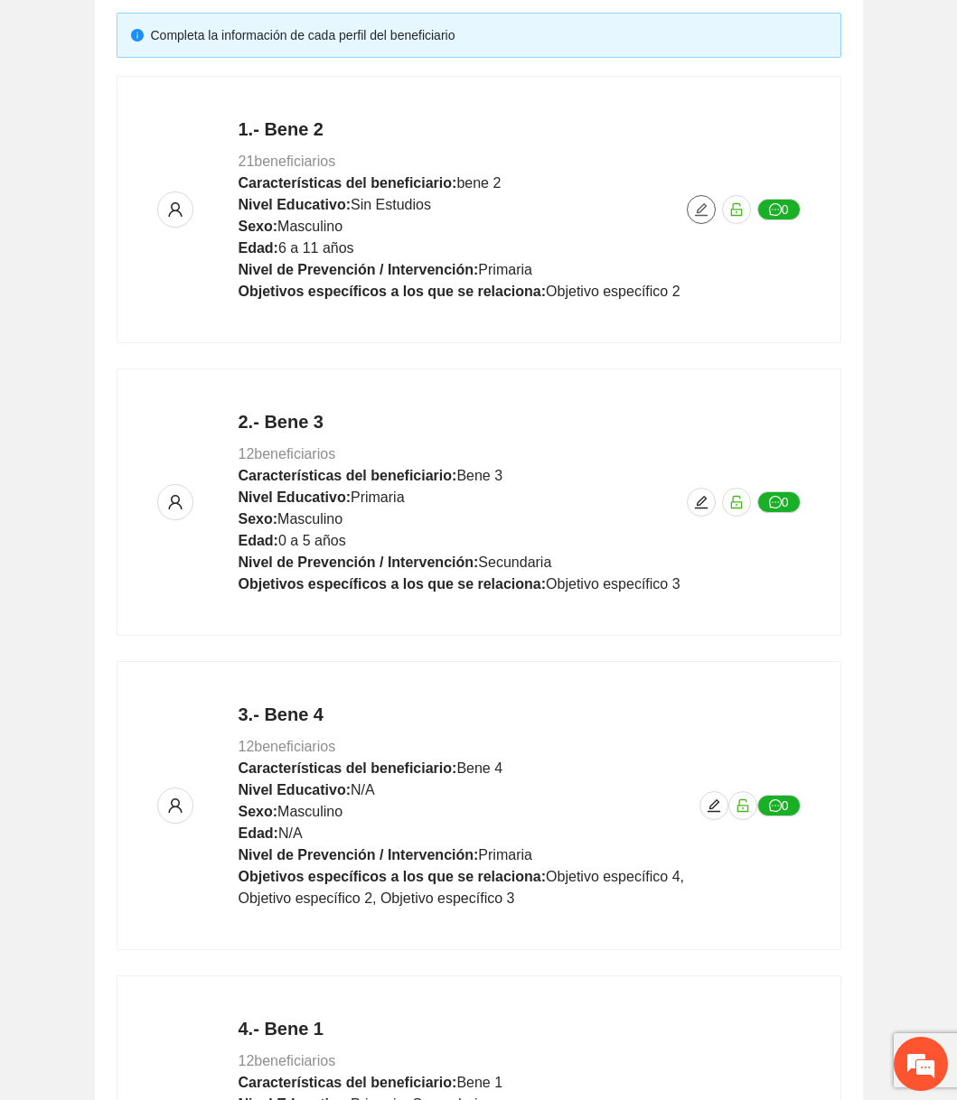
scroll to position [668, 0]
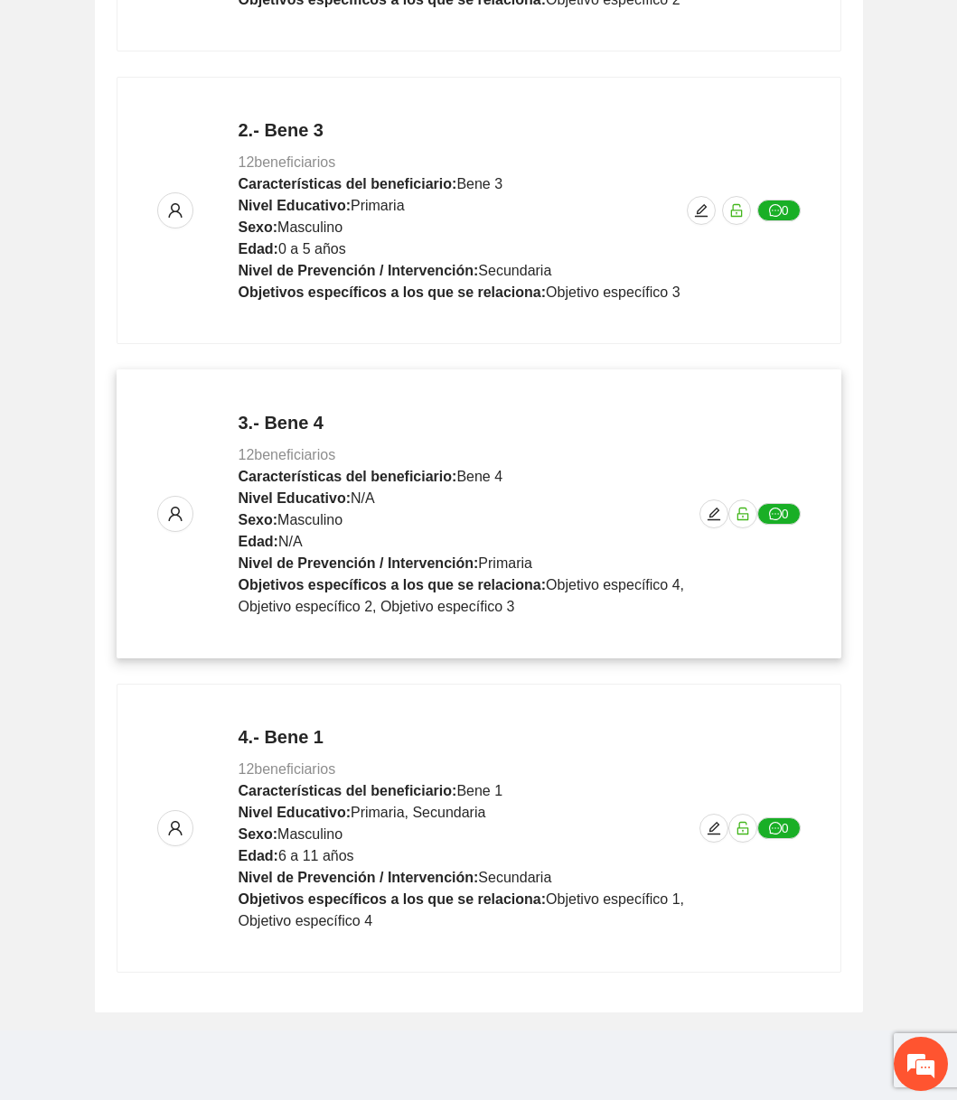
click at [697, 518] on p "3.- Bene 4 12 beneficiarios Características del beneficiario: Bene 4 Nivel Educ…" at bounding box center [468, 514] width 461 height 208
click at [714, 509] on icon "edit" at bounding box center [713, 514] width 13 height 13
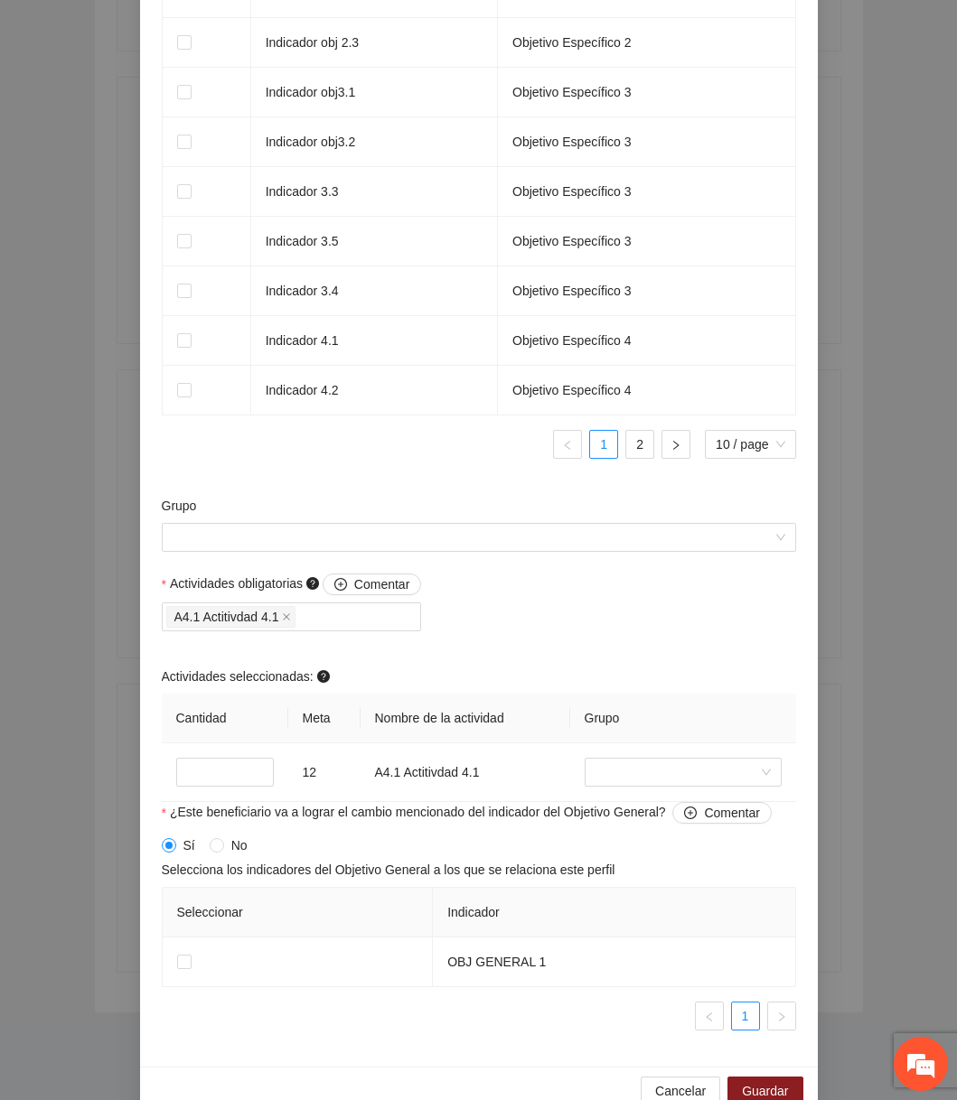
scroll to position [1368, 0]
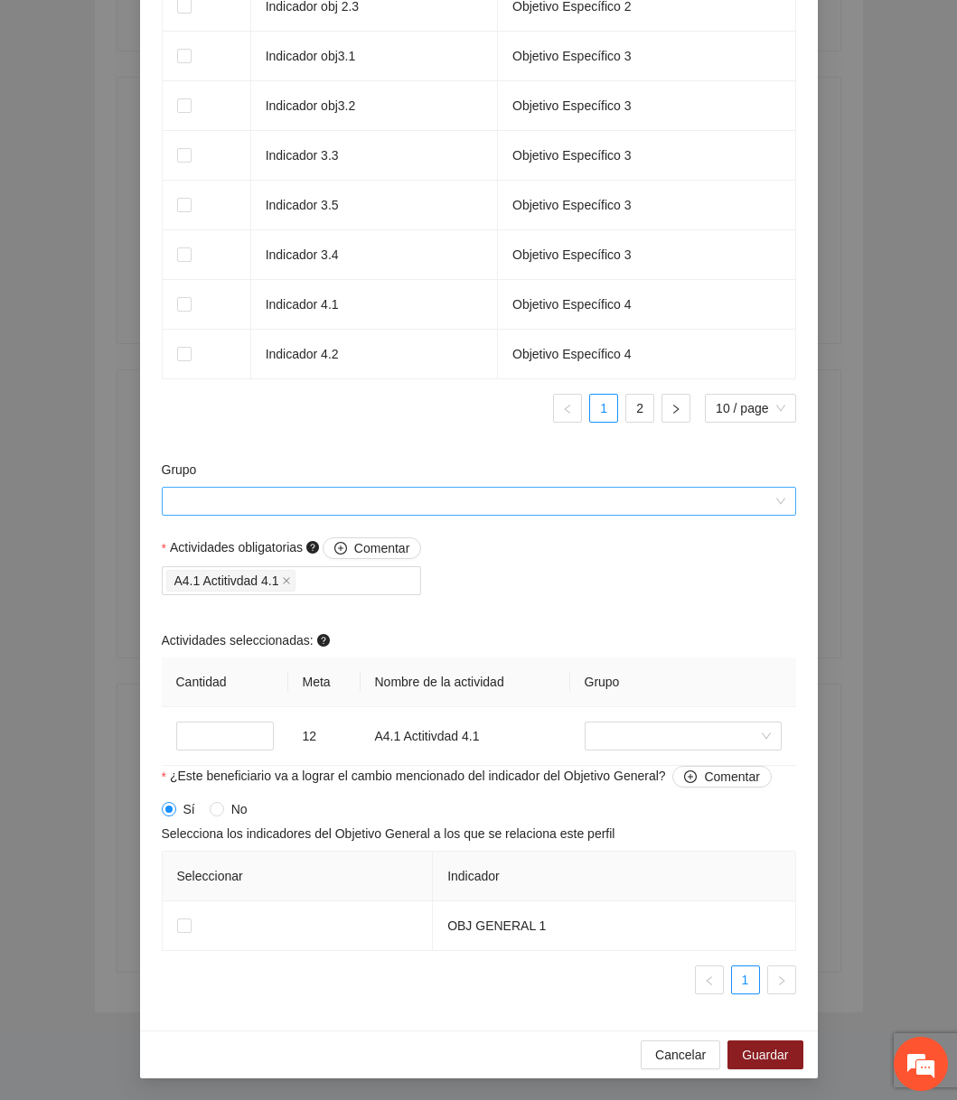
click at [465, 502] on input "Grupo" at bounding box center [473, 501] width 600 height 27
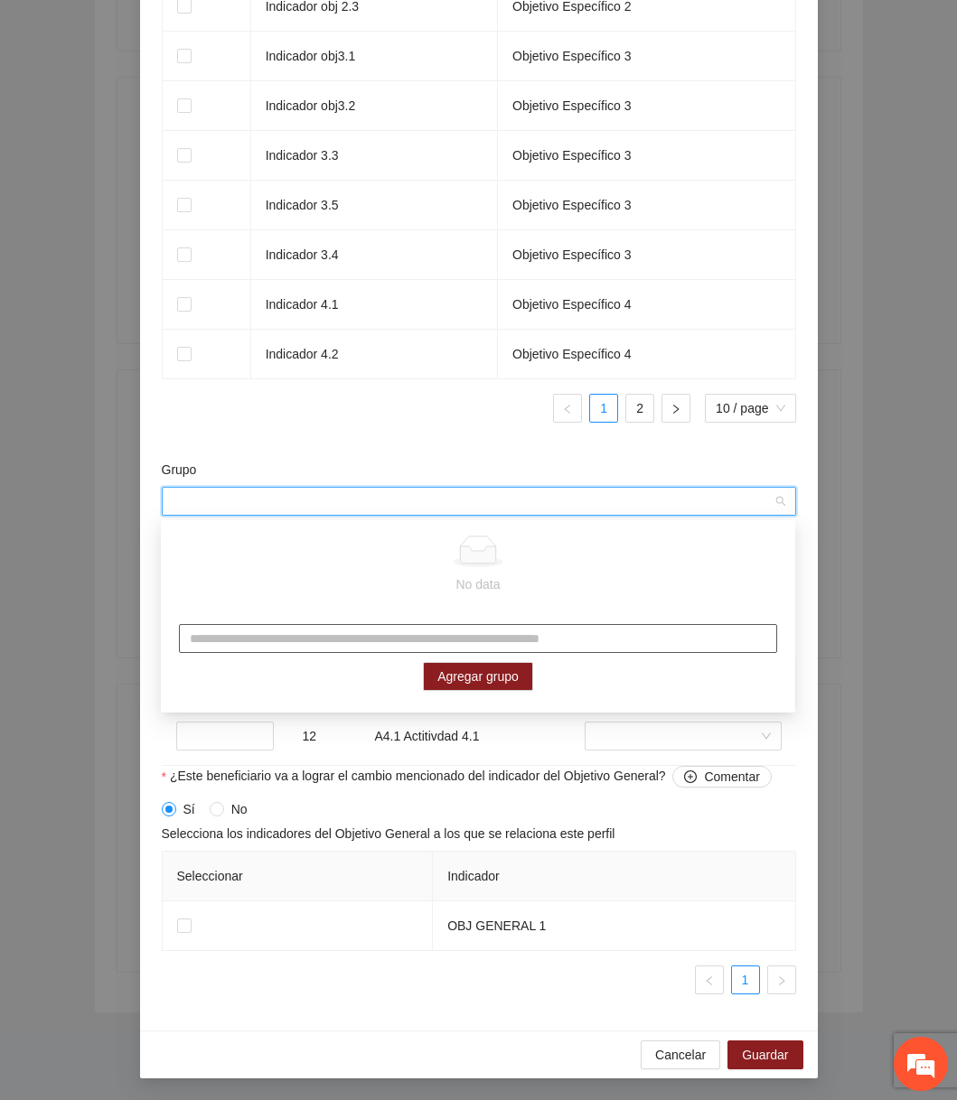
click at [406, 629] on input "text" at bounding box center [478, 638] width 598 height 29
type input "*****"
click at [450, 681] on span "Agregar grupo" at bounding box center [477, 677] width 81 height 20
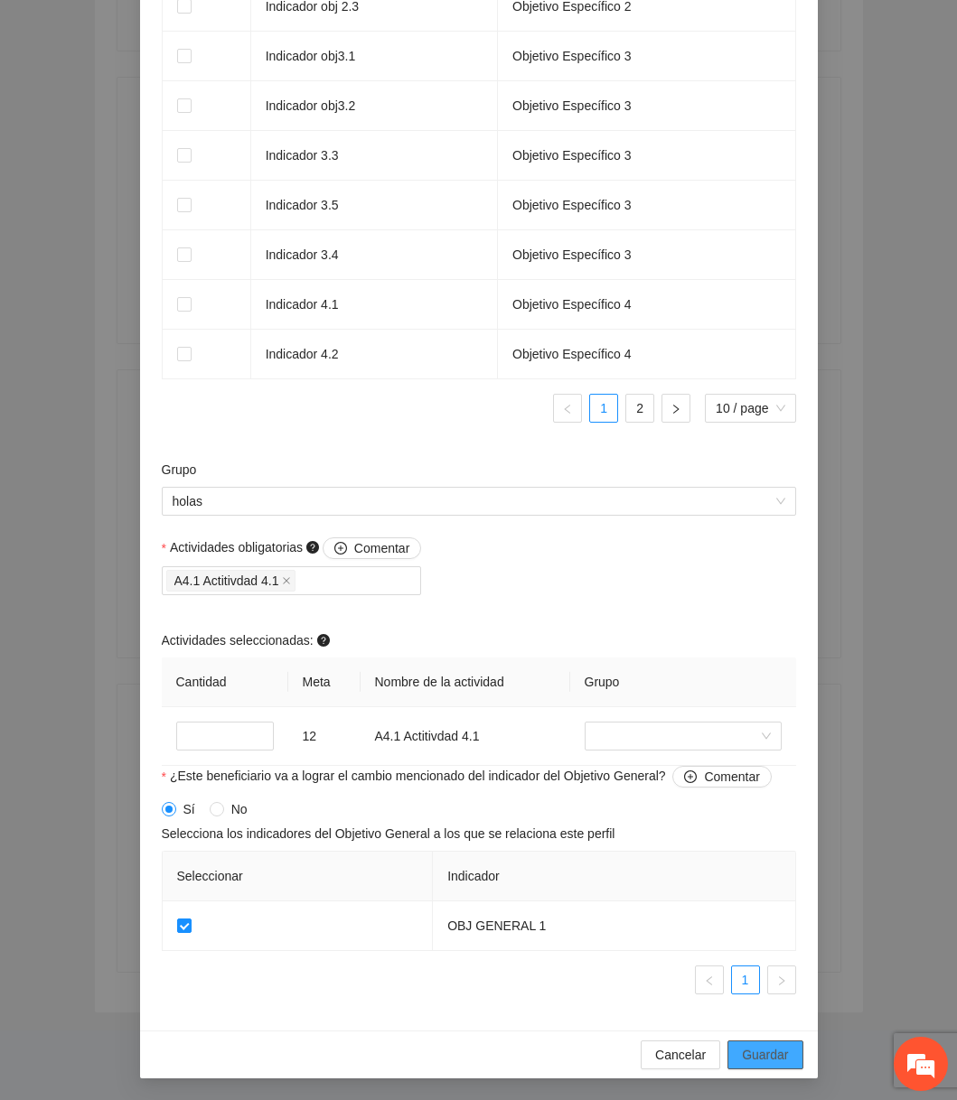
click at [768, 1050] on span "Guardar" at bounding box center [765, 1055] width 46 height 20
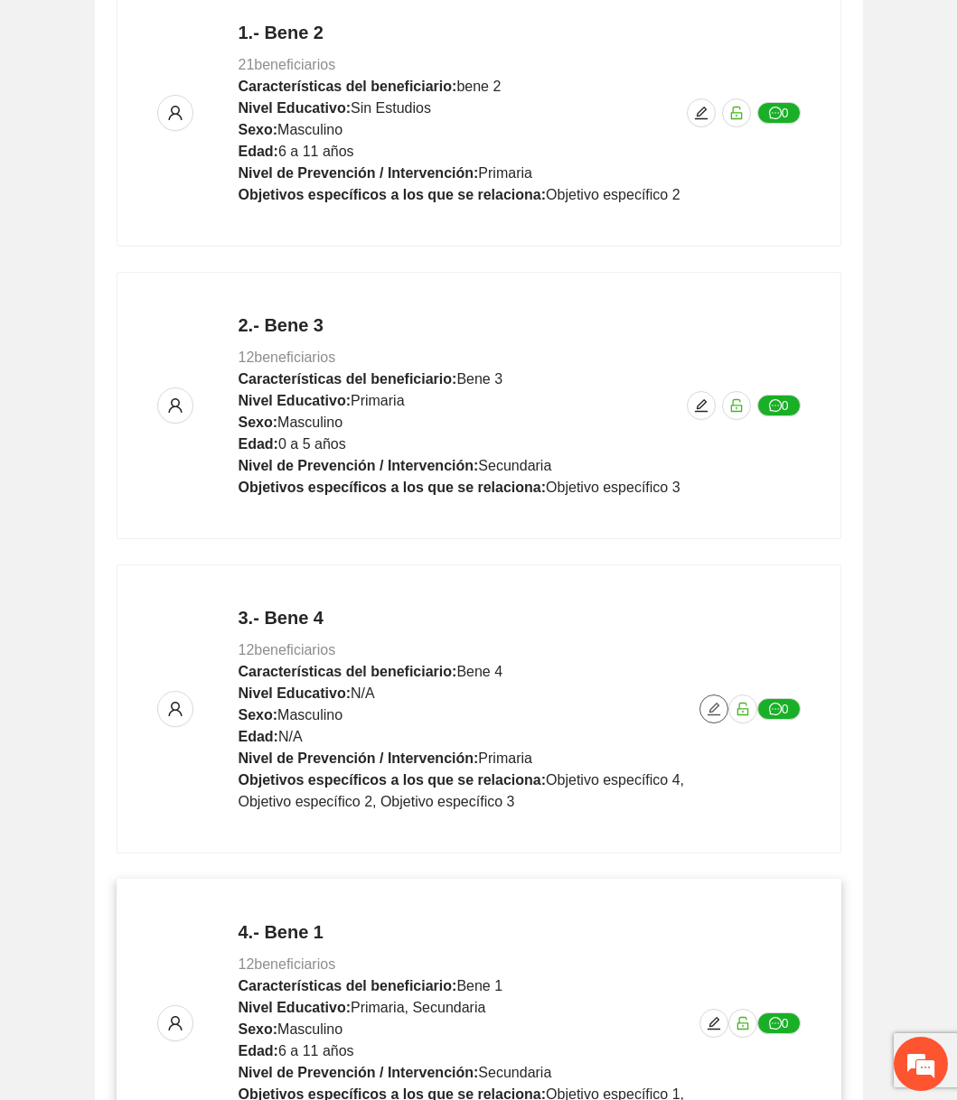
scroll to position [0, 0]
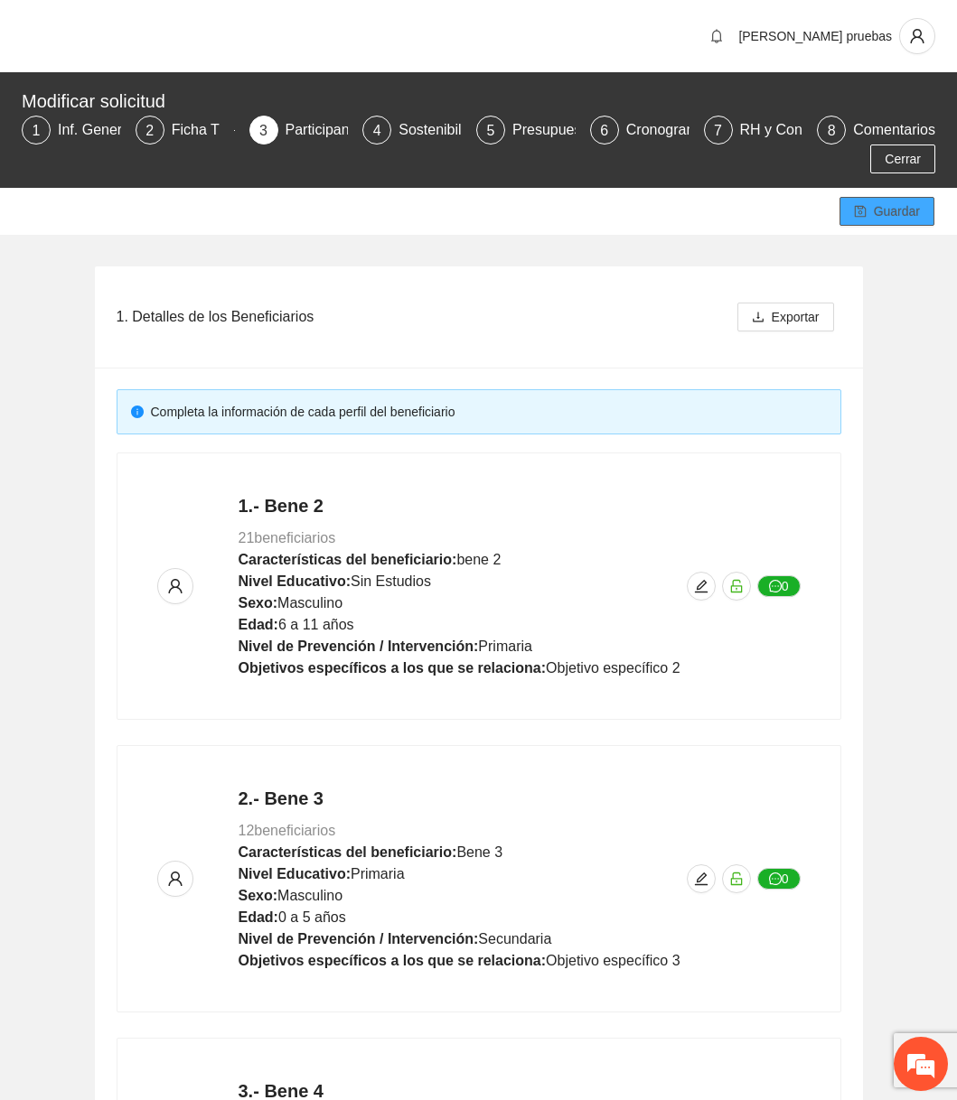
click at [894, 214] on span "Guardar" at bounding box center [896, 211] width 46 height 20
